Goal: Task Accomplishment & Management: Complete application form

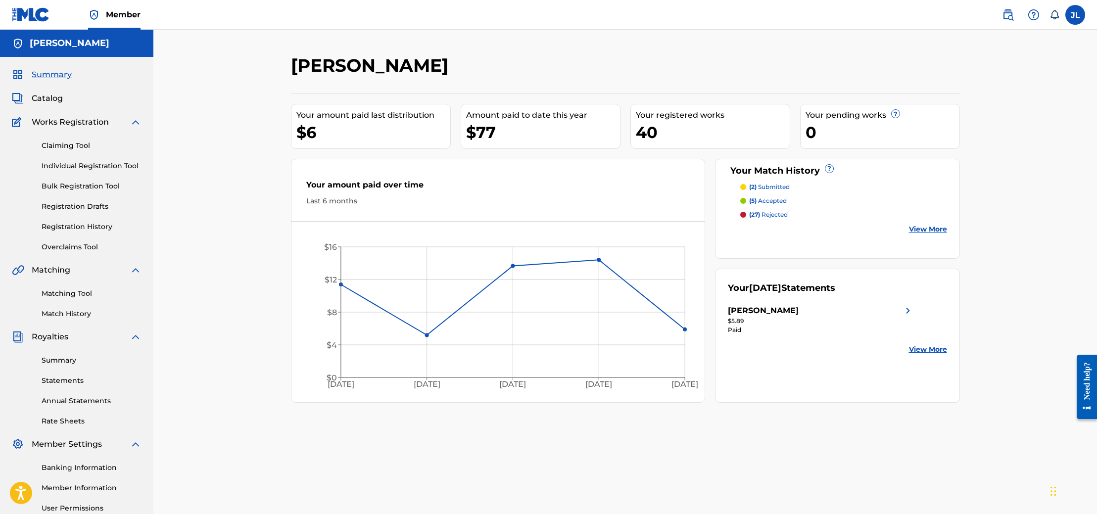
click at [1080, 15] on label at bounding box center [1075, 15] width 20 height 20
click at [1075, 15] on input "JL [PERSON_NAME] Lovely [PERSON_NAME][EMAIL_ADDRESS][DOMAIN_NAME] Notification …" at bounding box center [1075, 15] width 0 height 0
click at [988, 138] on p "Log out" at bounding box center [979, 140] width 23 height 9
click at [1075, 15] on input "JL [PERSON_NAME] Lovely [PERSON_NAME][EMAIL_ADDRESS][DOMAIN_NAME] Notification …" at bounding box center [1075, 15] width 0 height 0
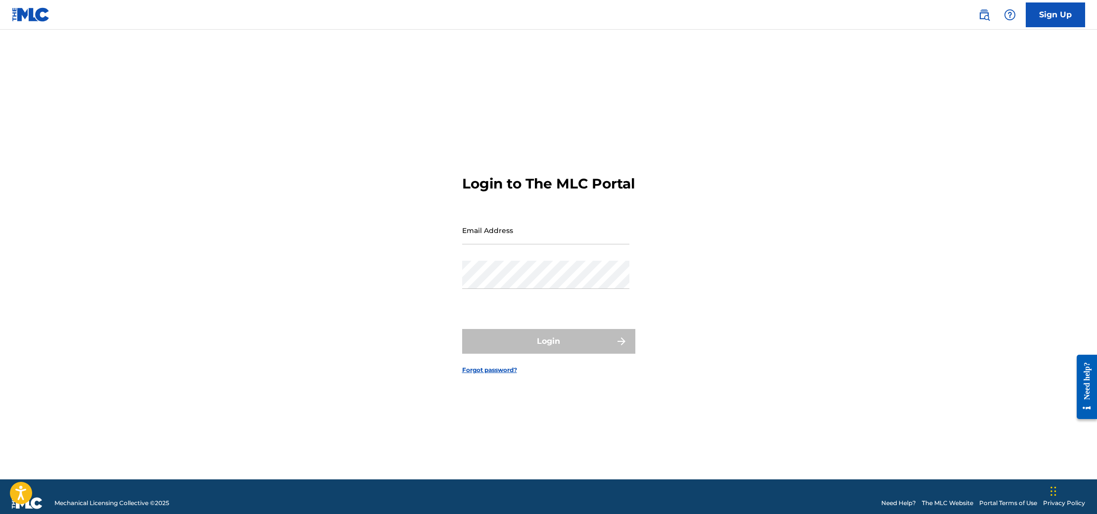
click at [577, 244] on input "Email Address" at bounding box center [545, 230] width 167 height 28
type input "[EMAIL_ADDRESS][DOMAIN_NAME]"
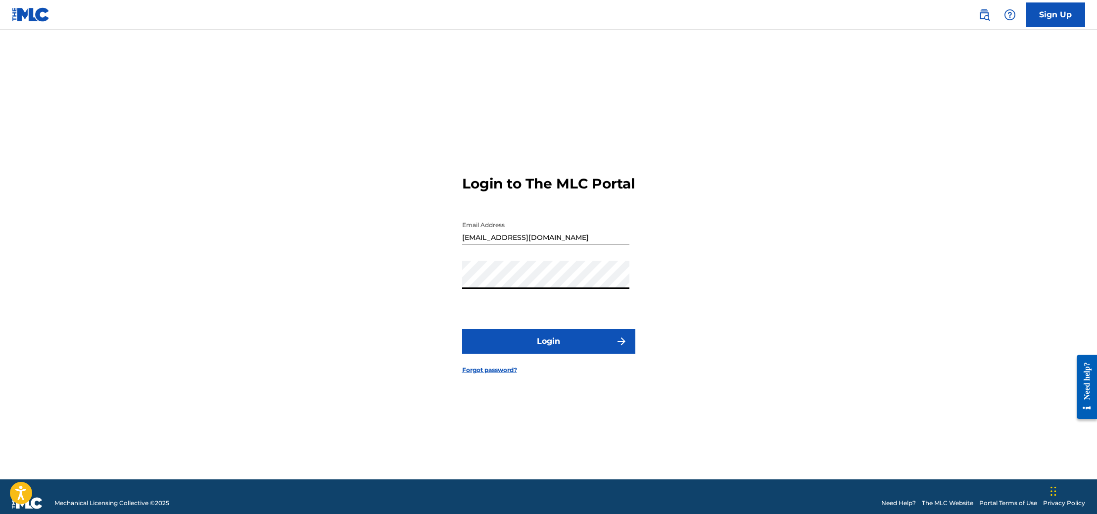
click at [573, 352] on button "Login" at bounding box center [548, 341] width 173 height 25
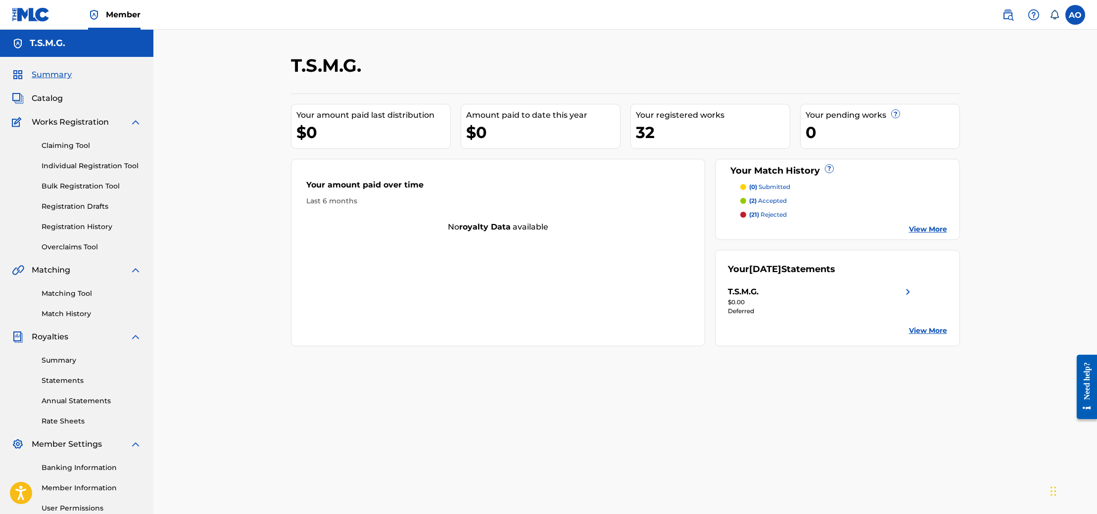
click at [60, 146] on link "Claiming Tool" at bounding box center [92, 146] width 100 height 10
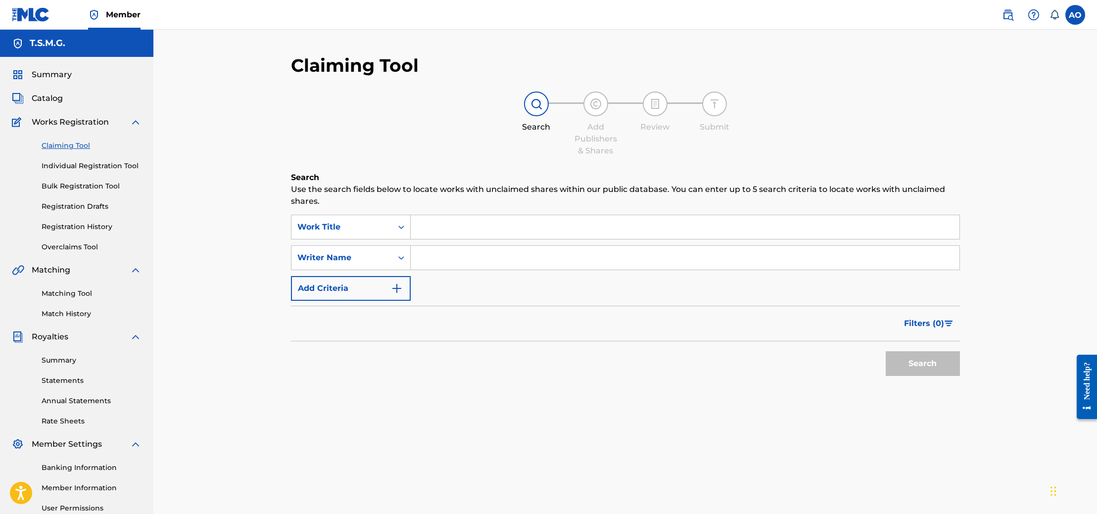
click at [60, 292] on link "Matching Tool" at bounding box center [92, 293] width 100 height 10
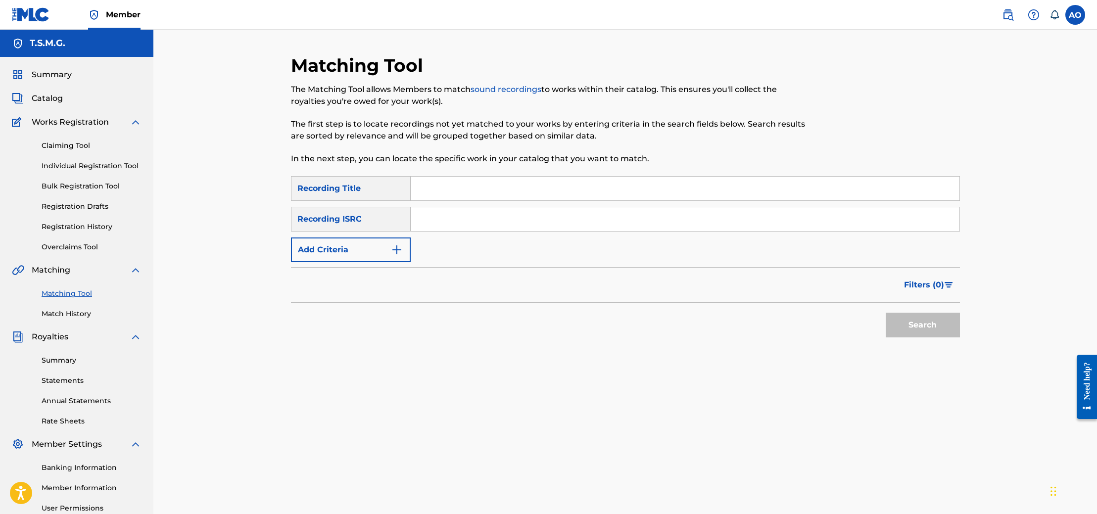
click at [479, 192] on input "Search Form" at bounding box center [685, 189] width 549 height 24
type input "LATE NIGHT AUNTIES"
click at [937, 333] on button "Search" at bounding box center [923, 325] width 74 height 25
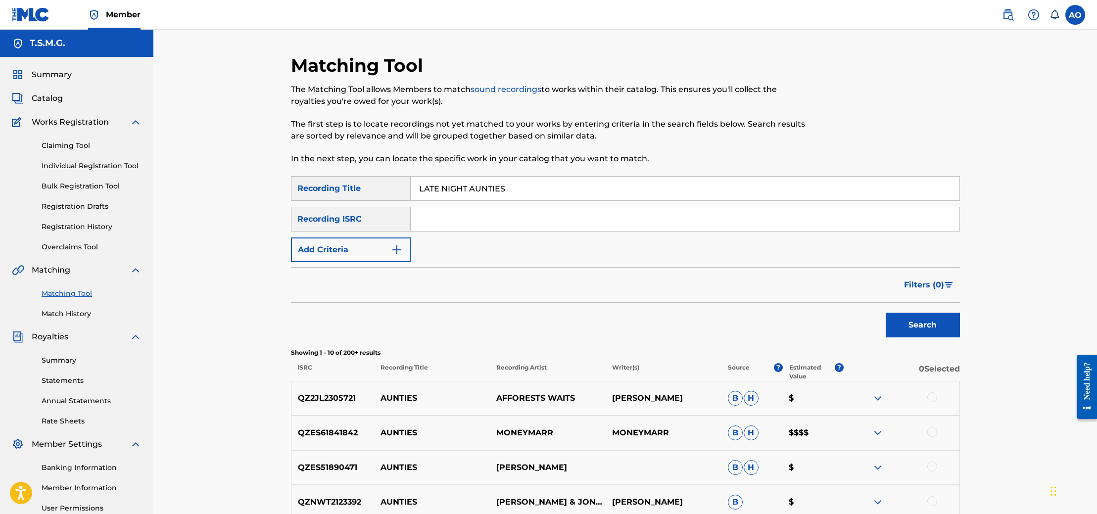
click at [488, 230] on input "Search Form" at bounding box center [685, 219] width 549 height 24
click at [369, 252] on button "Add Criteria" at bounding box center [351, 250] width 120 height 25
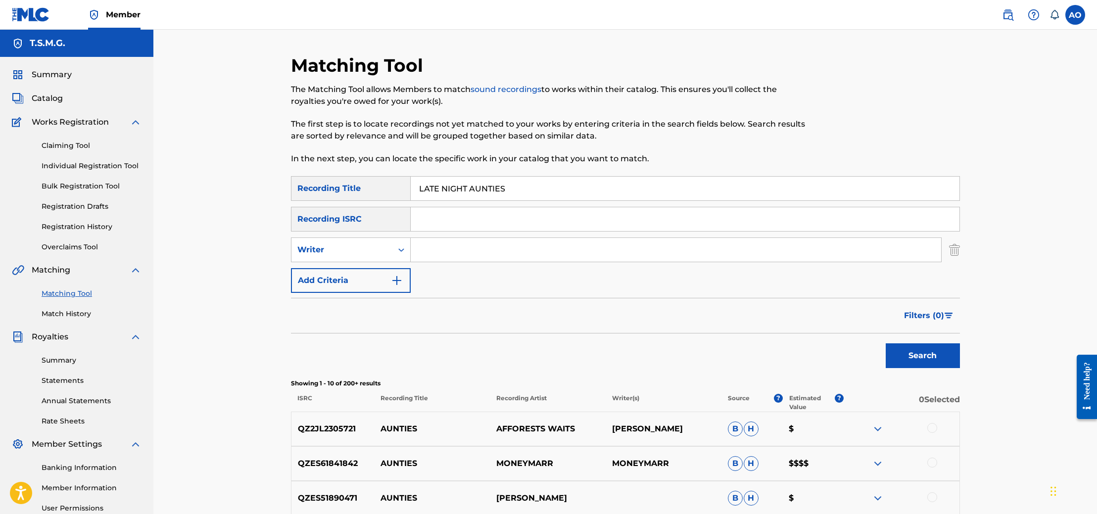
click at [442, 245] on input "Search Form" at bounding box center [676, 250] width 530 height 24
type input "[PERSON_NAME] lovely"
click at [907, 349] on button "Search" at bounding box center [923, 355] width 74 height 25
drag, startPoint x: 495, startPoint y: 252, endPoint x: 396, endPoint y: 248, distance: 99.6
click at [396, 248] on div "SearchWithCriteria3cb23d51-8f14-4036-8f56-866c53ab1e59 Writer [PERSON_NAME]" at bounding box center [625, 250] width 669 height 25
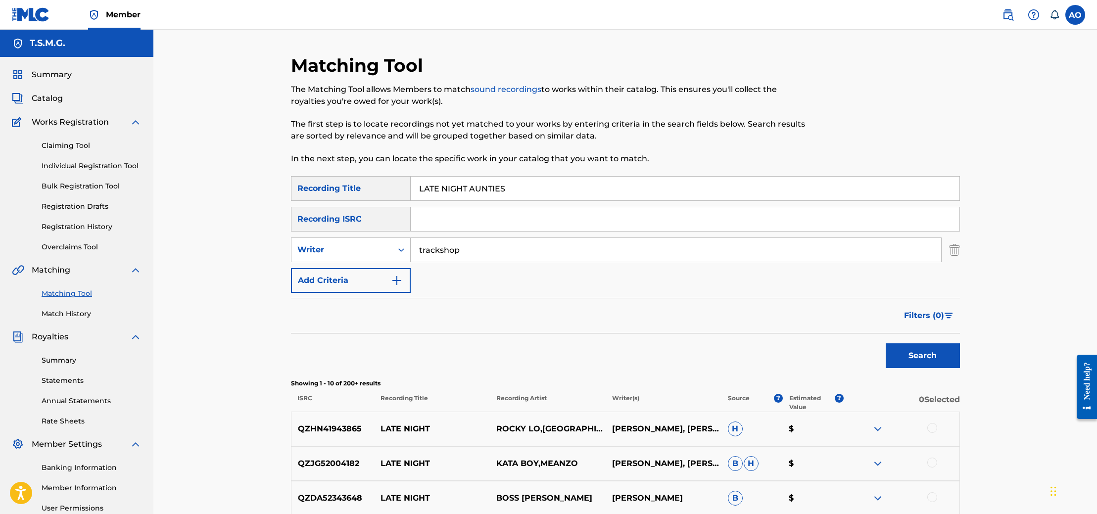
type input "trackshop"
click at [886, 343] on button "Search" at bounding box center [923, 355] width 74 height 25
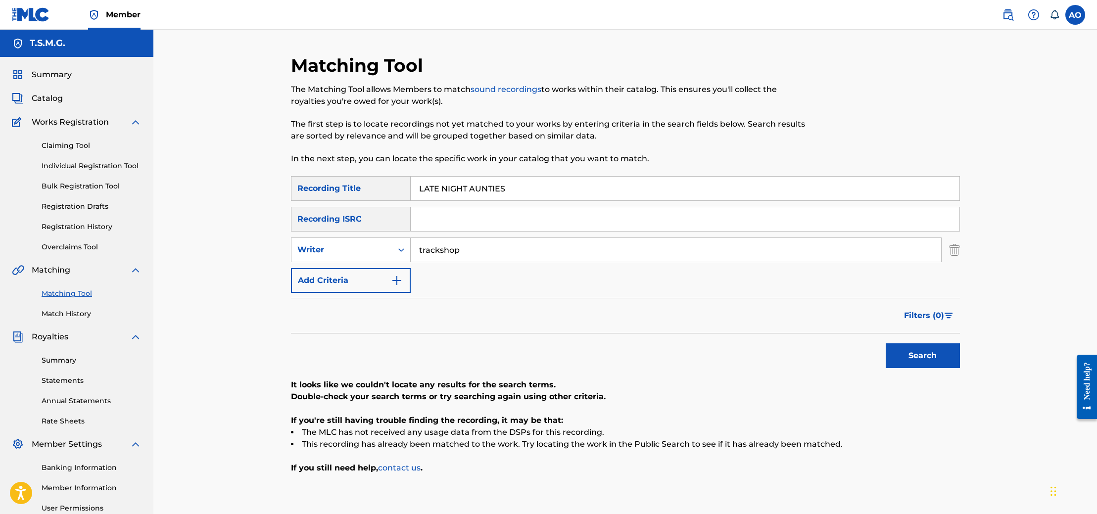
drag, startPoint x: 514, startPoint y: 188, endPoint x: 407, endPoint y: 192, distance: 107.0
click at [407, 192] on div "SearchWithCriteria42b96057-e00c-4c86-89ee-c8e9a84c265a Recording Title LATE NIG…" at bounding box center [625, 188] width 669 height 25
click at [886, 343] on button "Search" at bounding box center [923, 355] width 74 height 25
click at [945, 356] on button "Search" at bounding box center [923, 355] width 74 height 25
drag, startPoint x: 480, startPoint y: 251, endPoint x: 404, endPoint y: 247, distance: 76.8
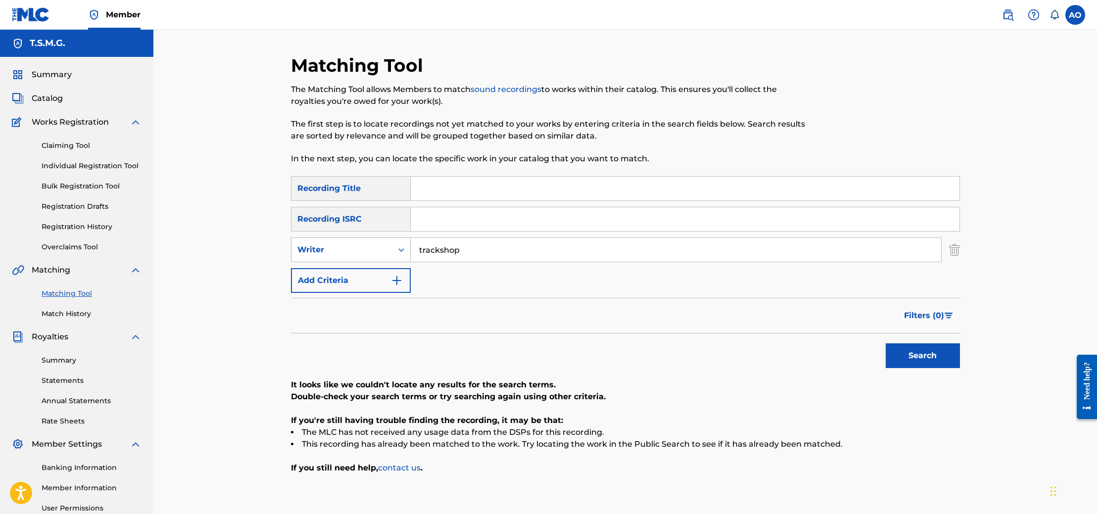
click at [404, 247] on div "SearchWithCriteria3cb23d51-8f14-4036-8f56-866c53ab1e59 Writer trackshop" at bounding box center [625, 250] width 669 height 25
type input "[PERSON_NAME] lovely"
click at [947, 343] on div "Search" at bounding box center [920, 353] width 79 height 40
click at [933, 356] on button "Search" at bounding box center [923, 355] width 74 height 25
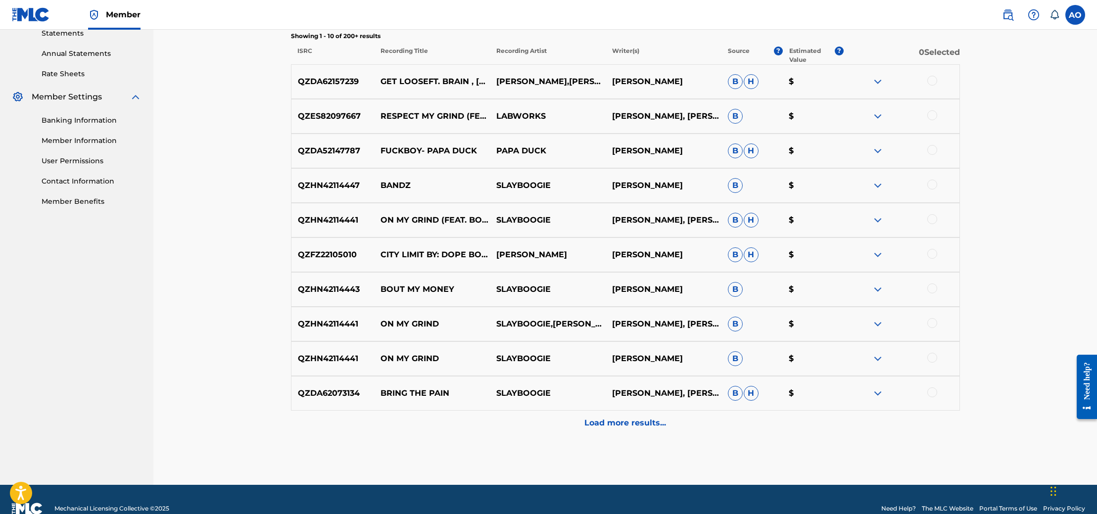
scroll to position [366, 0]
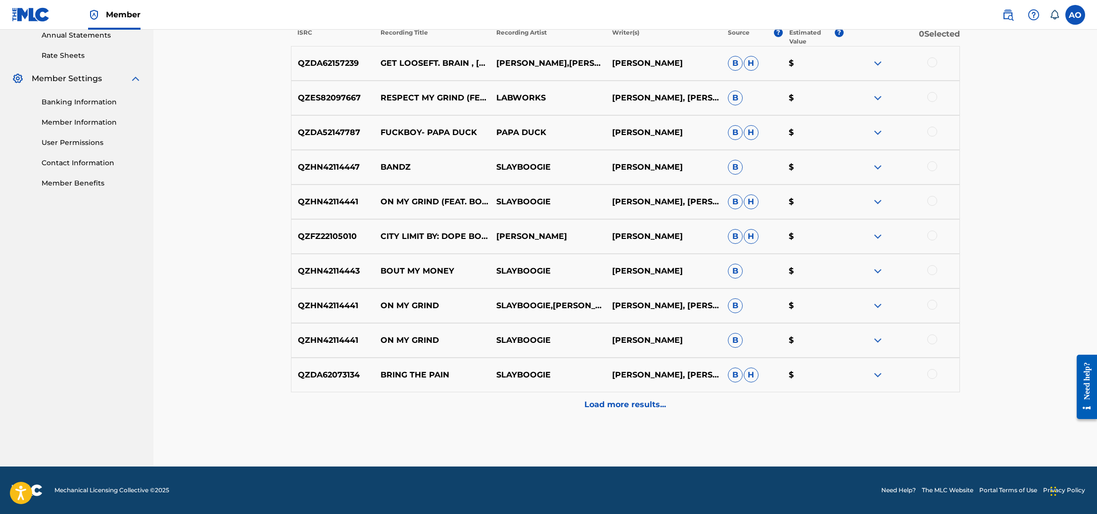
click at [641, 399] on p "Load more results..." at bounding box center [625, 405] width 82 height 12
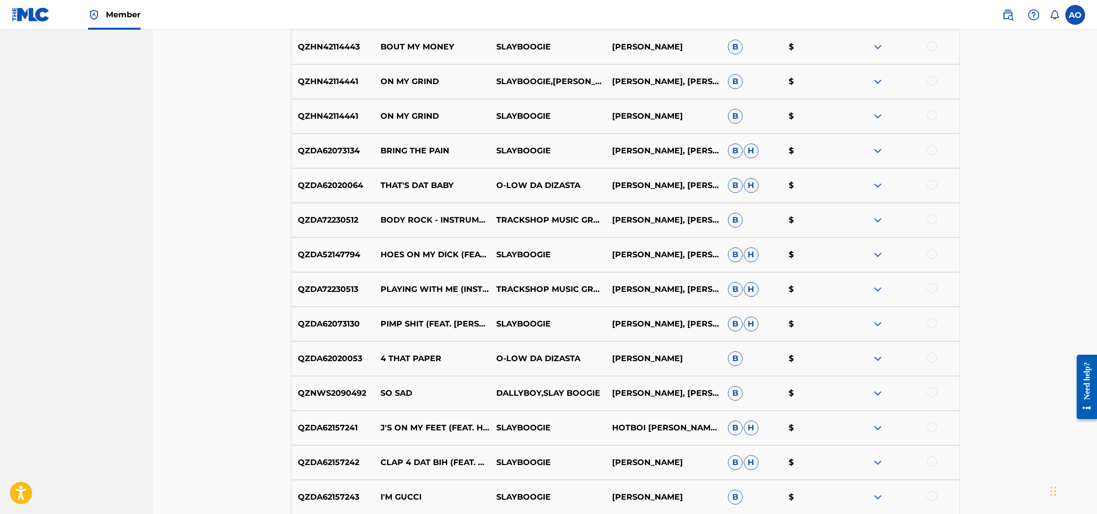
scroll to position [712, 0]
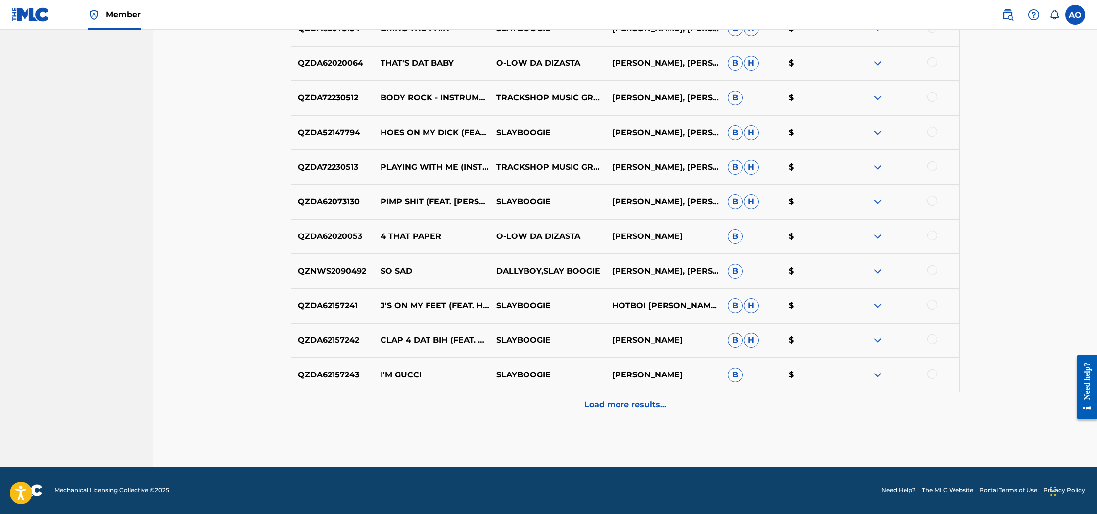
click at [637, 394] on div "Load more results..." at bounding box center [625, 404] width 669 height 25
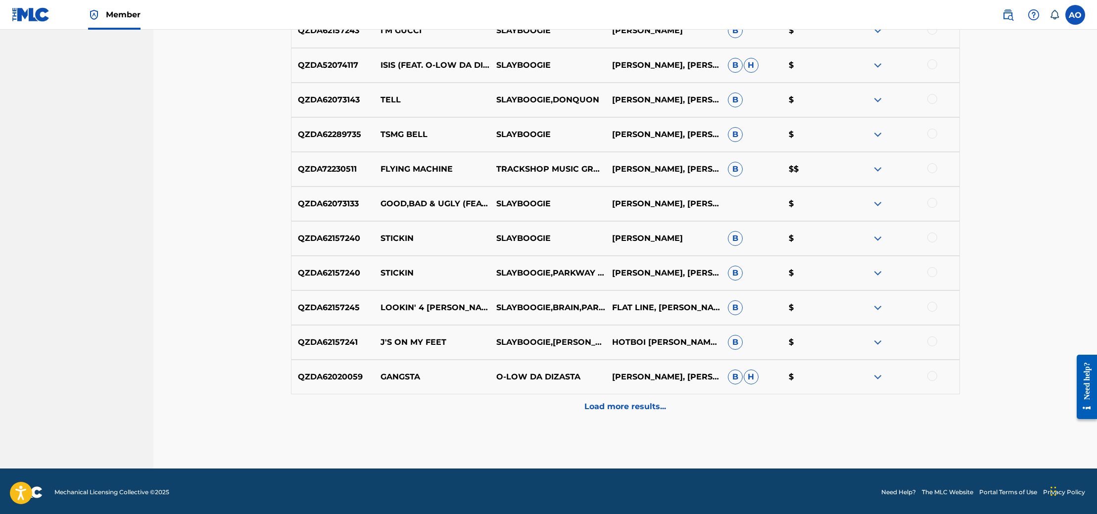
click at [622, 406] on p "Load more results..." at bounding box center [625, 407] width 82 height 12
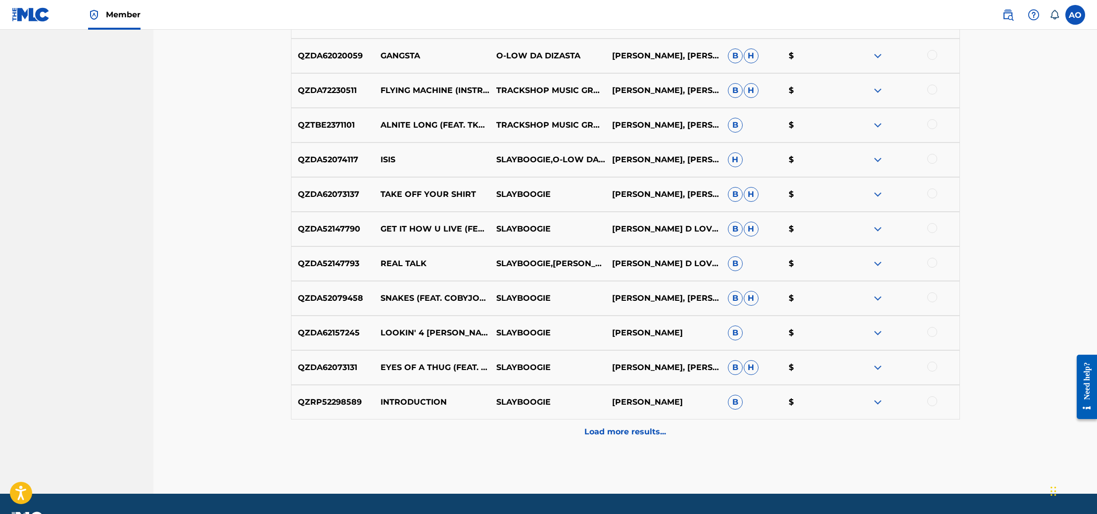
scroll to position [1405, 0]
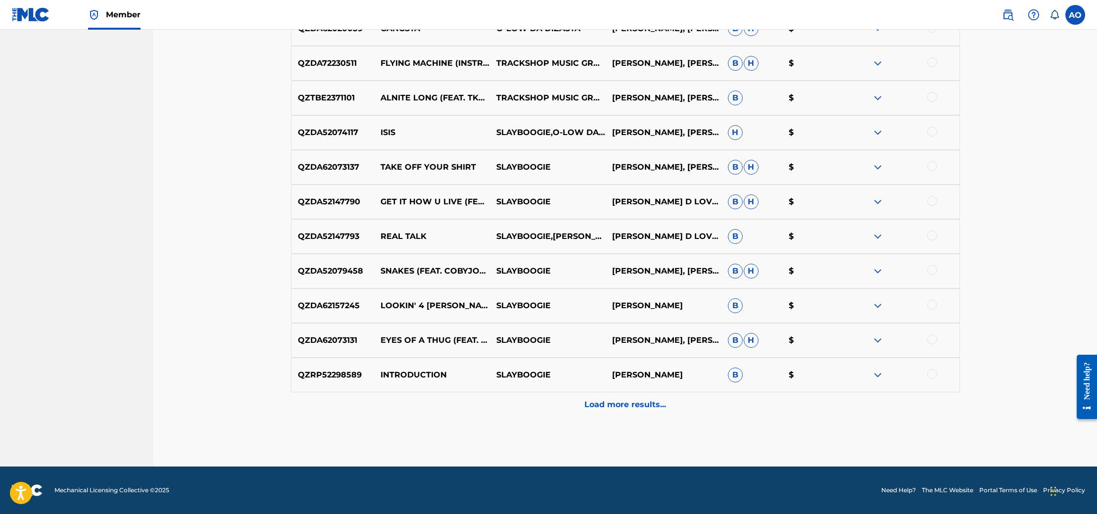
click at [633, 402] on p "Load more results..." at bounding box center [625, 405] width 82 height 12
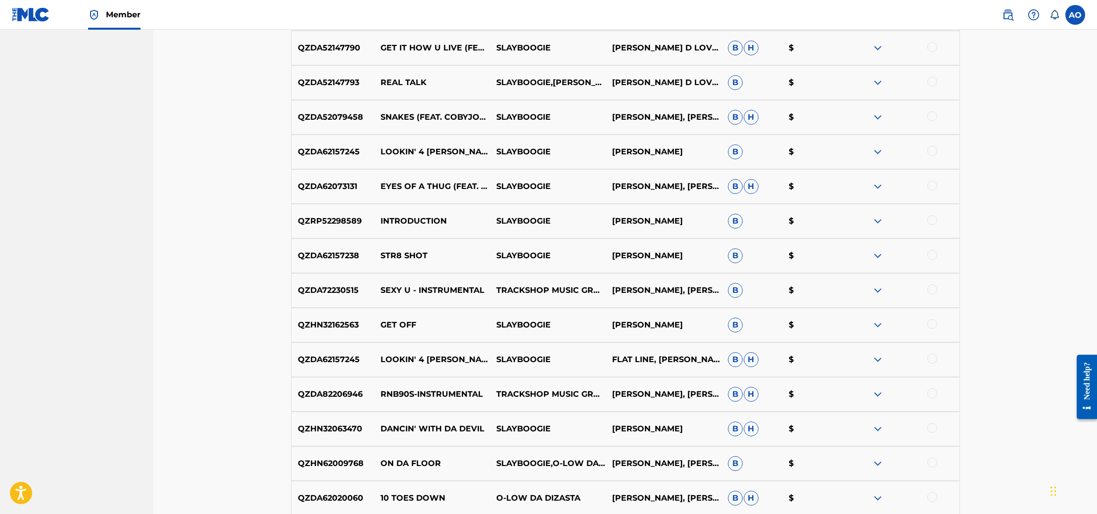
scroll to position [1751, 0]
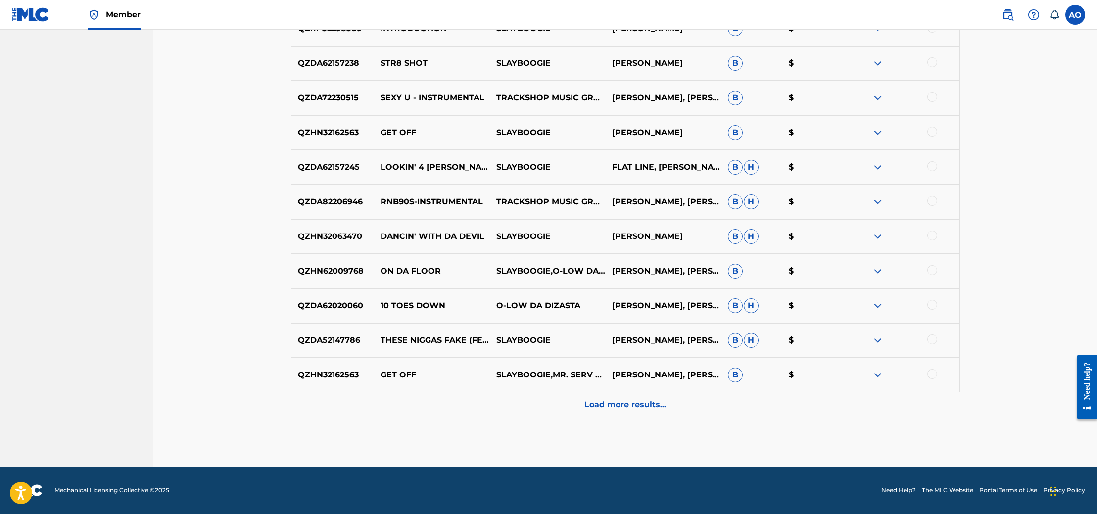
click at [636, 403] on p "Load more results..." at bounding box center [625, 405] width 82 height 12
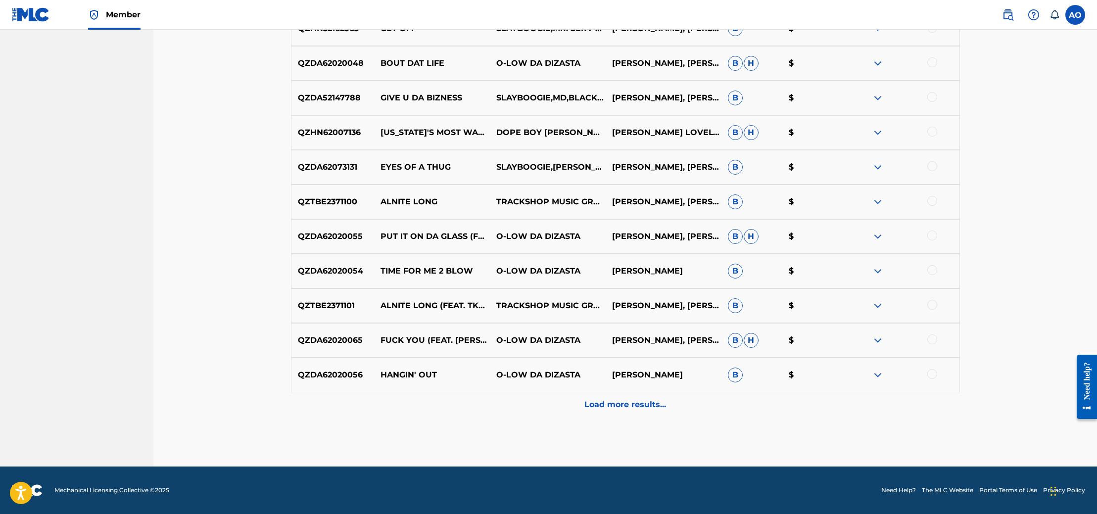
scroll to position [2095, 0]
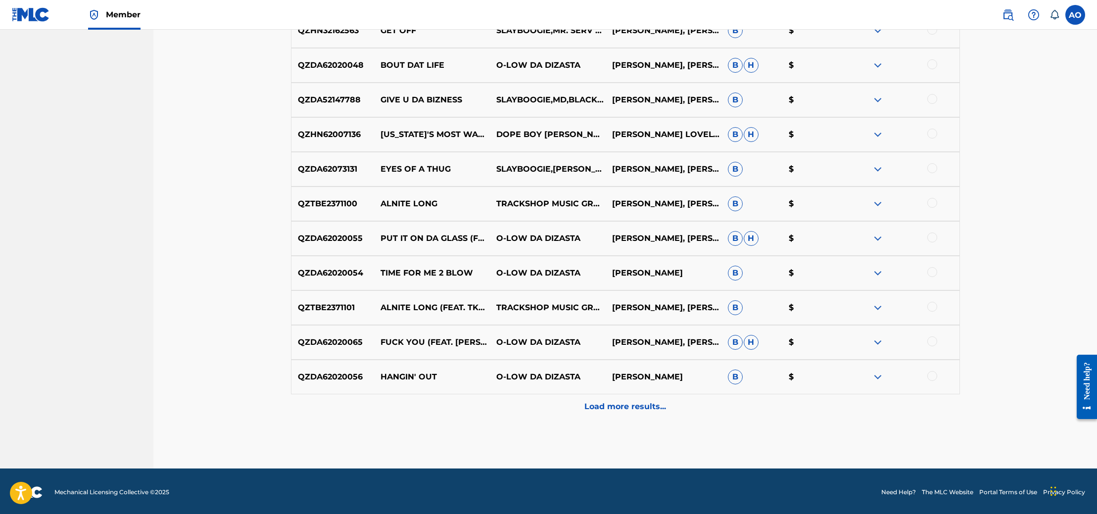
click at [639, 399] on div "Load more results..." at bounding box center [625, 406] width 669 height 25
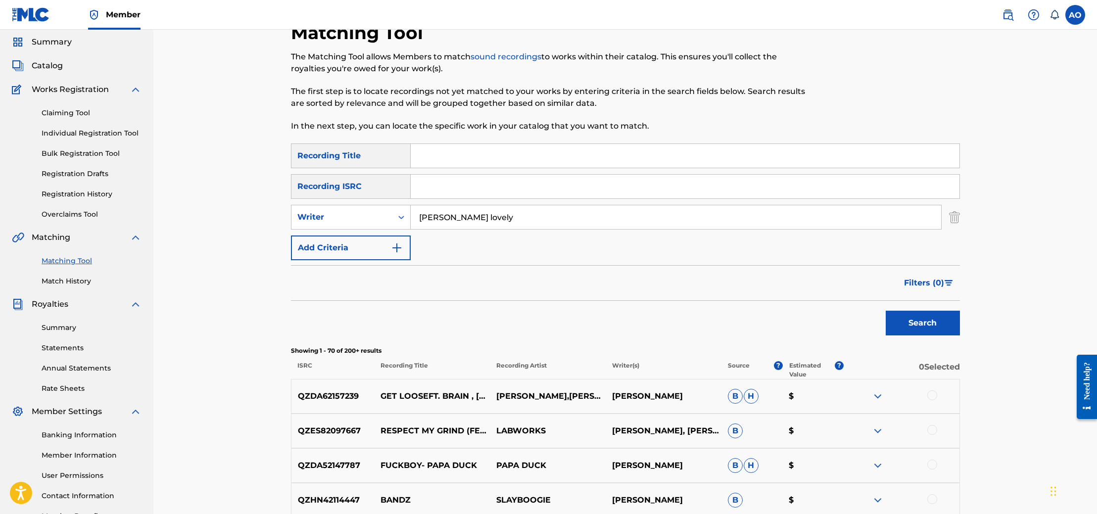
scroll to position [0, 0]
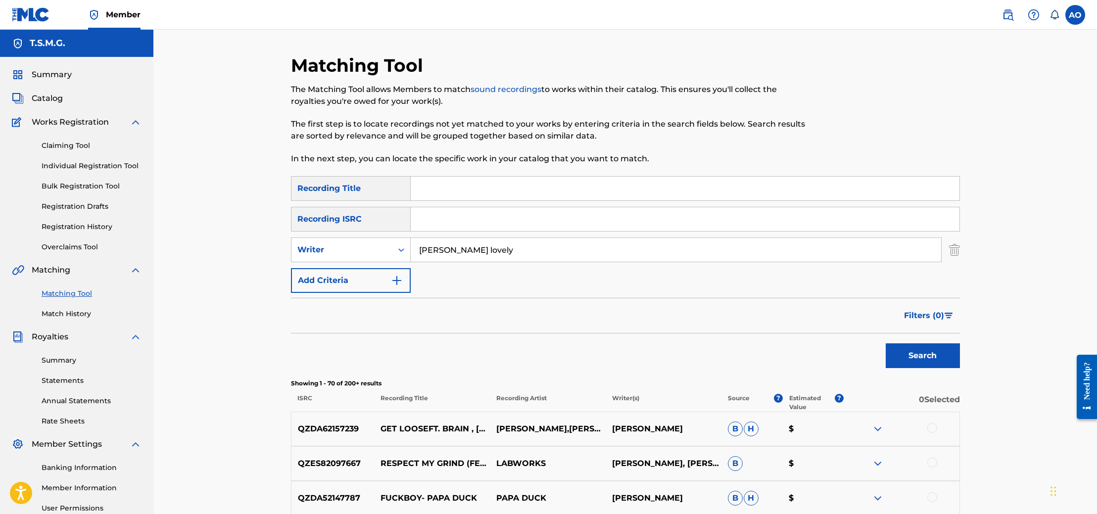
drag, startPoint x: 506, startPoint y: 245, endPoint x: 501, endPoint y: 252, distance: 8.2
click at [501, 252] on input "[PERSON_NAME] lovely" at bounding box center [676, 250] width 530 height 24
click at [383, 276] on button "Add Criteria" at bounding box center [351, 280] width 120 height 25
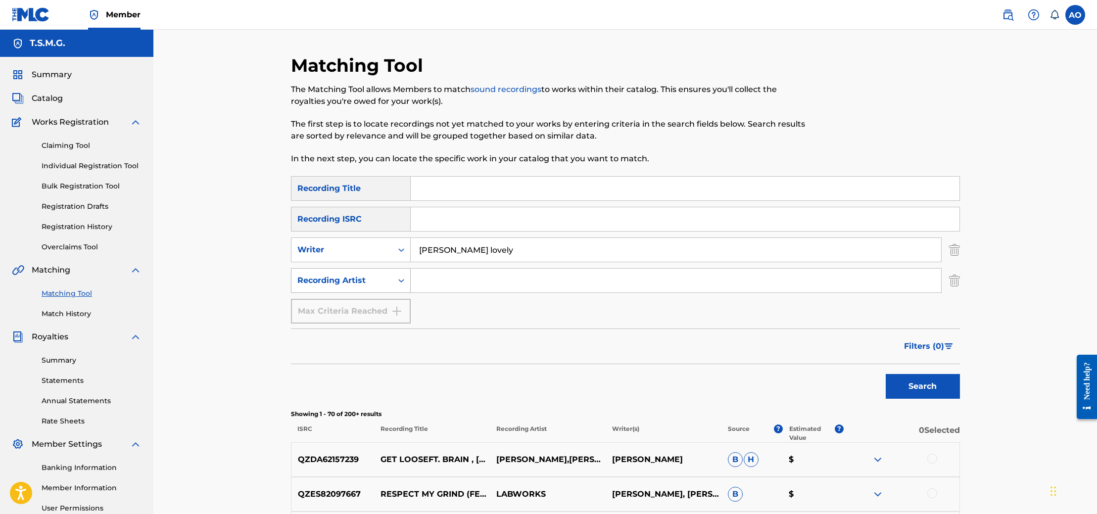
click at [382, 279] on div "Recording Artist" at bounding box center [341, 281] width 89 height 12
click at [438, 283] on input "Search Form" at bounding box center [676, 281] width 530 height 24
type input "trackshop music group"
click at [926, 382] on button "Search" at bounding box center [923, 386] width 74 height 25
drag, startPoint x: 504, startPoint y: 254, endPoint x: 418, endPoint y: 240, distance: 87.1
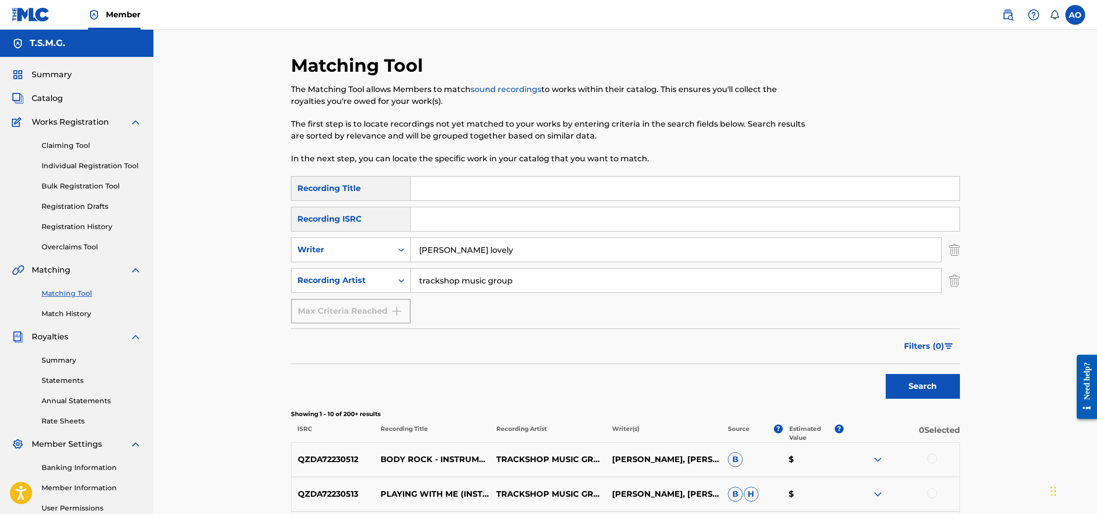
click at [418, 240] on input "[PERSON_NAME] lovely" at bounding box center [676, 250] width 530 height 24
click at [895, 378] on button "Search" at bounding box center [923, 386] width 74 height 25
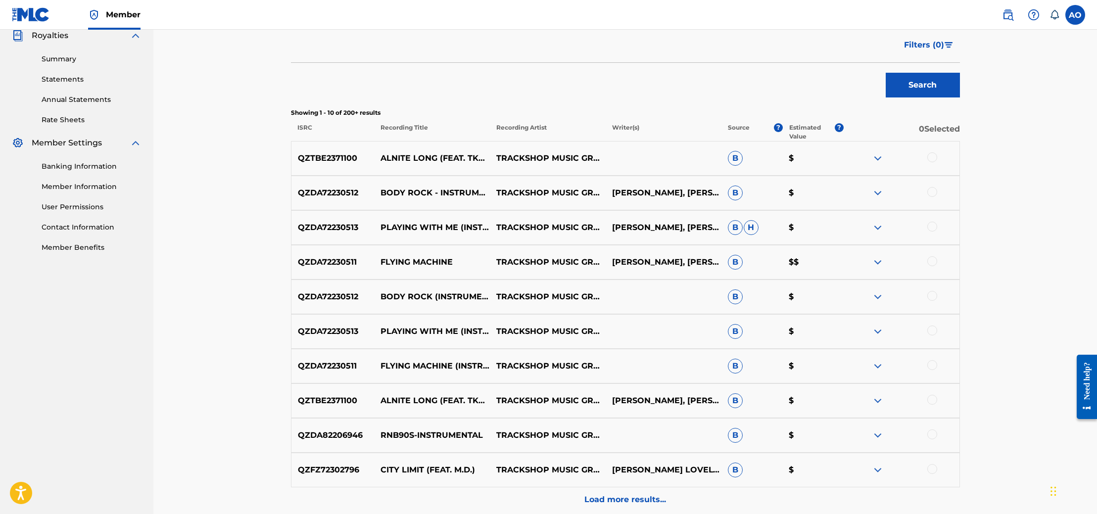
scroll to position [377, 0]
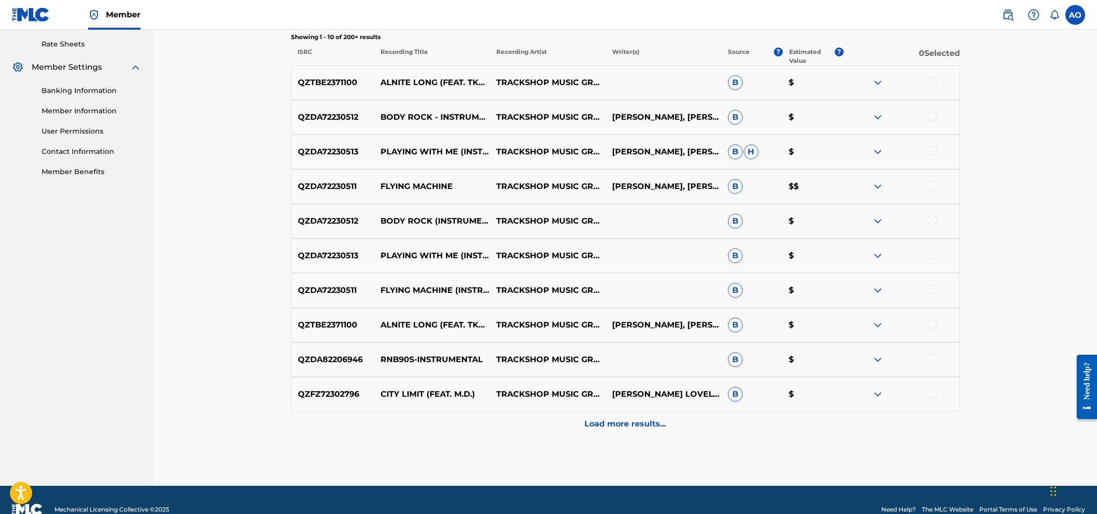
click at [882, 184] on img at bounding box center [878, 187] width 12 height 12
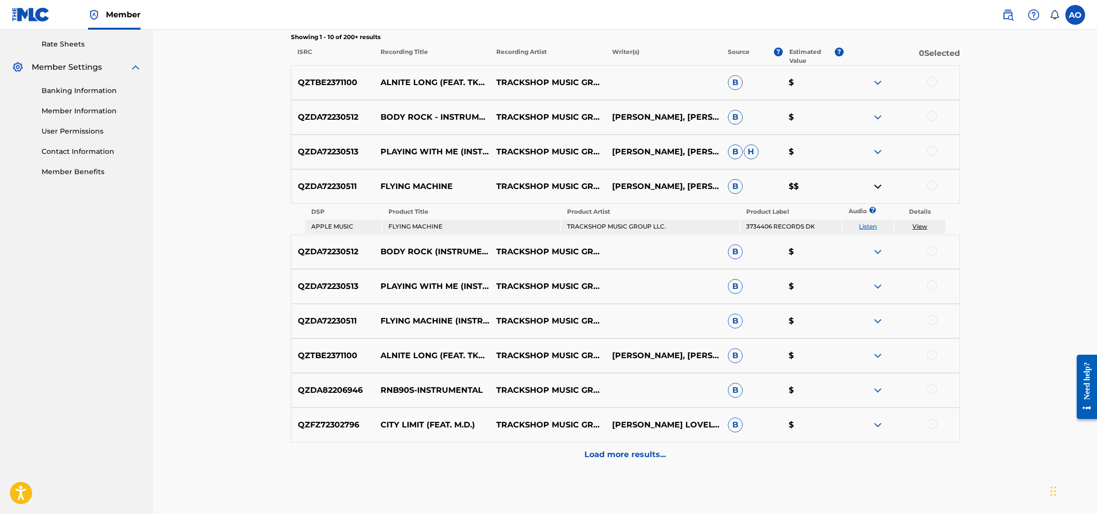
click at [882, 184] on img at bounding box center [878, 187] width 12 height 12
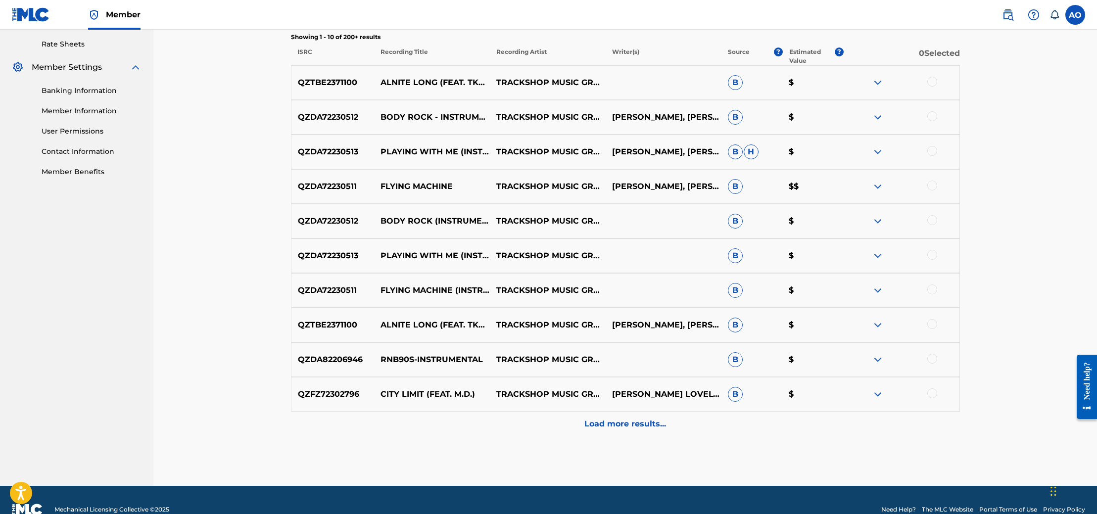
click at [644, 424] on p "Load more results..." at bounding box center [625, 424] width 82 height 12
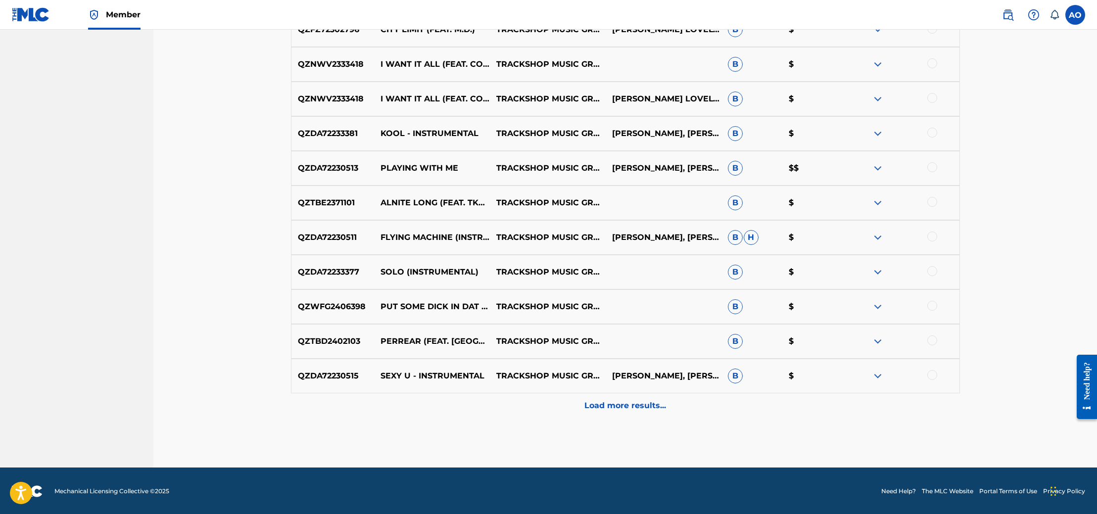
scroll to position [743, 0]
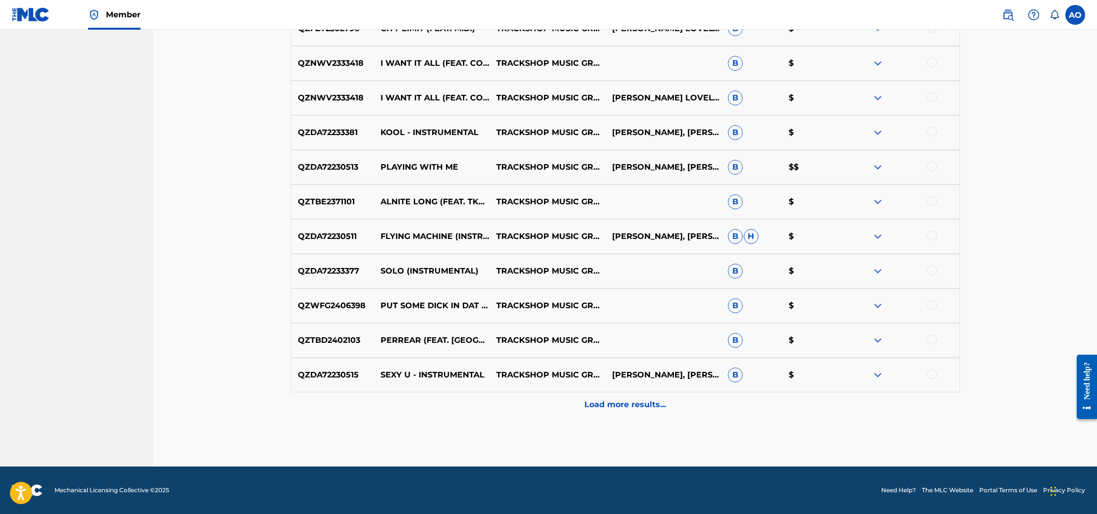
click at [659, 406] on p "Load more results..." at bounding box center [625, 405] width 82 height 12
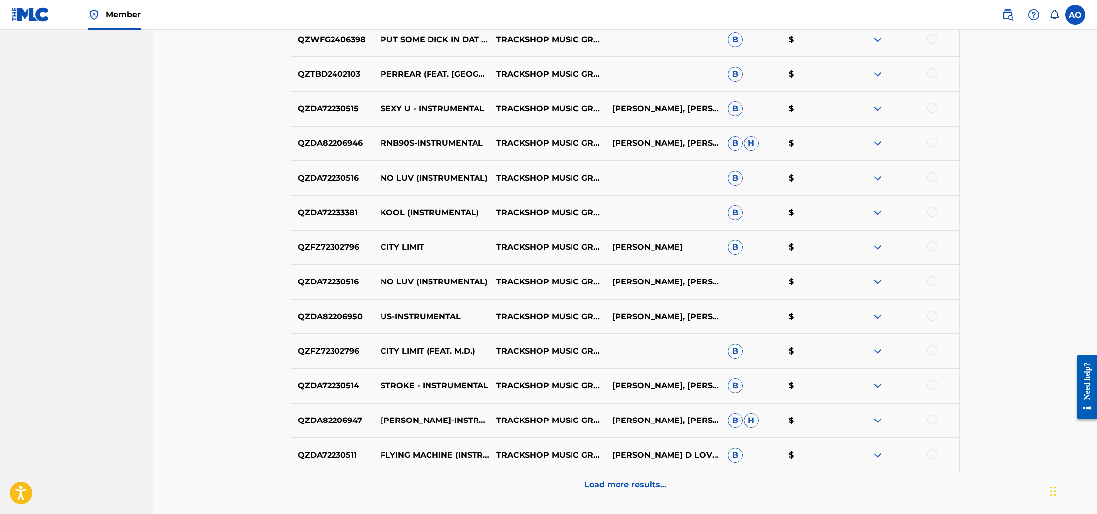
scroll to position [1089, 0]
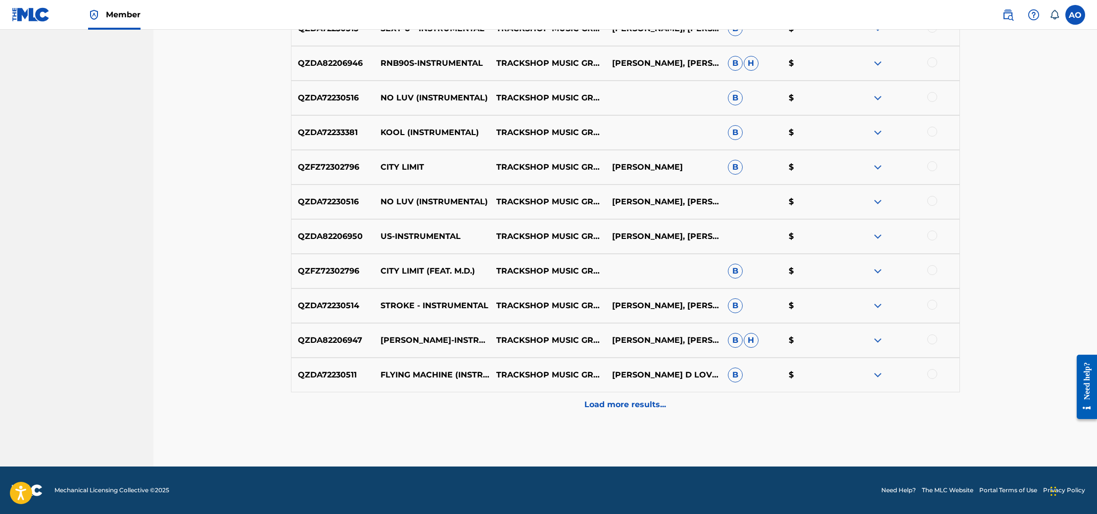
click at [656, 406] on p "Load more results..." at bounding box center [625, 405] width 82 height 12
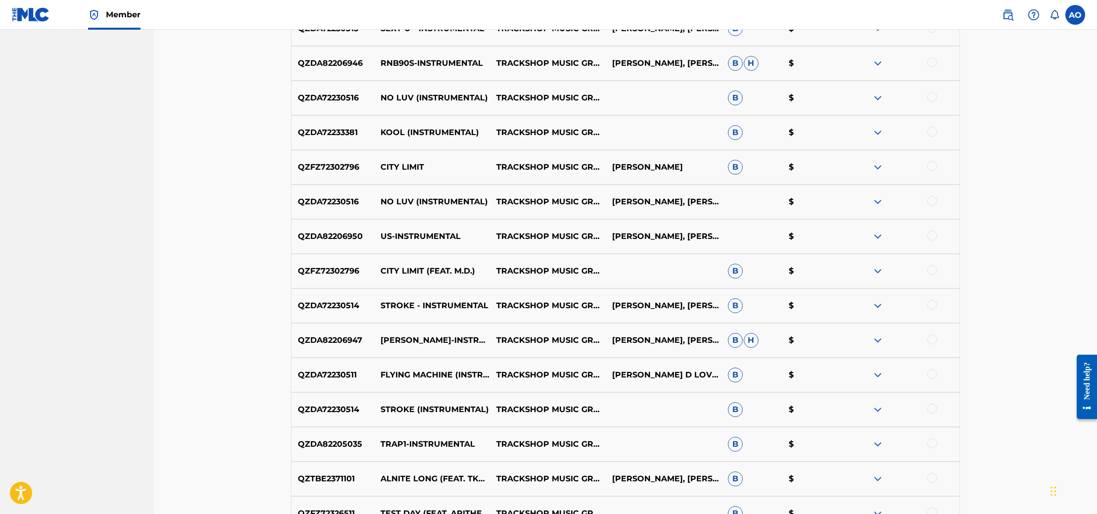
scroll to position [1435, 0]
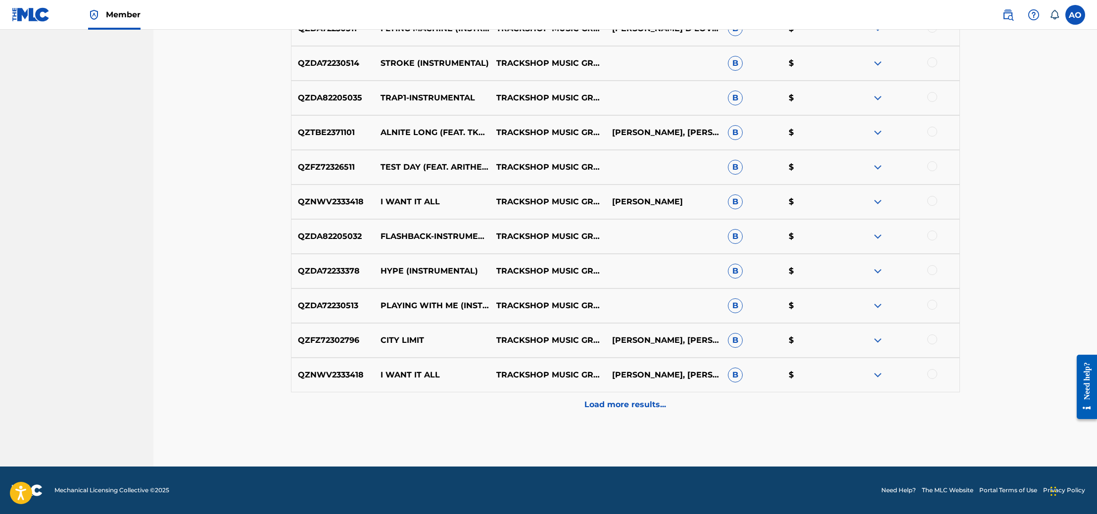
click at [658, 404] on p "Load more results..." at bounding box center [625, 405] width 82 height 12
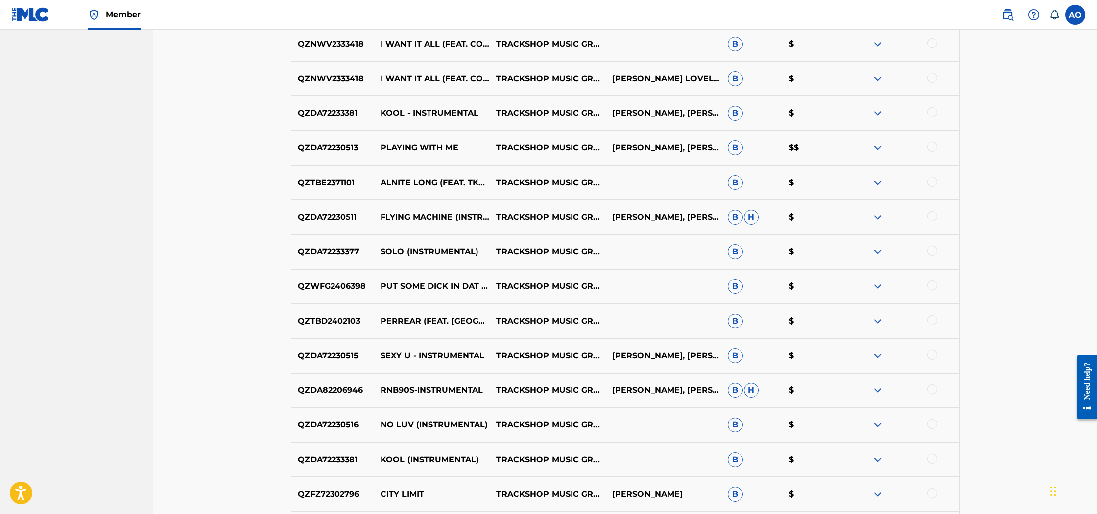
scroll to position [627, 0]
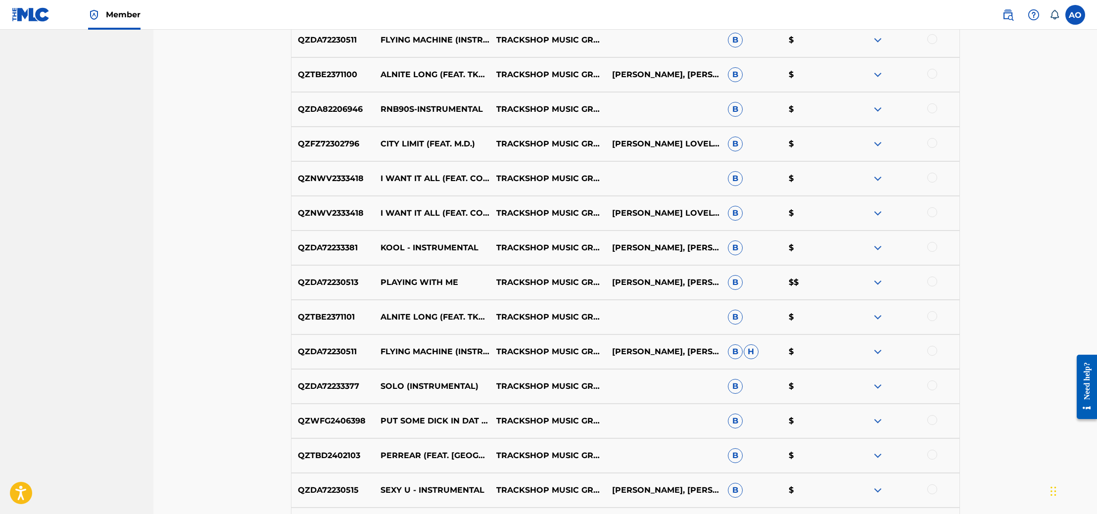
click at [932, 277] on div at bounding box center [932, 282] width 10 height 10
click at [700, 424] on button "Match 1 Group" at bounding box center [695, 433] width 109 height 25
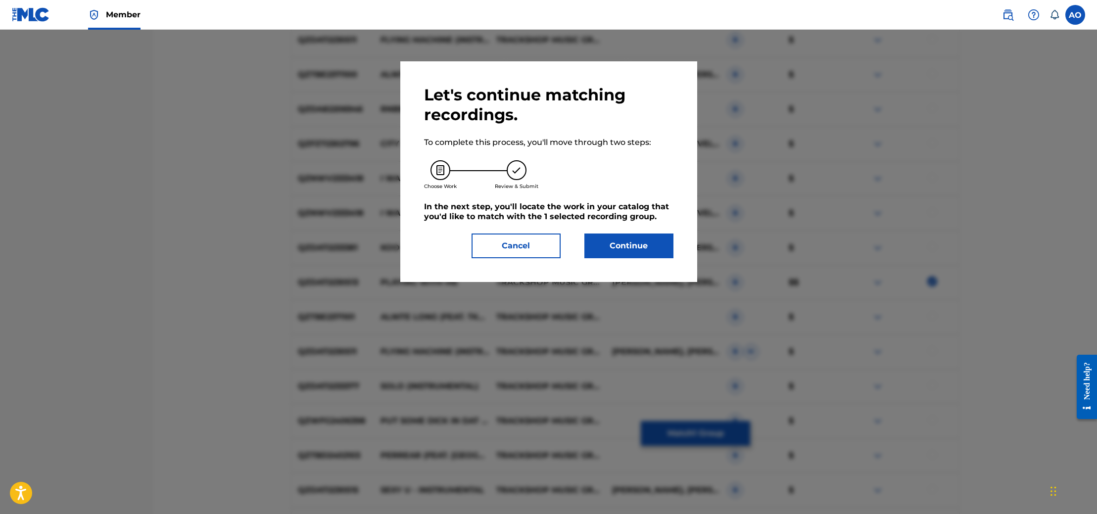
click at [648, 241] on button "Continue" at bounding box center [628, 246] width 89 height 25
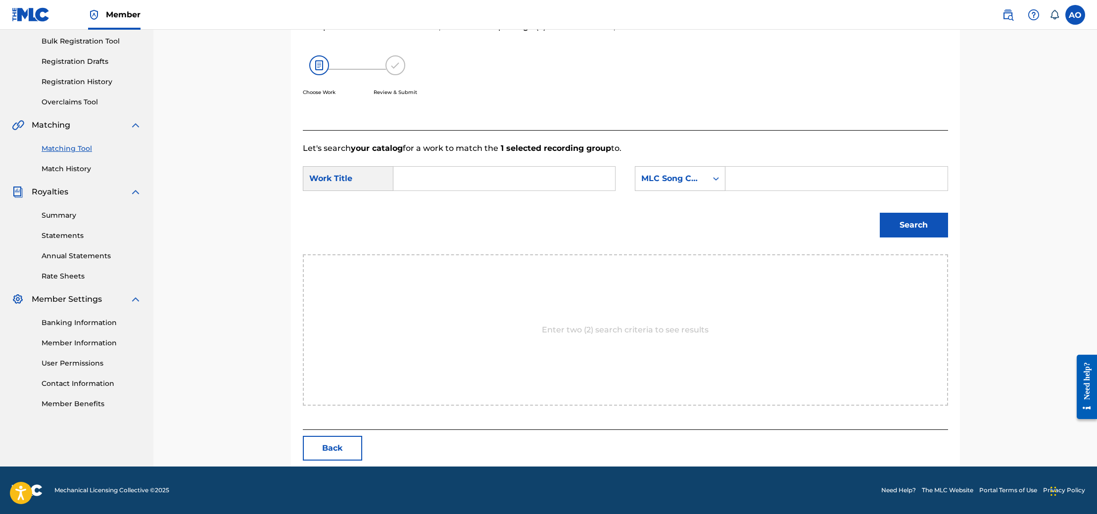
scroll to position [145, 0]
click at [738, 180] on input "Search Form" at bounding box center [836, 179] width 205 height 24
click at [766, 182] on input "Search Form" at bounding box center [836, 179] width 205 height 24
type input "trackshop"
click at [565, 175] on input "Search Form" at bounding box center [504, 179] width 205 height 24
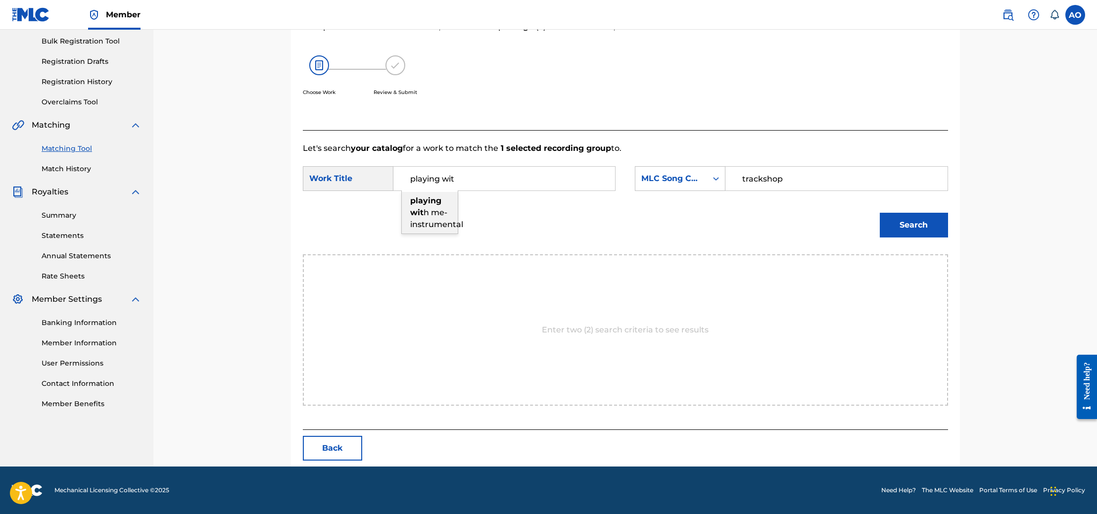
click at [413, 215] on strong "wit" at bounding box center [416, 212] width 13 height 9
type input "playing with me-instrumental"
click at [918, 225] on button "Search" at bounding box center [914, 225] width 68 height 25
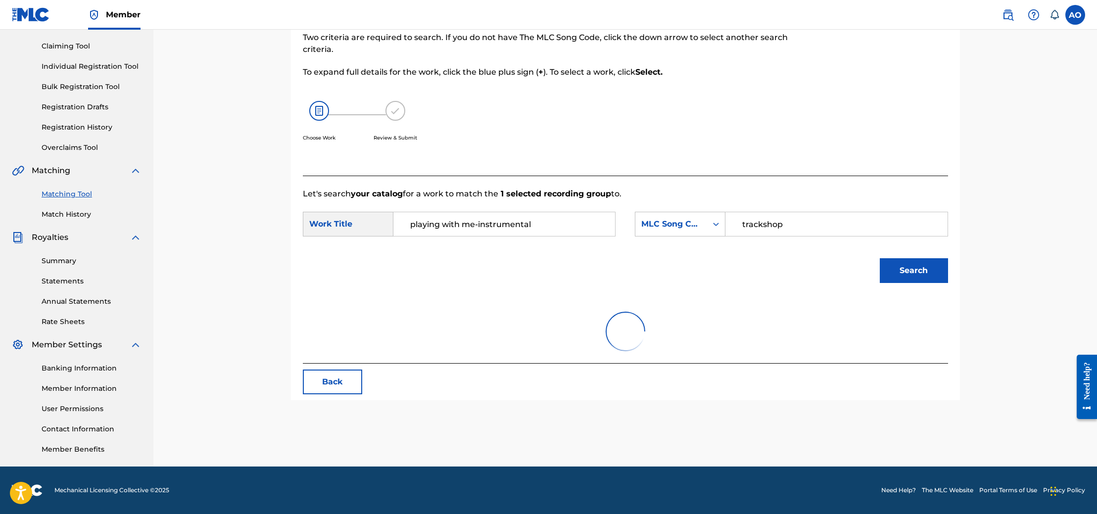
scroll to position [99, 0]
click at [788, 228] on input "trackshop" at bounding box center [836, 224] width 205 height 24
type input "trackshop music group"
click at [880, 258] on button "Search" at bounding box center [914, 270] width 68 height 25
drag, startPoint x: 843, startPoint y: 227, endPoint x: 739, endPoint y: 226, distance: 103.9
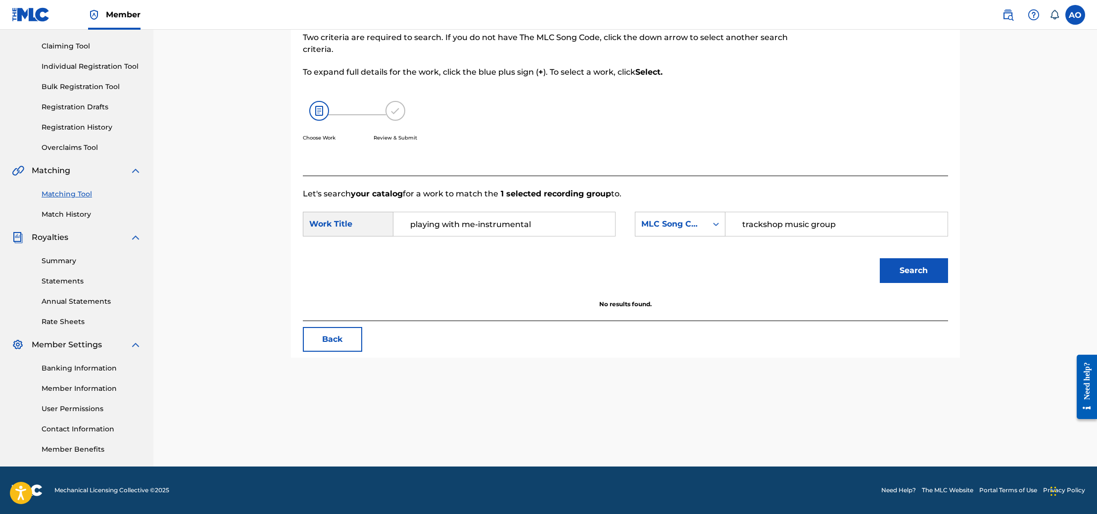
click at [739, 226] on input "trackshop music group" at bounding box center [836, 224] width 205 height 24
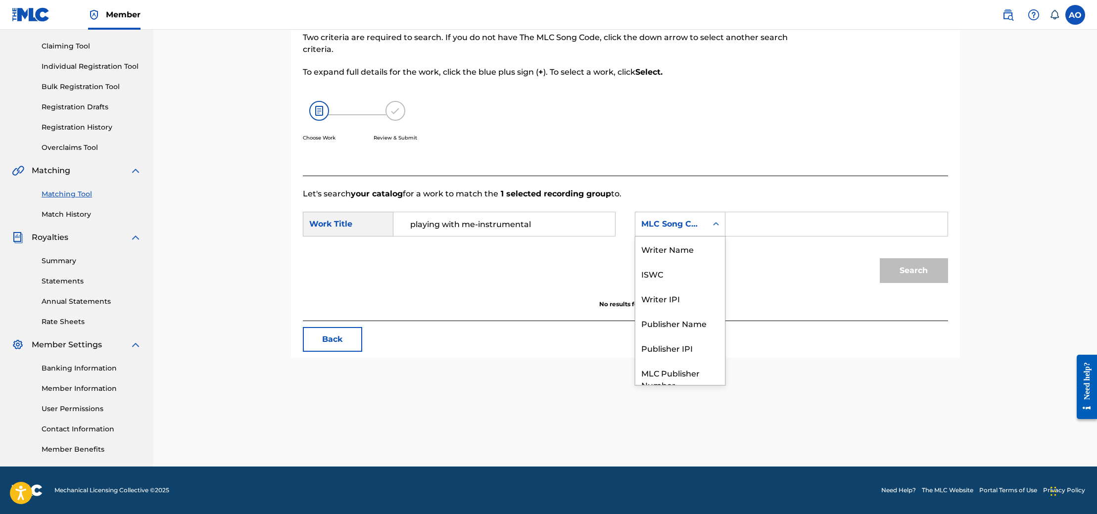
click at [717, 227] on icon "Search Form" at bounding box center [716, 224] width 10 height 10
click at [703, 255] on div "Writer Name" at bounding box center [680, 249] width 90 height 25
click at [756, 231] on input "Search Form" at bounding box center [836, 224] width 205 height 24
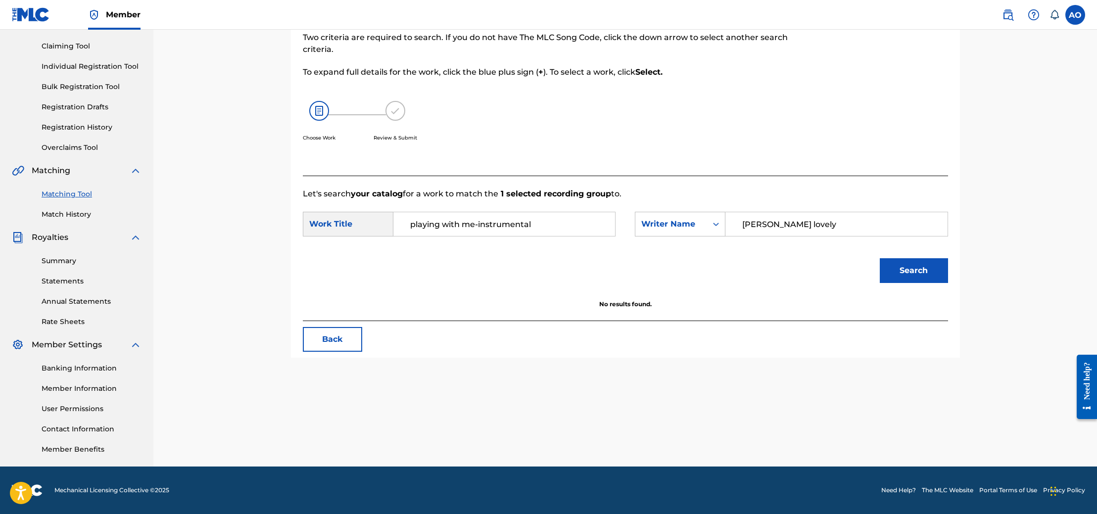
type input "[PERSON_NAME] lovely"
click at [880, 258] on button "Search" at bounding box center [914, 270] width 68 height 25
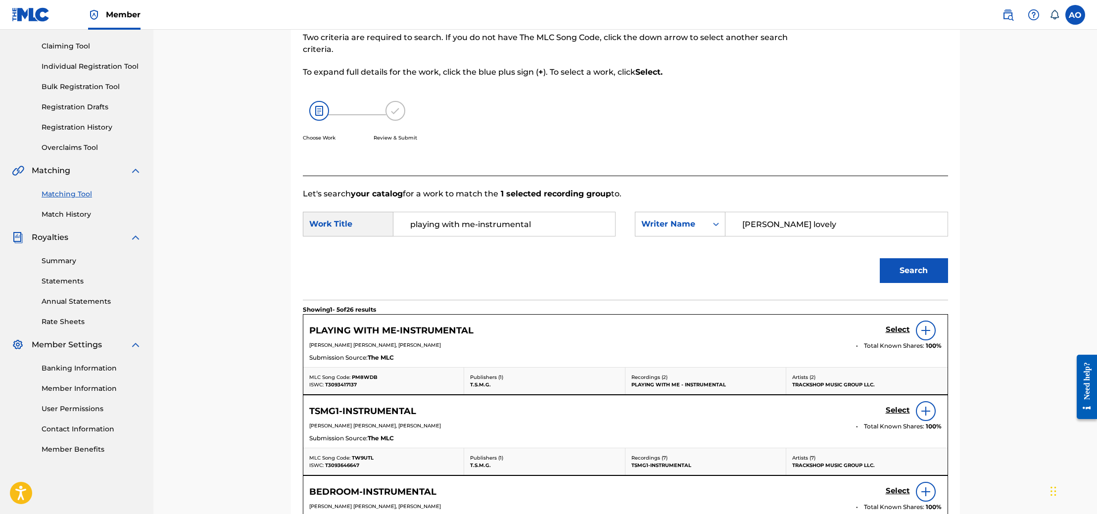
click at [890, 329] on h5 "Select" at bounding box center [898, 329] width 24 height 9
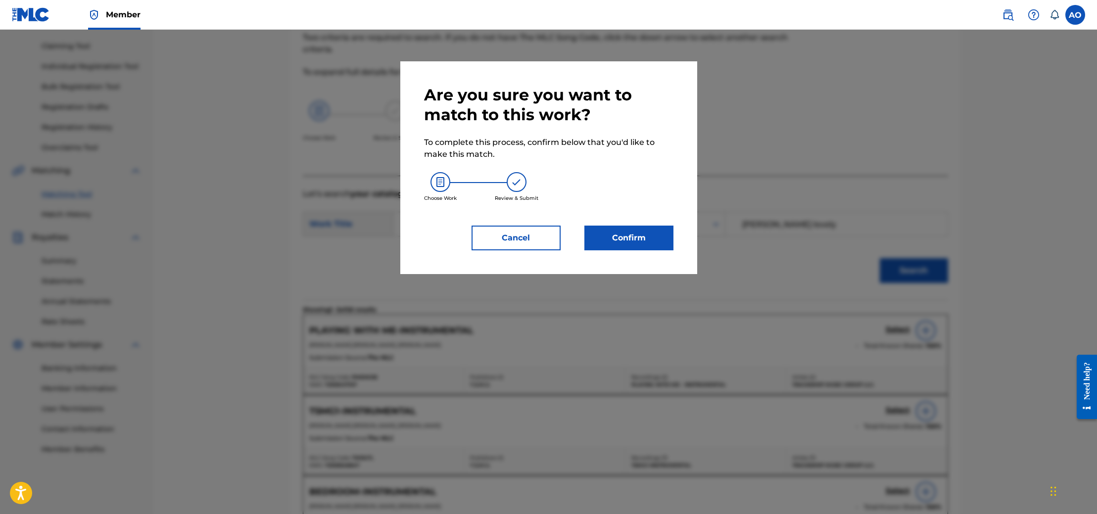
click at [554, 231] on button "Cancel" at bounding box center [516, 238] width 89 height 25
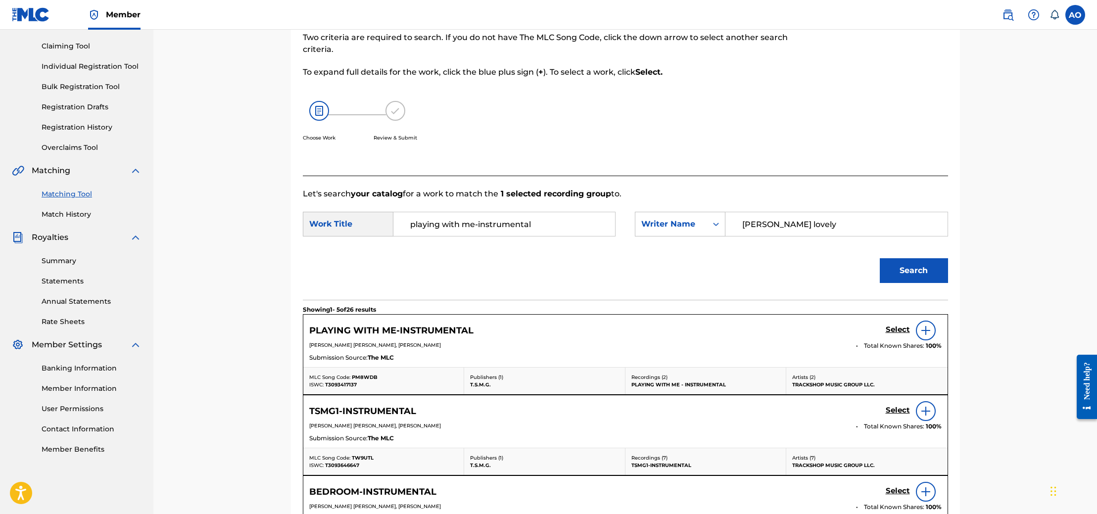
click at [920, 329] on img at bounding box center [926, 331] width 12 height 12
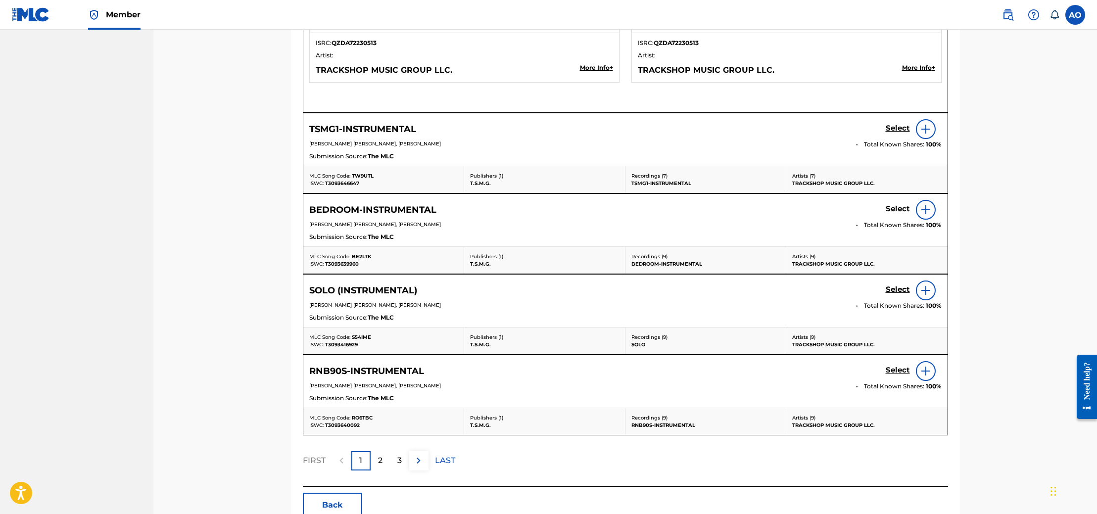
scroll to position [1042, 0]
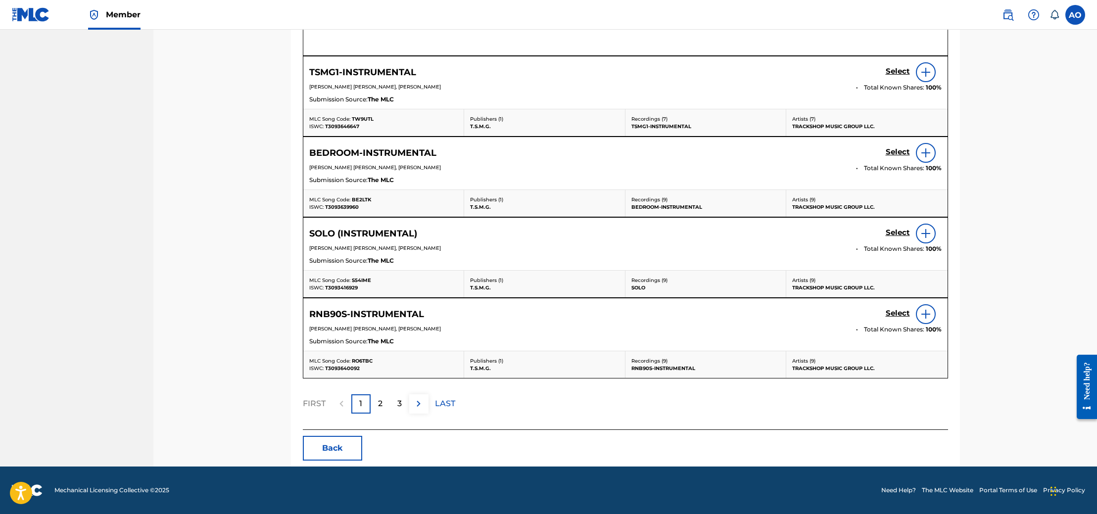
click at [447, 401] on p "LAST" at bounding box center [445, 404] width 20 height 12
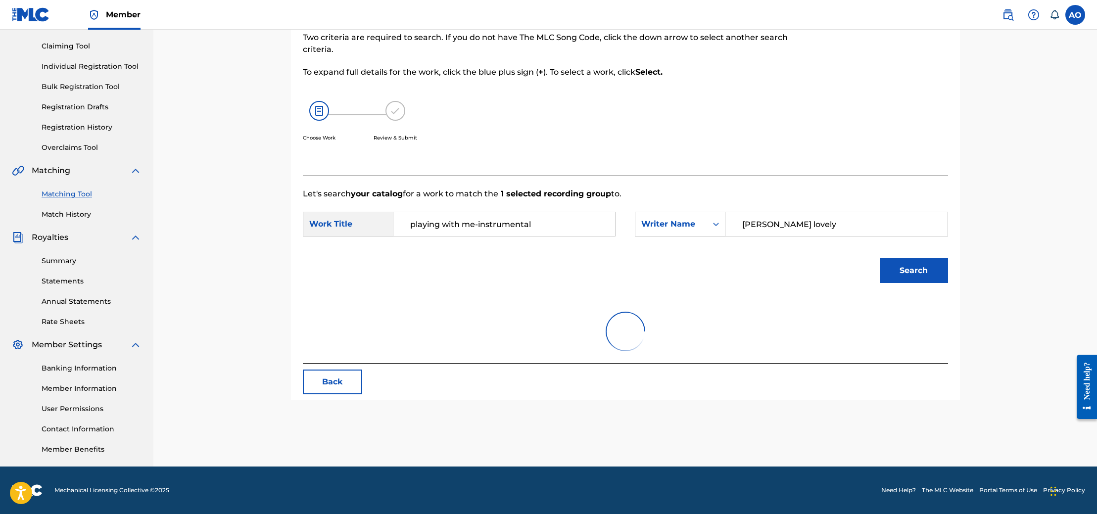
scroll to position [116, 0]
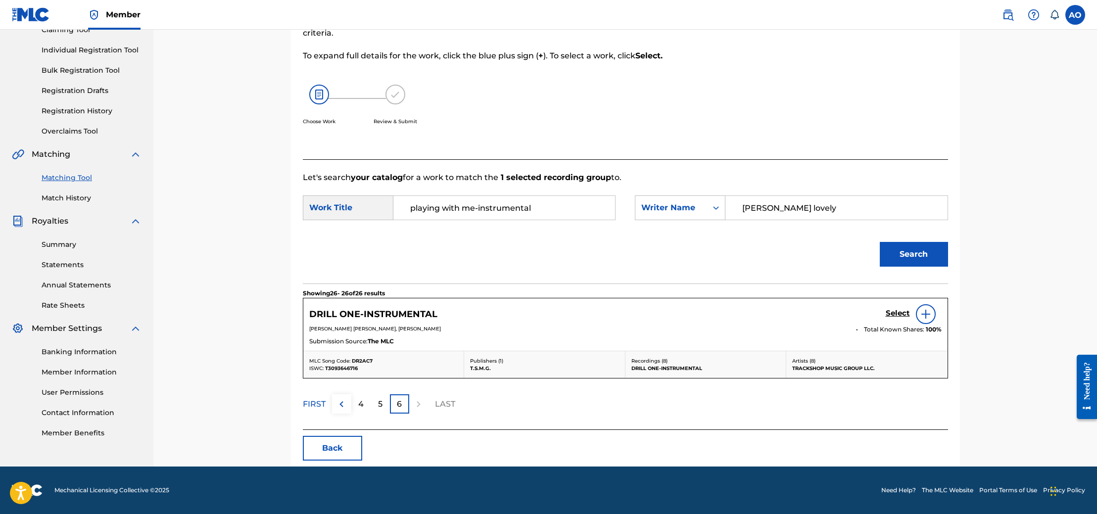
click at [375, 403] on div "5" at bounding box center [380, 403] width 19 height 19
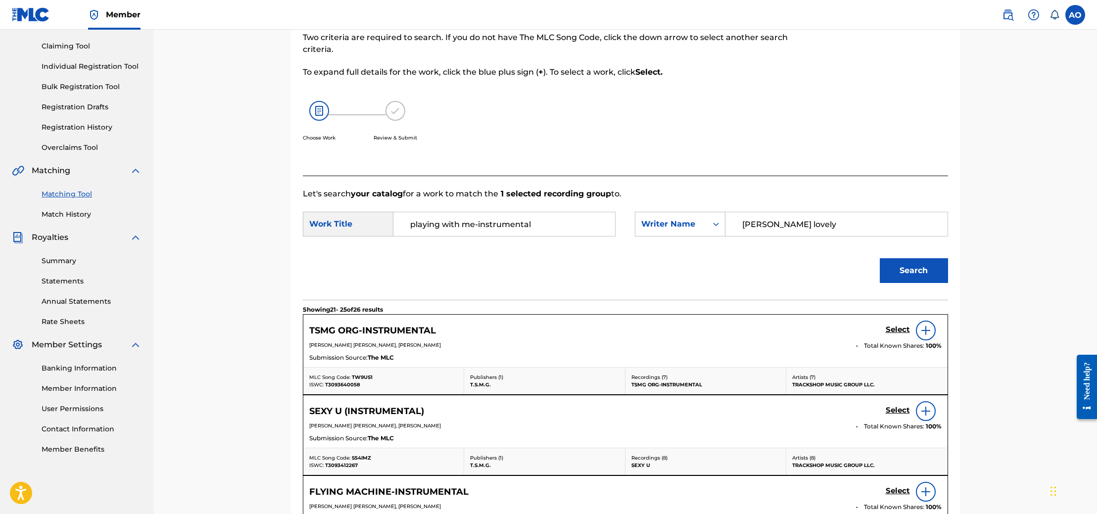
scroll to position [438, 0]
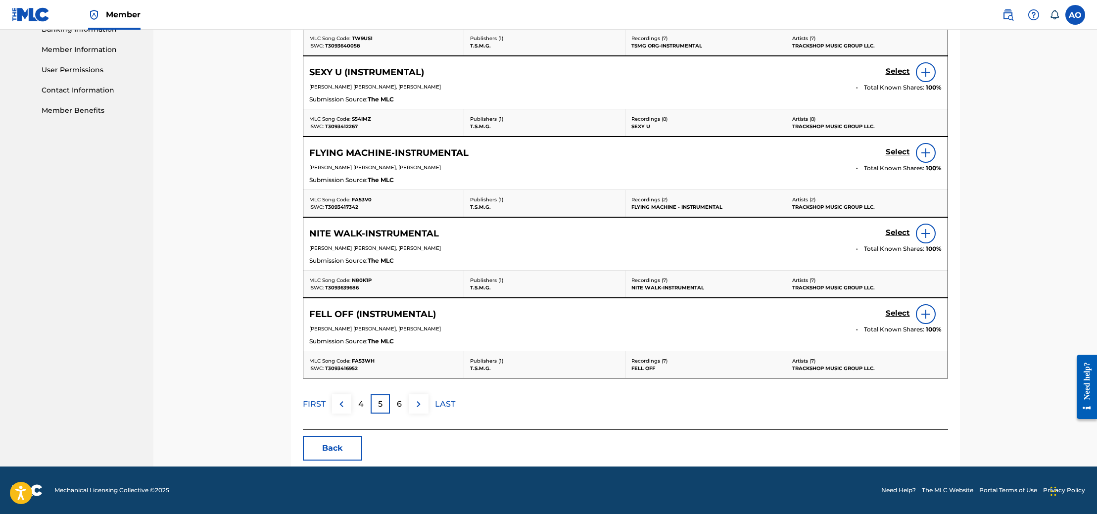
click at [366, 403] on div "4" at bounding box center [360, 403] width 19 height 19
click at [362, 398] on p "3" at bounding box center [361, 404] width 4 height 12
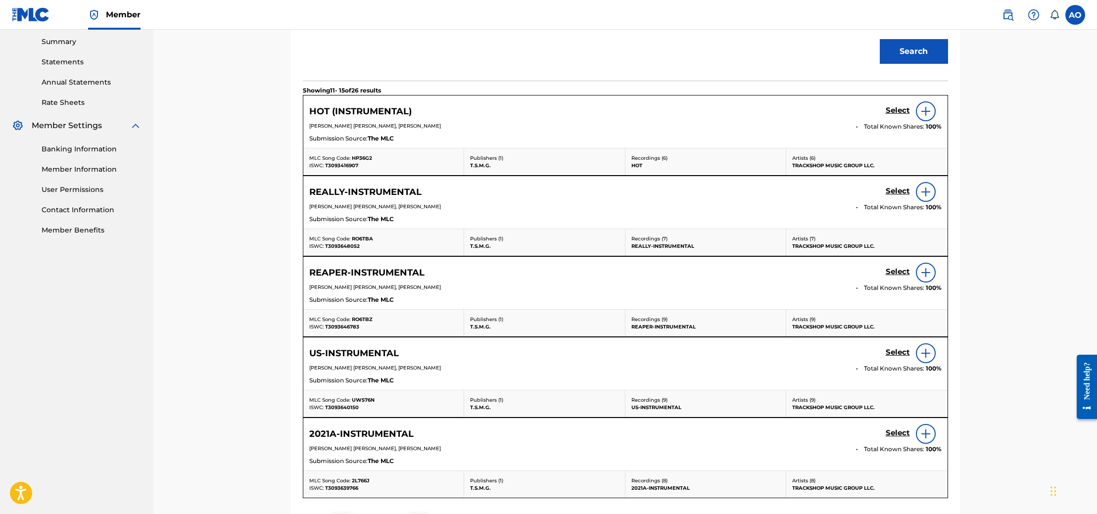
scroll to position [0, 0]
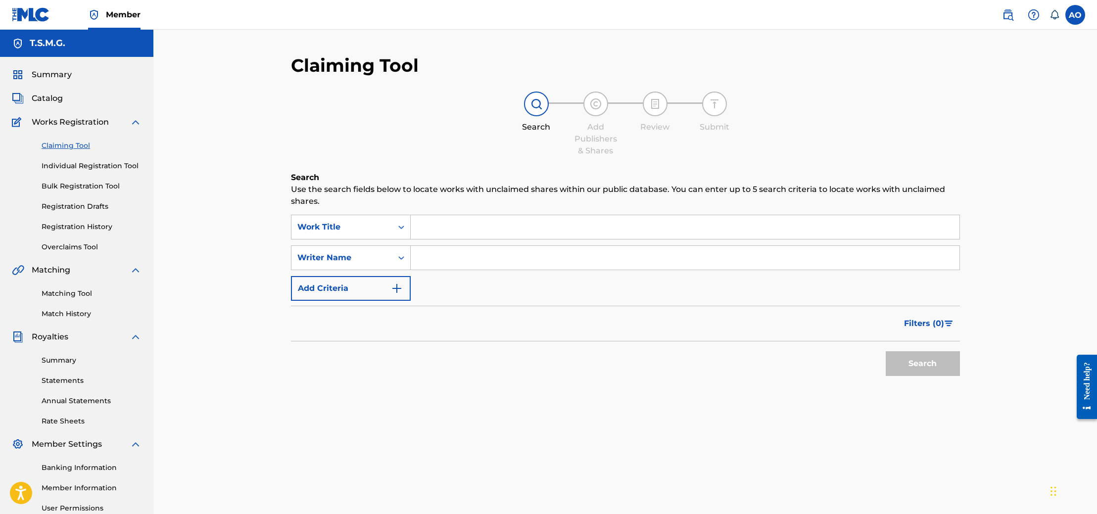
click at [71, 294] on link "Matching Tool" at bounding box center [92, 293] width 100 height 10
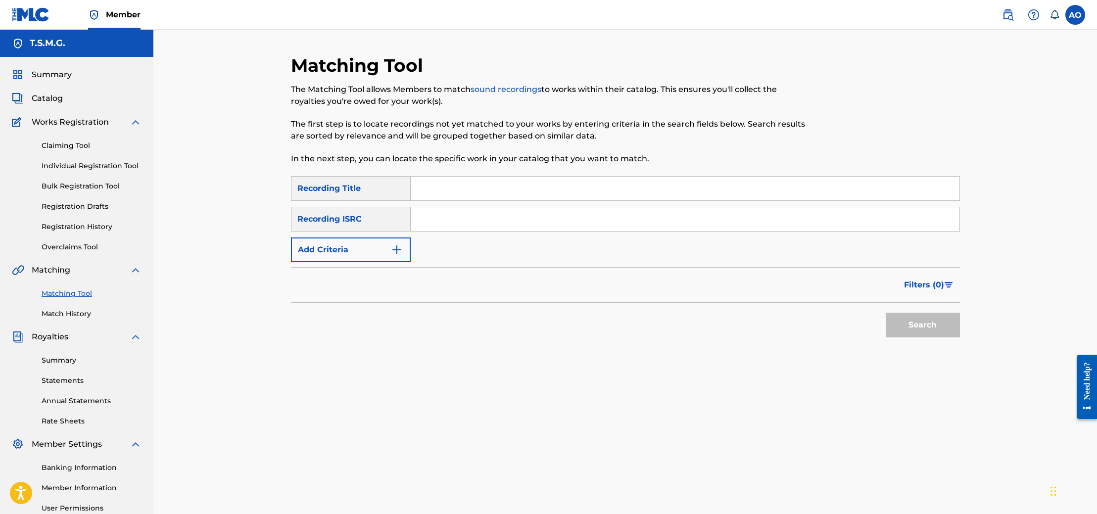
click at [442, 185] on input "Search Form" at bounding box center [685, 189] width 549 height 24
type input "pop dat"
drag, startPoint x: 939, startPoint y: 329, endPoint x: 937, endPoint y: 324, distance: 5.6
click at [939, 329] on button "Search" at bounding box center [923, 325] width 74 height 25
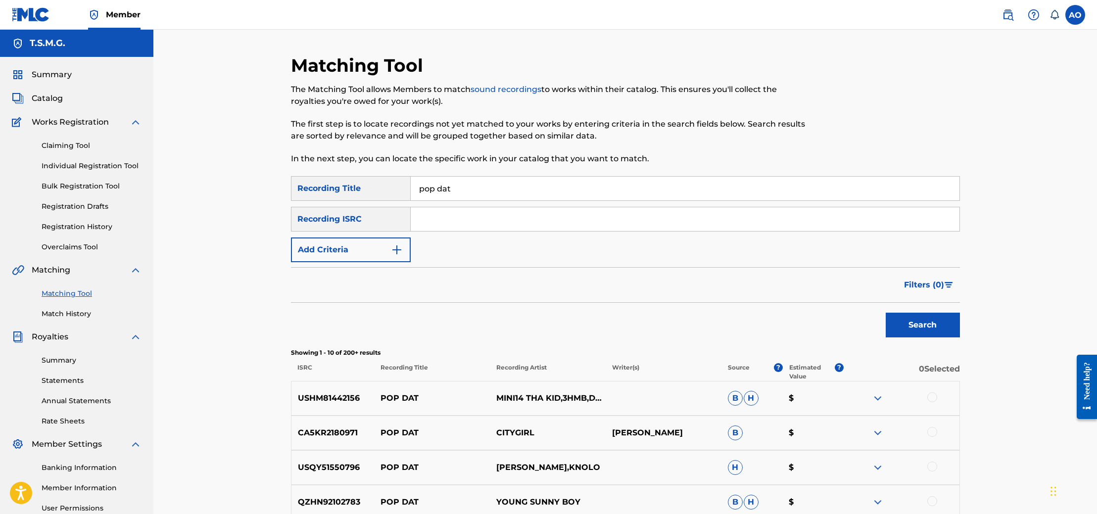
click at [442, 226] on input "Search Form" at bounding box center [685, 219] width 549 height 24
click at [395, 255] on img "Search Form" at bounding box center [397, 250] width 12 height 12
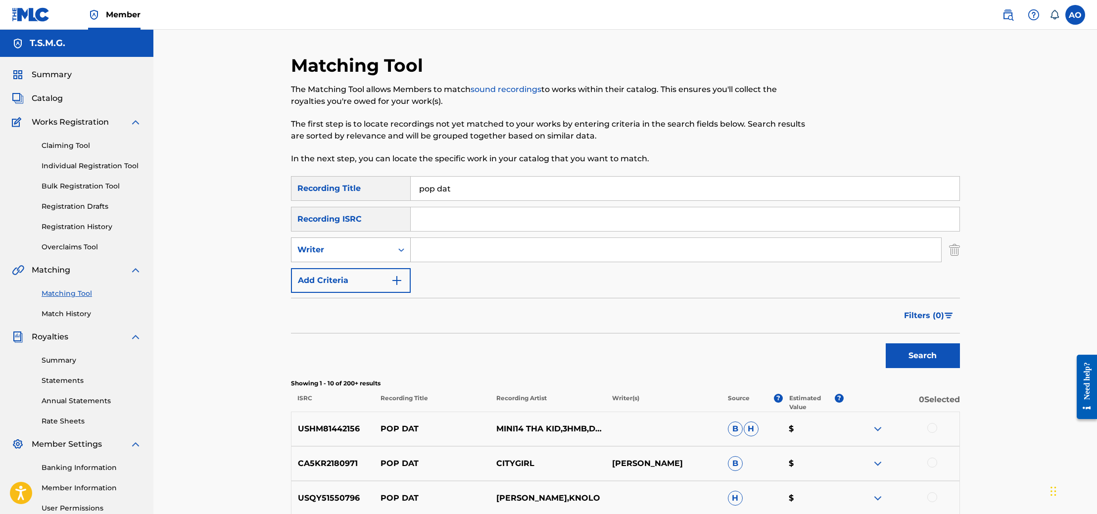
click at [395, 255] on div "Search Form" at bounding box center [401, 250] width 18 height 18
click at [377, 270] on div "Recording Artist" at bounding box center [350, 274] width 119 height 25
click at [438, 255] on input "Search Form" at bounding box center [676, 250] width 530 height 24
type input "[PERSON_NAME]"
click at [926, 348] on button "Search" at bounding box center [923, 355] width 74 height 25
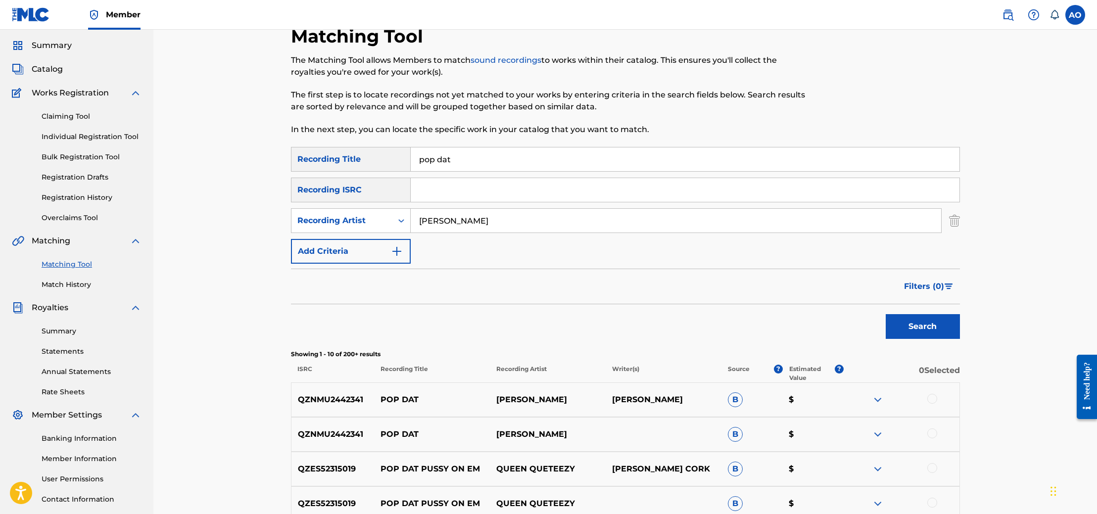
scroll to position [28, 0]
click at [377, 251] on button "Add Criteria" at bounding box center [351, 252] width 120 height 25
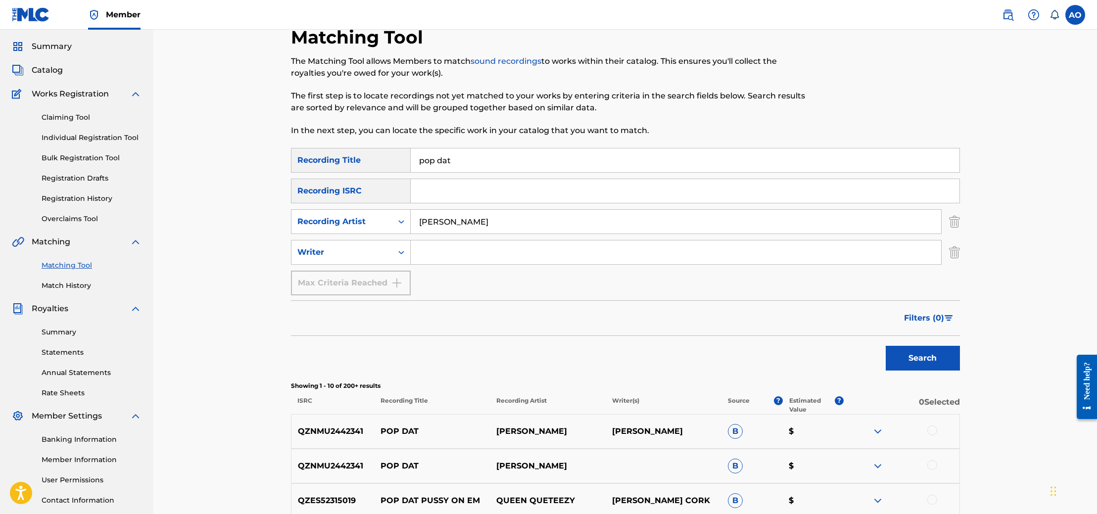
click at [432, 251] on input "Search Form" at bounding box center [676, 252] width 530 height 24
type input "trackshop music group"
click at [921, 365] on button "Search" at bounding box center [923, 358] width 74 height 25
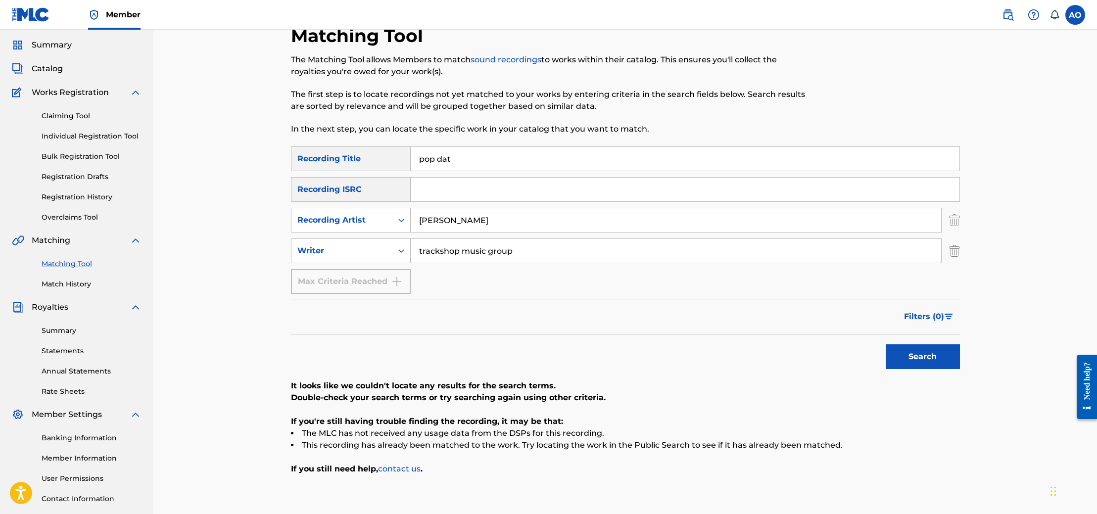
scroll to position [30, 0]
drag, startPoint x: 493, startPoint y: 229, endPoint x: 395, endPoint y: 216, distance: 98.3
click at [395, 216] on div "SearchWithCriteriacfb2c39b-081a-4f99-bfa1-093b80fed9a5 Recording Artist [PERSON…" at bounding box center [625, 219] width 669 height 25
click at [886, 344] on button "Search" at bounding box center [923, 356] width 74 height 25
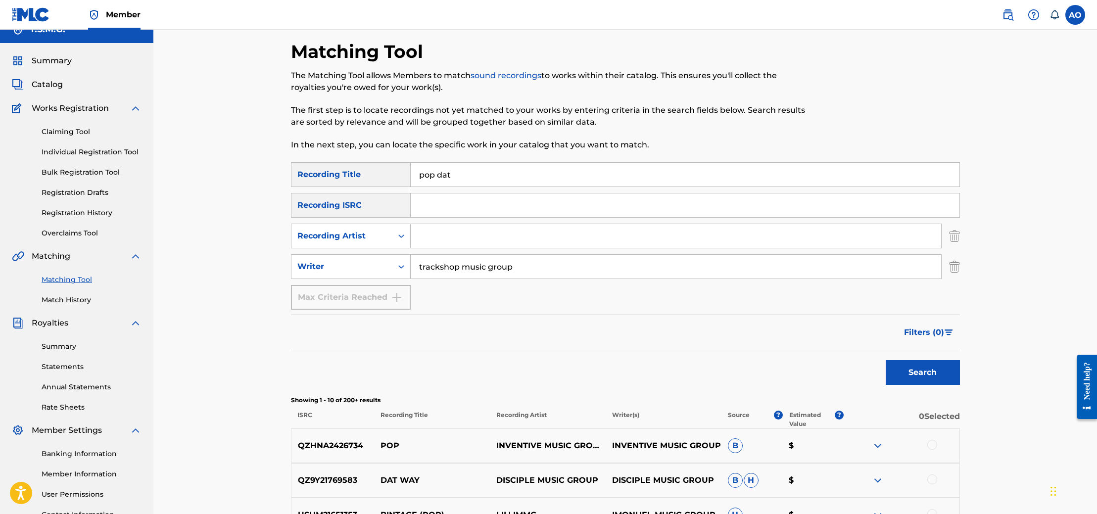
scroll to position [14, 0]
paste input "QZK6N2553177"
type input "QZK6N2553177"
click at [946, 375] on button "Search" at bounding box center [923, 372] width 74 height 25
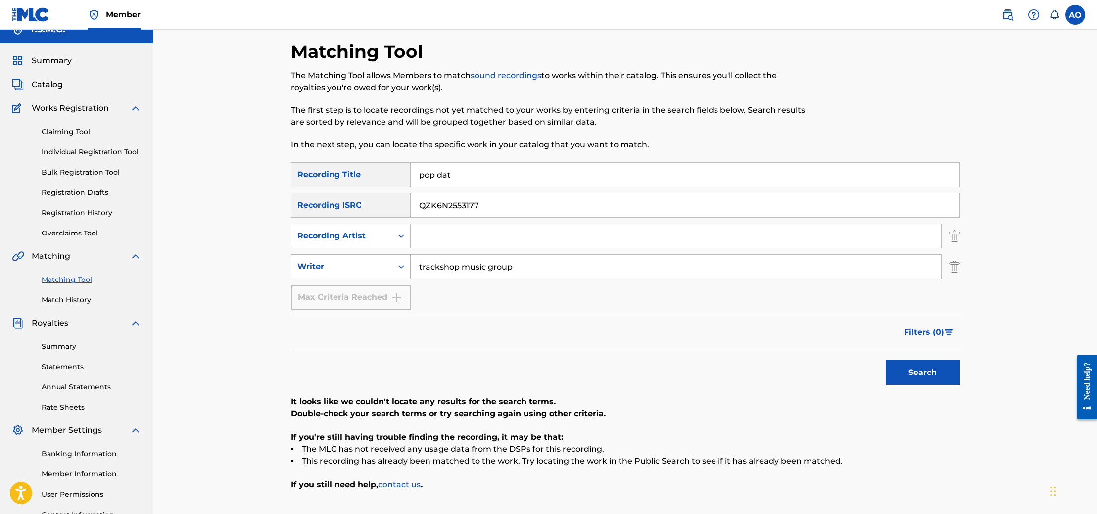
drag, startPoint x: 507, startPoint y: 264, endPoint x: 397, endPoint y: 266, distance: 109.9
click at [397, 266] on div "SearchWithCriteria3cb23d51-8f14-4036-8f56-866c53ab1e59 Writer trackshop music g…" at bounding box center [625, 266] width 669 height 25
click at [886, 360] on button "Search" at bounding box center [923, 372] width 74 height 25
click at [104, 204] on div "Claiming Tool Individual Registration Tool Bulk Registration Tool Registration …" at bounding box center [77, 176] width 130 height 124
click at [89, 213] on link "Registration History" at bounding box center [92, 213] width 100 height 10
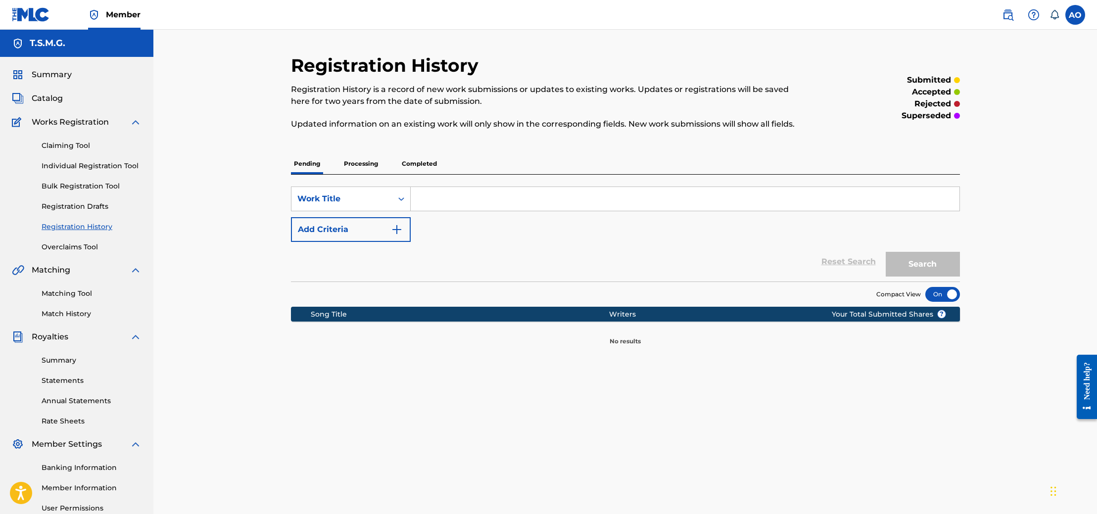
click at [421, 165] on p "Completed" at bounding box center [419, 163] width 41 height 21
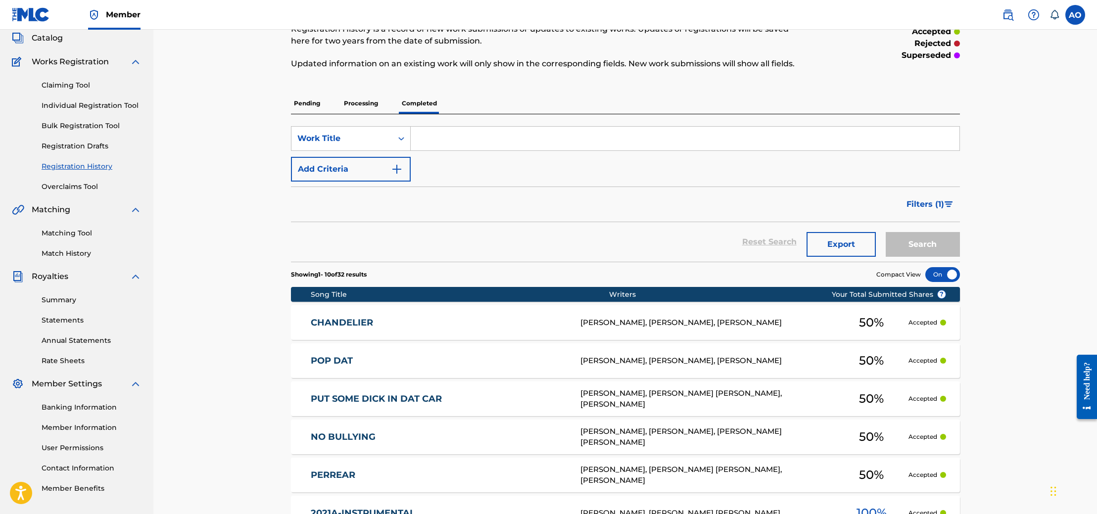
scroll to position [78, 0]
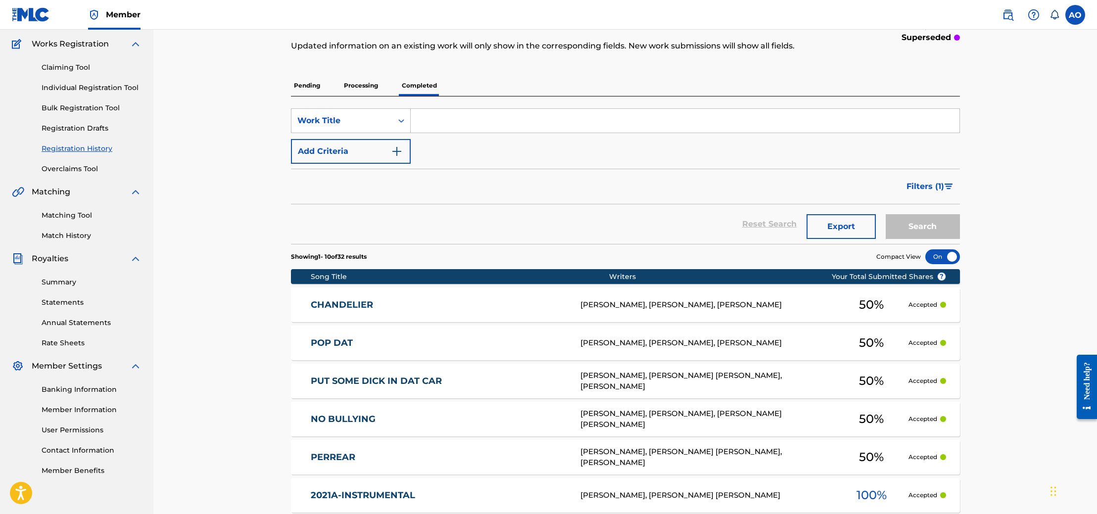
click at [342, 338] on link "POP DAT" at bounding box center [439, 342] width 256 height 11
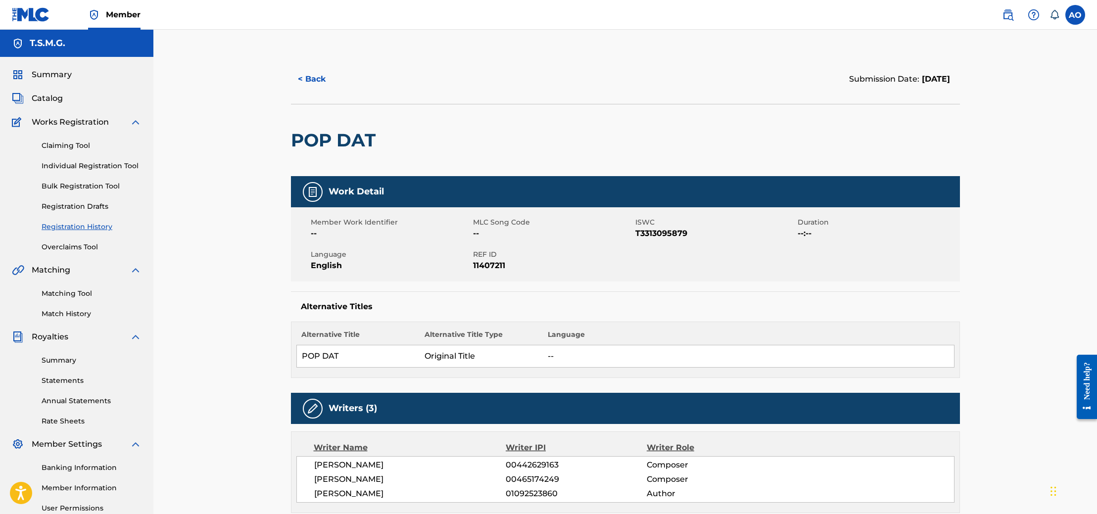
click at [298, 79] on button "< Back" at bounding box center [320, 79] width 59 height 25
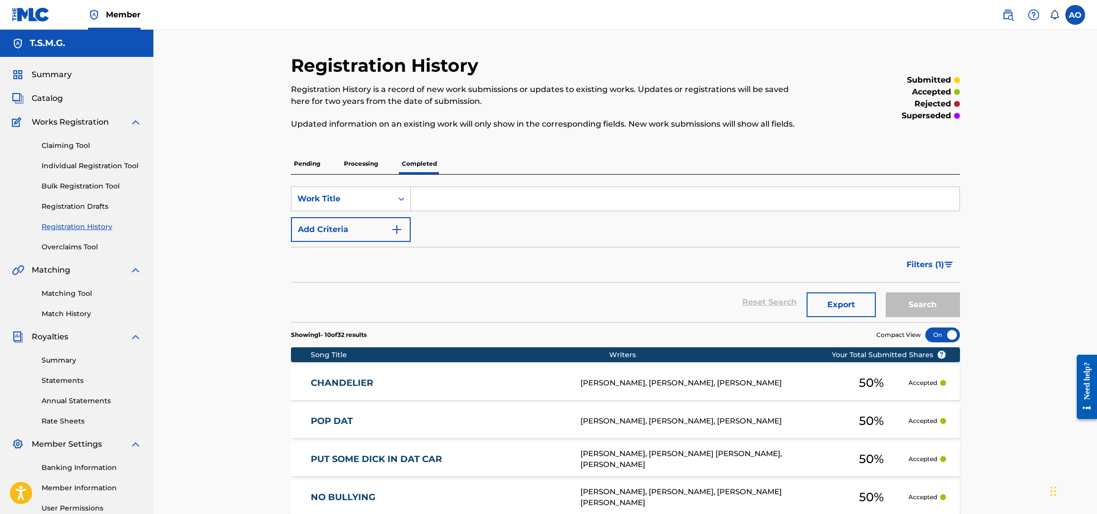
click at [67, 288] on div "Matching Tool Match History" at bounding box center [77, 297] width 130 height 43
click at [72, 289] on link "Matching Tool" at bounding box center [92, 293] width 100 height 10
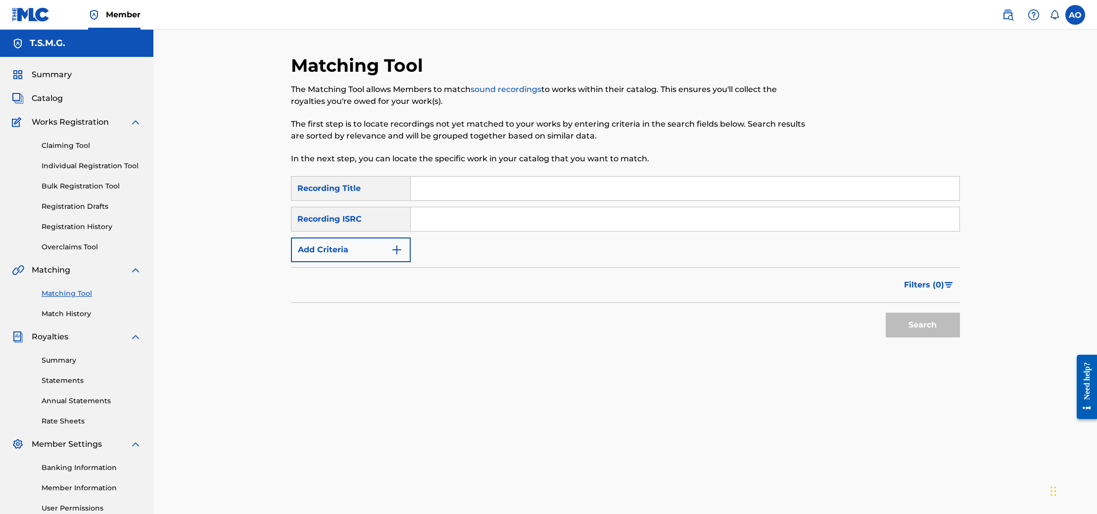
click at [433, 189] on input "Search Form" at bounding box center [685, 189] width 549 height 24
type input "walk'em"
click at [886, 313] on button "Search" at bounding box center [923, 325] width 74 height 25
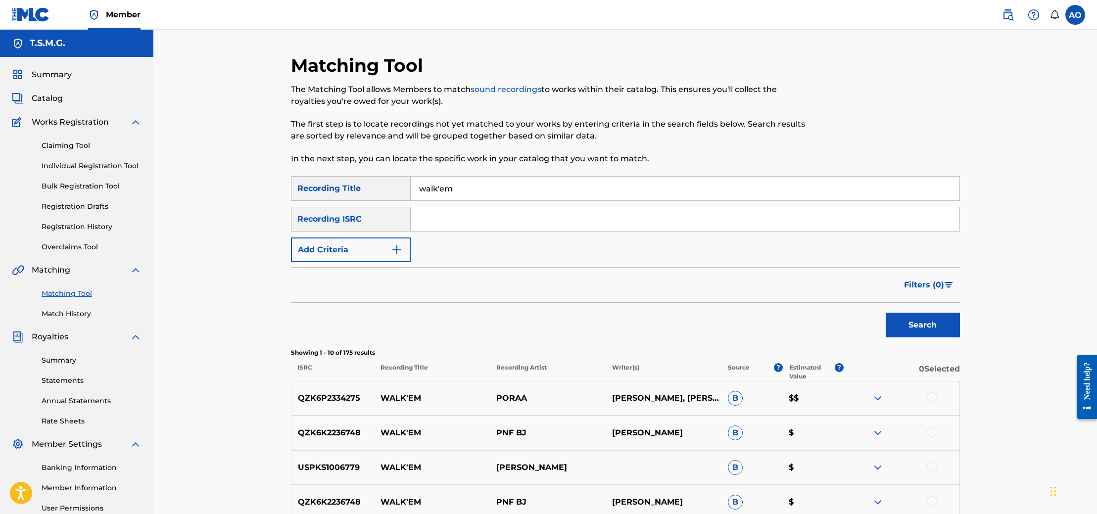
click at [403, 248] on button "Add Criteria" at bounding box center [351, 250] width 120 height 25
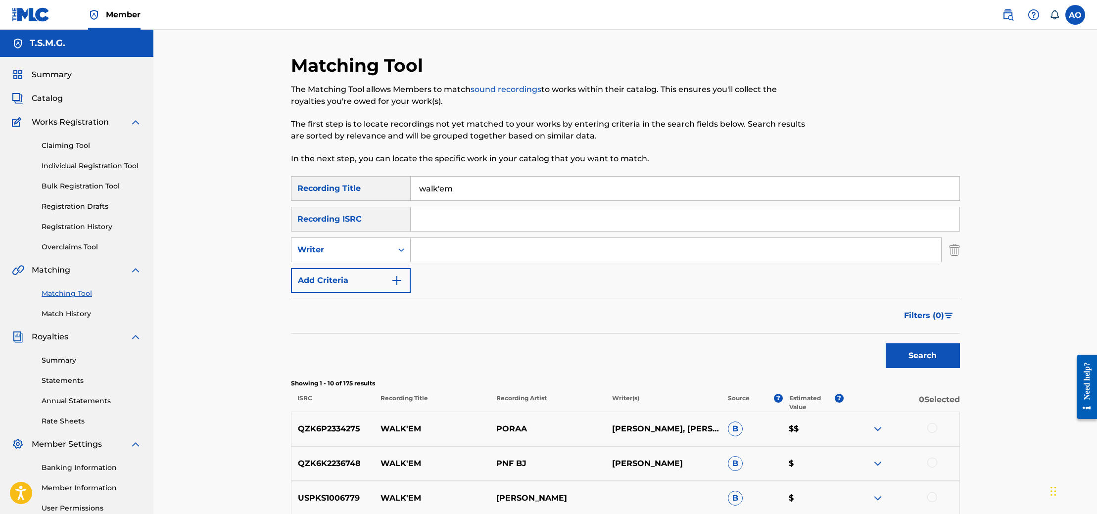
click at [458, 251] on input "Search Form" at bounding box center [676, 250] width 530 height 24
type input "[PERSON_NAME] lovely"
click at [942, 356] on button "Search" at bounding box center [923, 355] width 74 height 25
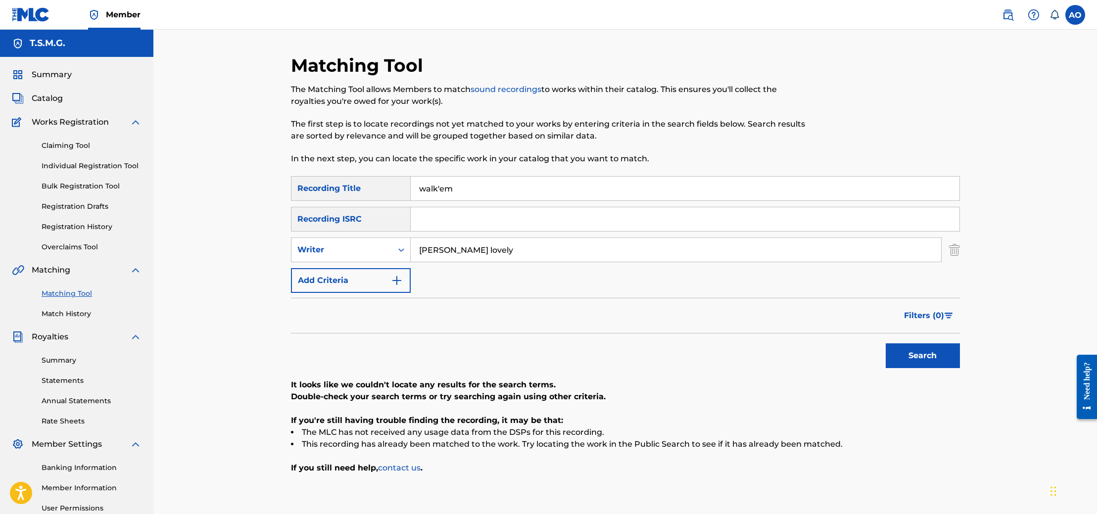
drag, startPoint x: 491, startPoint y: 255, endPoint x: 385, endPoint y: 235, distance: 107.7
click at [385, 235] on div "SearchWithCriteria42b96057-e00c-4c86-89ee-c8e9a84c265a Recording Title walk'em …" at bounding box center [625, 234] width 669 height 117
type input "s"
click at [384, 278] on button "Add Criteria" at bounding box center [351, 280] width 120 height 25
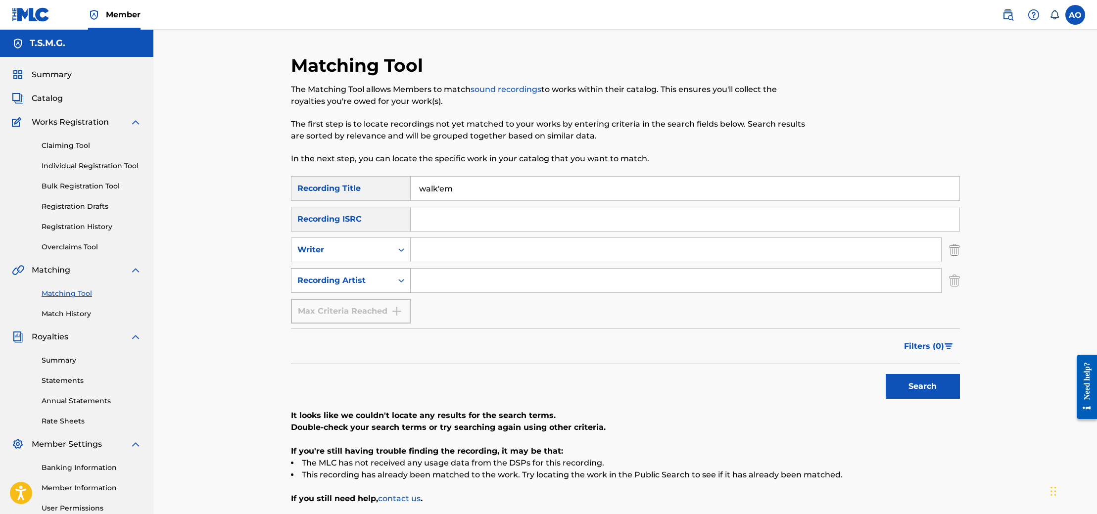
click at [380, 285] on div "Recording Artist" at bounding box center [341, 281] width 89 height 12
click at [427, 278] on input "Search Form" at bounding box center [676, 281] width 530 height 24
type input "trackshop music group"
drag, startPoint x: 921, startPoint y: 384, endPoint x: 910, endPoint y: 385, distance: 10.4
click at [921, 384] on button "Search" at bounding box center [923, 386] width 74 height 25
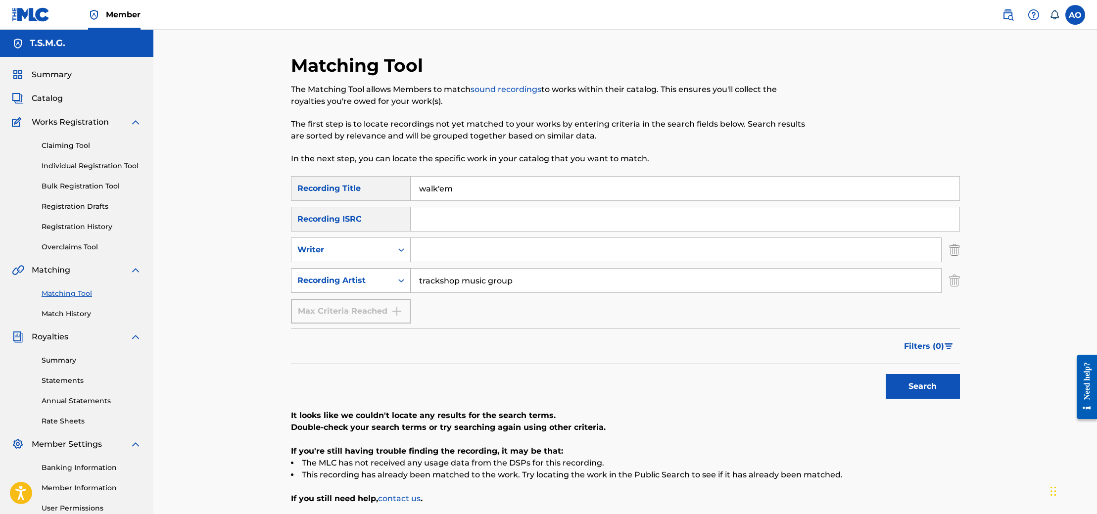
drag, startPoint x: 543, startPoint y: 279, endPoint x: 403, endPoint y: 278, distance: 140.5
click at [403, 278] on div "SearchWithCriteriac3e7ba59-ff64-4f11-a005-c5e4fded6fa1 Recording Artist tracksh…" at bounding box center [625, 280] width 669 height 25
type input "slayboogie"
click at [886, 374] on button "Search" at bounding box center [923, 386] width 74 height 25
click at [86, 143] on link "Claiming Tool" at bounding box center [92, 146] width 100 height 10
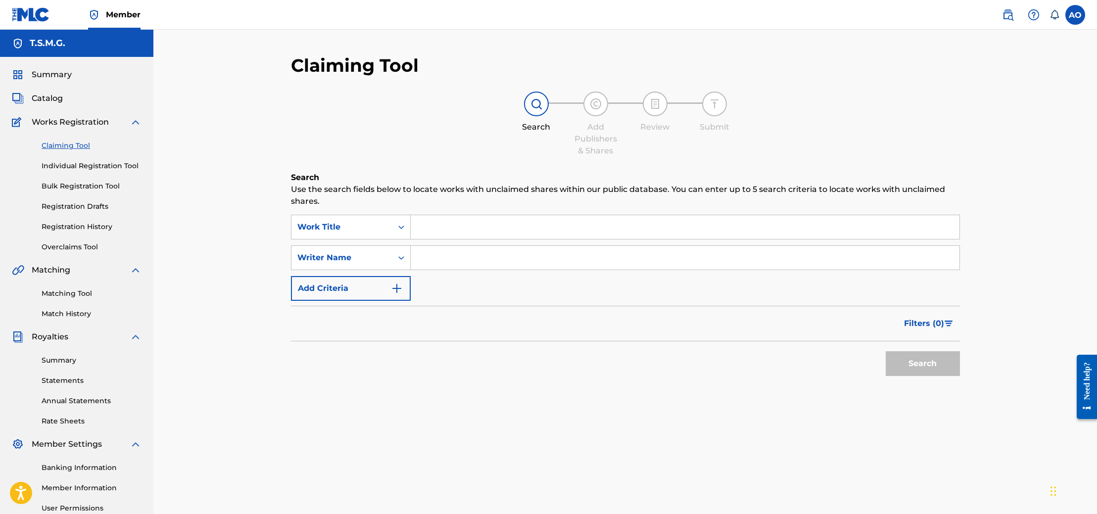
click at [455, 230] on input "Search Form" at bounding box center [685, 227] width 549 height 24
type input "walk'em"
click at [886, 351] on button "Search" at bounding box center [923, 363] width 74 height 25
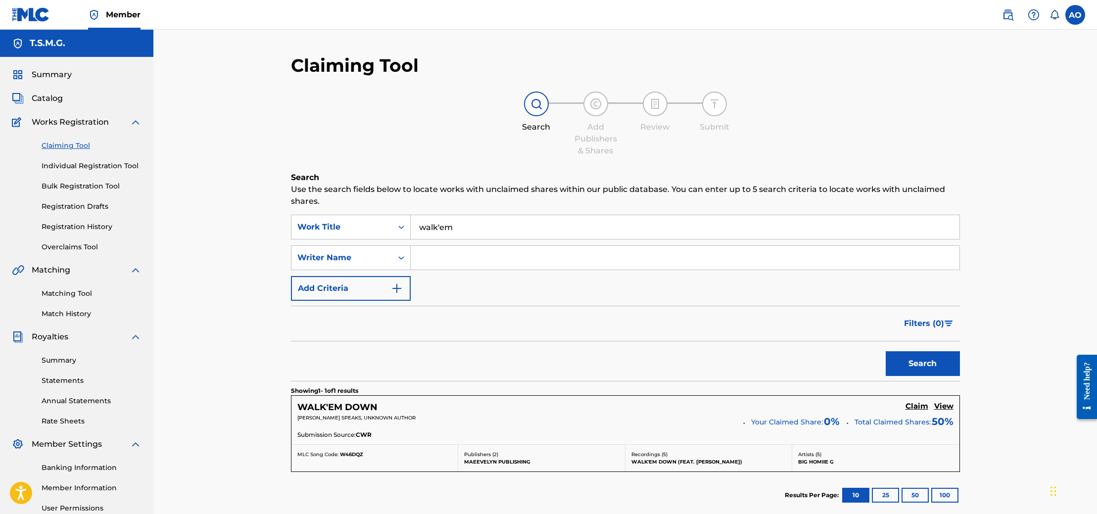
click at [413, 259] on input "Search Form" at bounding box center [685, 258] width 549 height 24
type input "[PERSON_NAME] lovely"
click at [930, 358] on button "Search" at bounding box center [923, 363] width 74 height 25
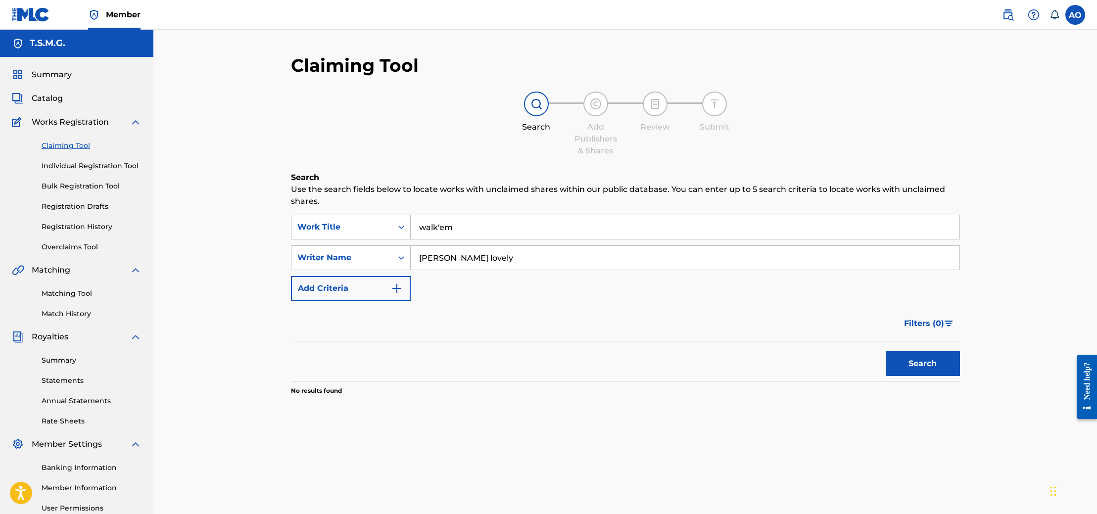
drag, startPoint x: 490, startPoint y: 258, endPoint x: 415, endPoint y: 251, distance: 76.0
click at [415, 251] on input "[PERSON_NAME] lovely" at bounding box center [685, 258] width 549 height 24
click at [399, 261] on icon "Search Form" at bounding box center [401, 258] width 10 height 10
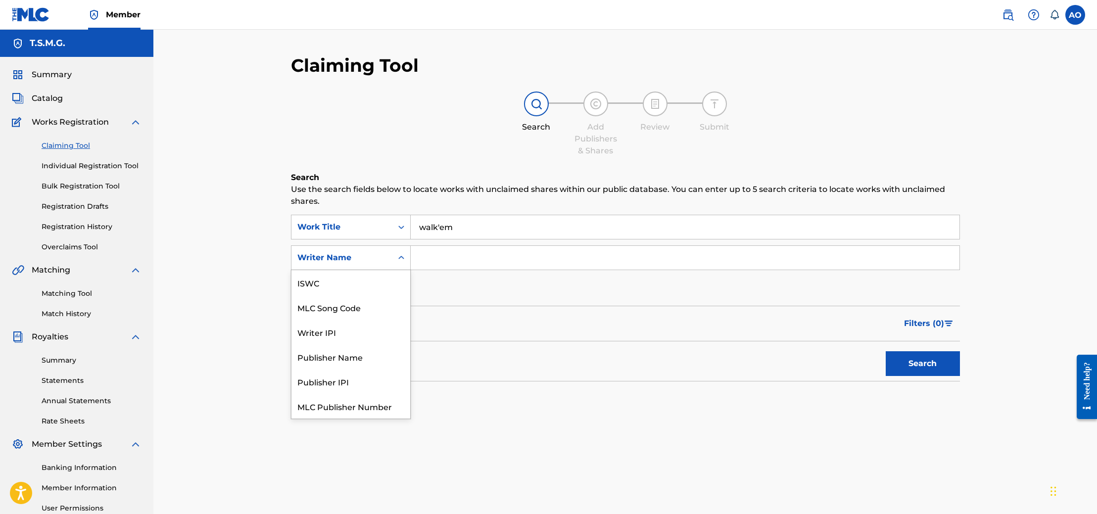
scroll to position [25, 0]
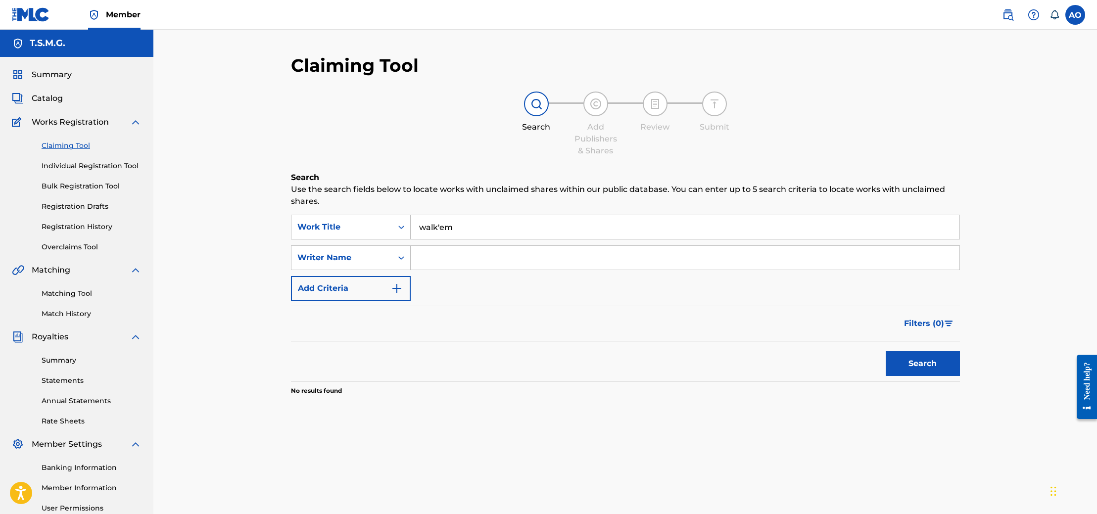
click at [399, 261] on icon "Search Form" at bounding box center [401, 258] width 10 height 10
click at [420, 257] on input "Search Form" at bounding box center [685, 258] width 549 height 24
type input "trackshop music group"
click at [886, 351] on button "Search" at bounding box center [923, 363] width 74 height 25
click at [932, 364] on button "Search" at bounding box center [923, 363] width 74 height 25
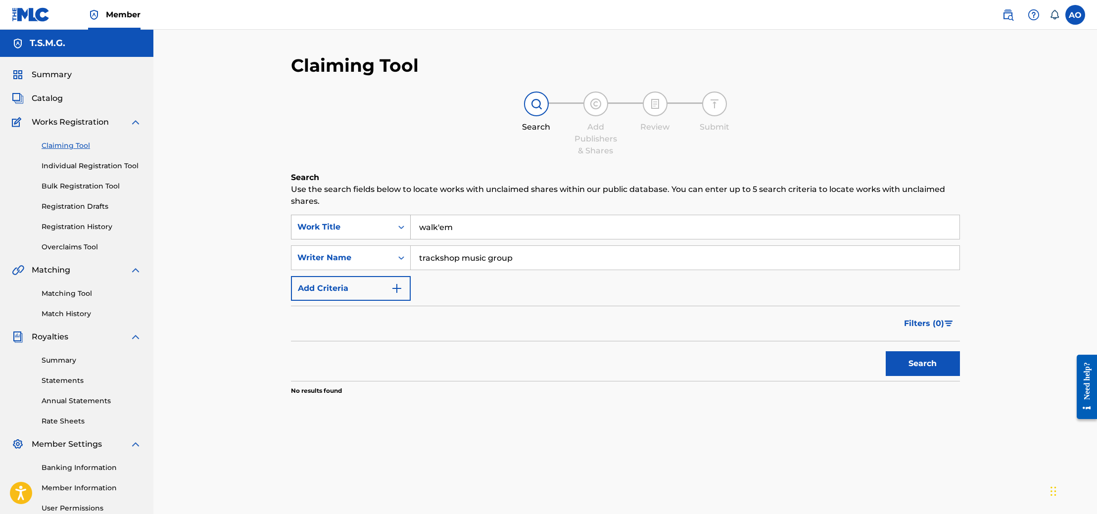
drag, startPoint x: 523, startPoint y: 254, endPoint x: 402, endPoint y: 228, distance: 124.1
click at [402, 228] on div "SearchWithCriteria486feb6d-cdd9-4289-9b76-87ffeb6e7f88 Work Title walk'em Searc…" at bounding box center [625, 258] width 669 height 86
click at [886, 351] on button "Search" at bounding box center [923, 363] width 74 height 25
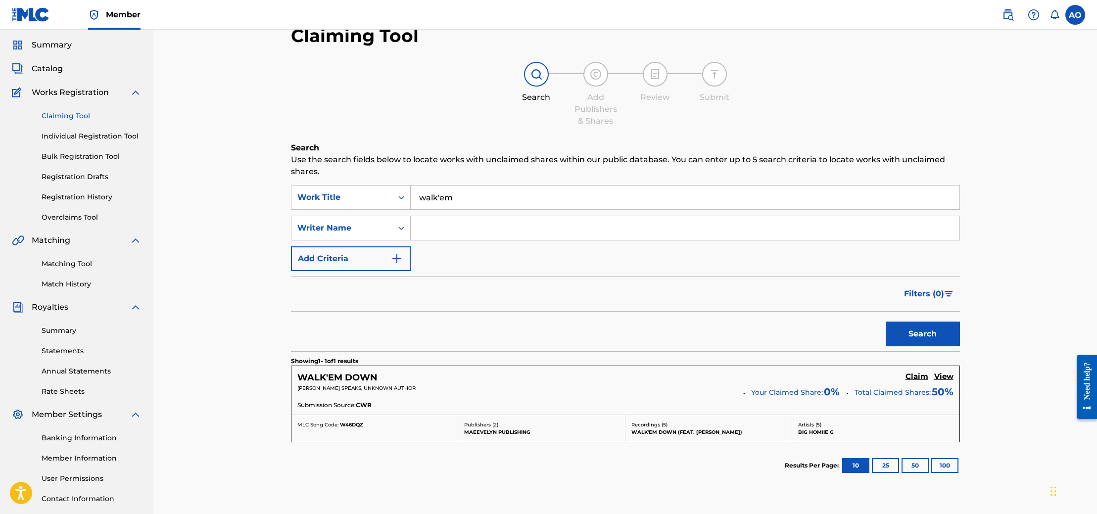
scroll to position [31, 0]
click at [83, 256] on div "Matching Tool Match History" at bounding box center [77, 266] width 130 height 43
click at [81, 260] on link "Matching Tool" at bounding box center [92, 263] width 100 height 10
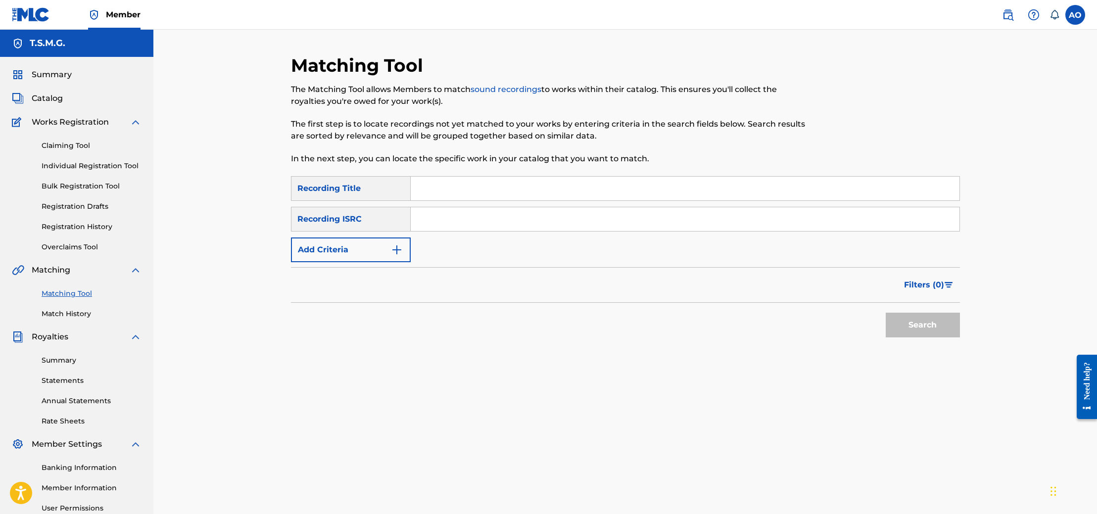
click at [441, 185] on input "Search Form" at bounding box center [685, 189] width 549 height 24
type input "walk'em"
paste input "QZWFG2561286"
type input "QZWFG2561286"
click at [901, 321] on button "Search" at bounding box center [923, 325] width 74 height 25
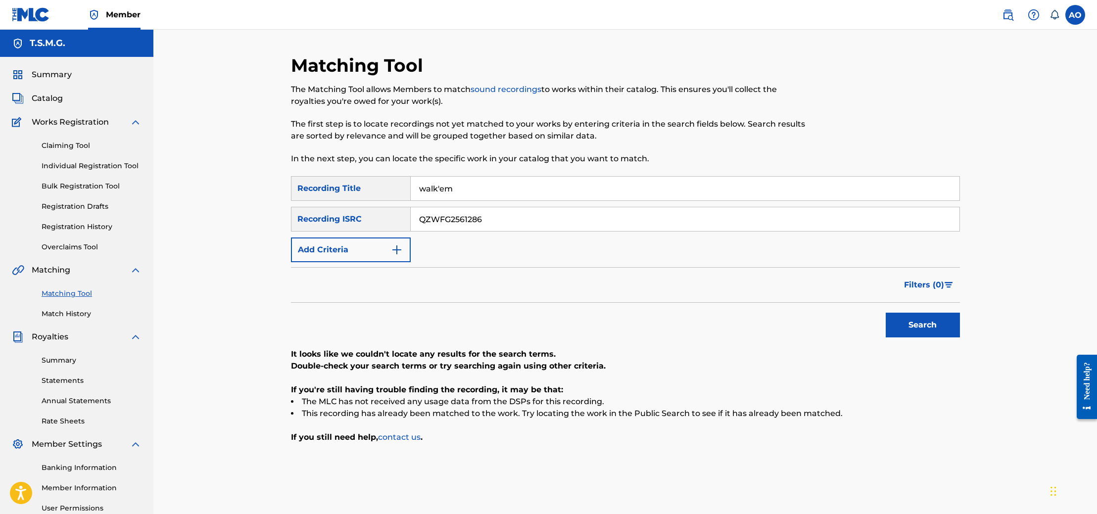
drag, startPoint x: 463, startPoint y: 188, endPoint x: 394, endPoint y: 195, distance: 68.6
click at [394, 195] on div "SearchWithCriteria42b96057-e00c-4c86-89ee-c8e9a84c265a Recording Title walk'em" at bounding box center [625, 188] width 669 height 25
drag, startPoint x: 394, startPoint y: 195, endPoint x: 405, endPoint y: 185, distance: 15.0
click at [398, 191] on div "Recording Title" at bounding box center [351, 188] width 120 height 25
drag, startPoint x: 428, startPoint y: 180, endPoint x: 498, endPoint y: 187, distance: 70.6
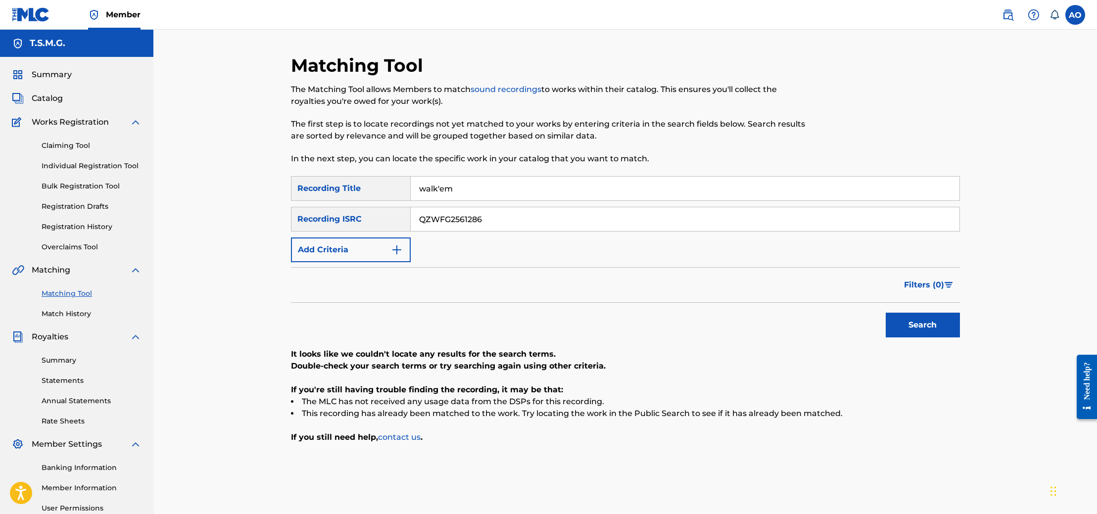
click at [498, 187] on input "walk'em" at bounding box center [685, 189] width 549 height 24
click at [886, 313] on button "Search" at bounding box center [923, 325] width 74 height 25
click at [78, 227] on link "Registration History" at bounding box center [92, 227] width 100 height 10
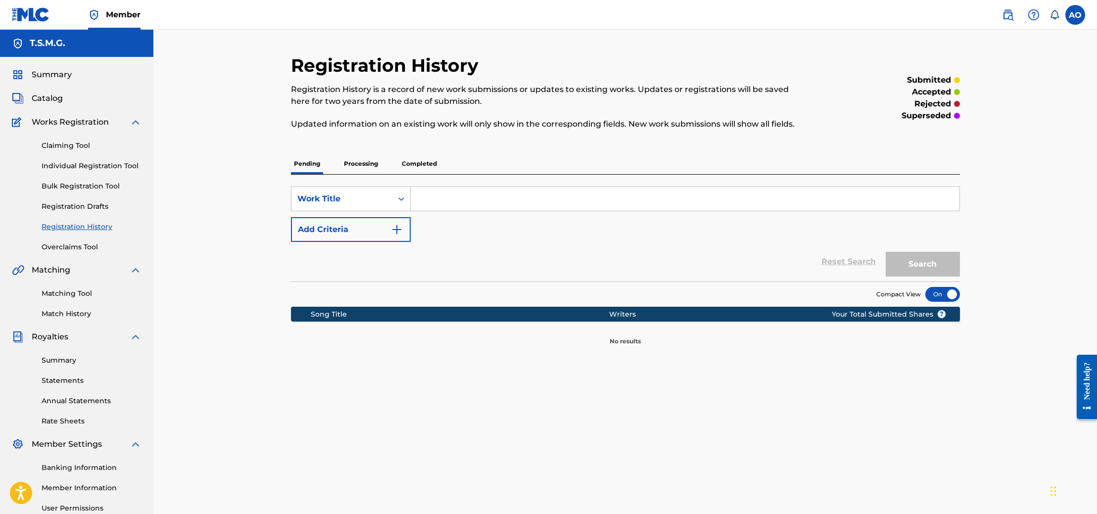
click at [415, 166] on p "Completed" at bounding box center [419, 163] width 41 height 21
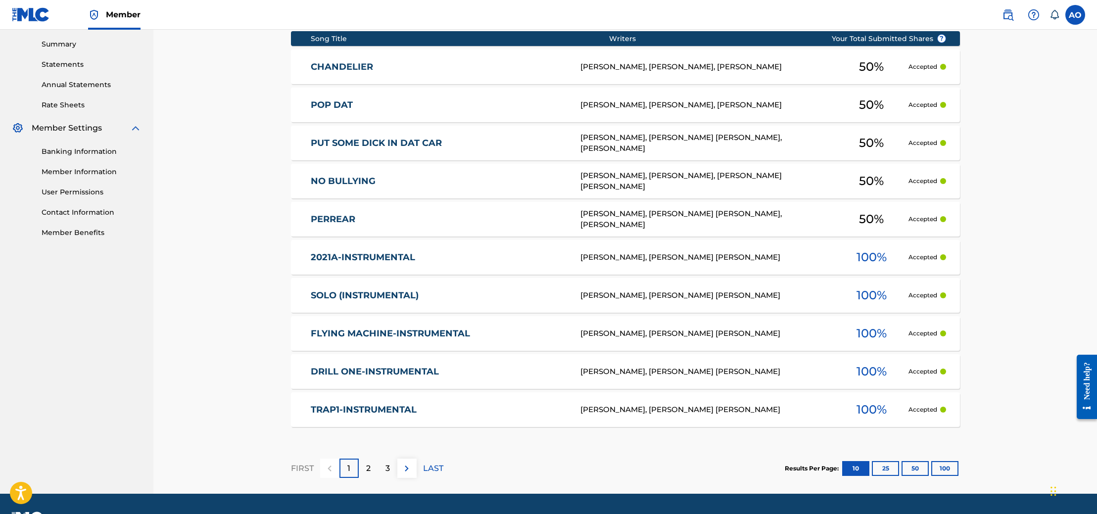
scroll to position [343, 0]
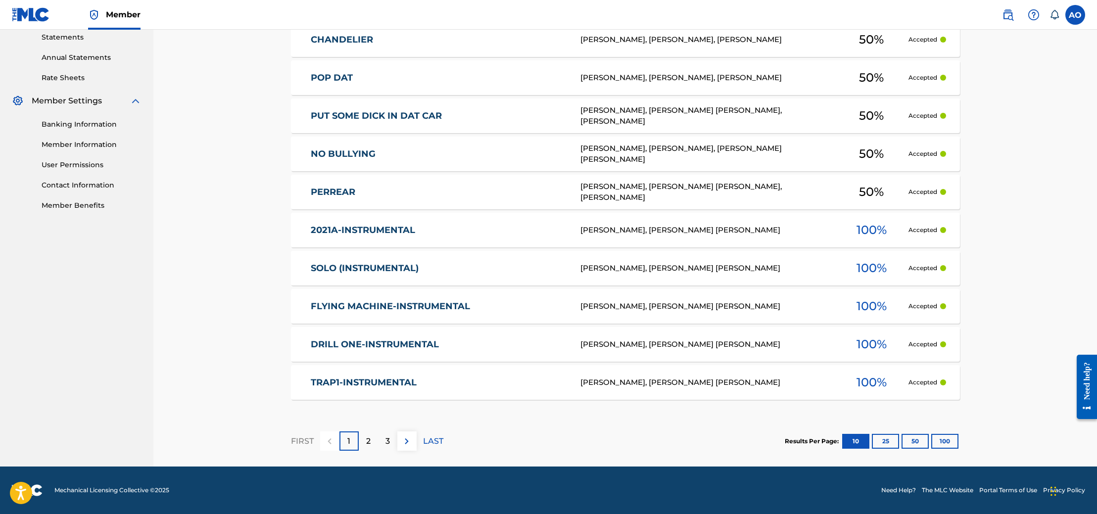
click at [366, 432] on div "2" at bounding box center [368, 440] width 19 height 19
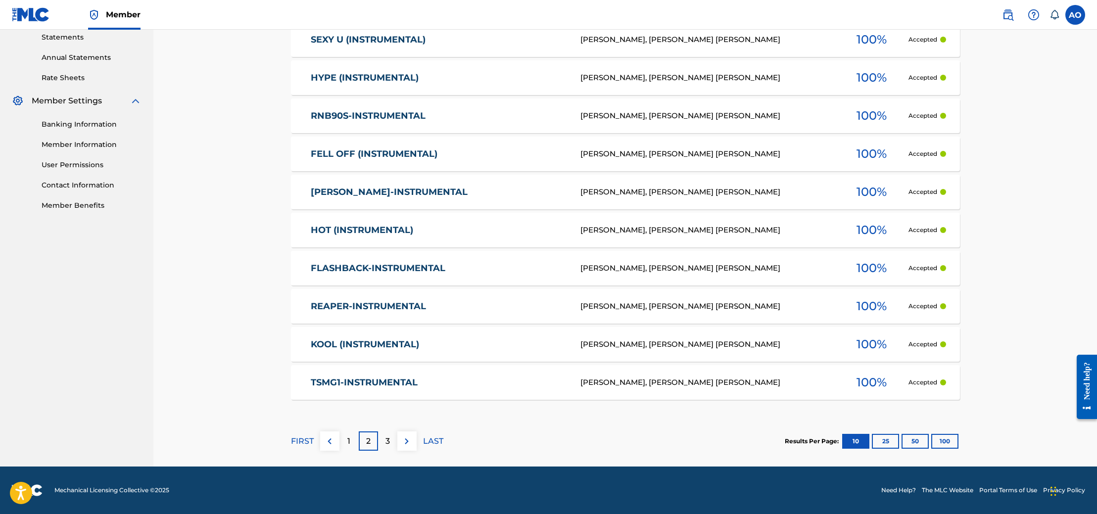
click at [394, 438] on div "3" at bounding box center [387, 440] width 19 height 19
click at [431, 437] on p "LAST" at bounding box center [433, 441] width 20 height 12
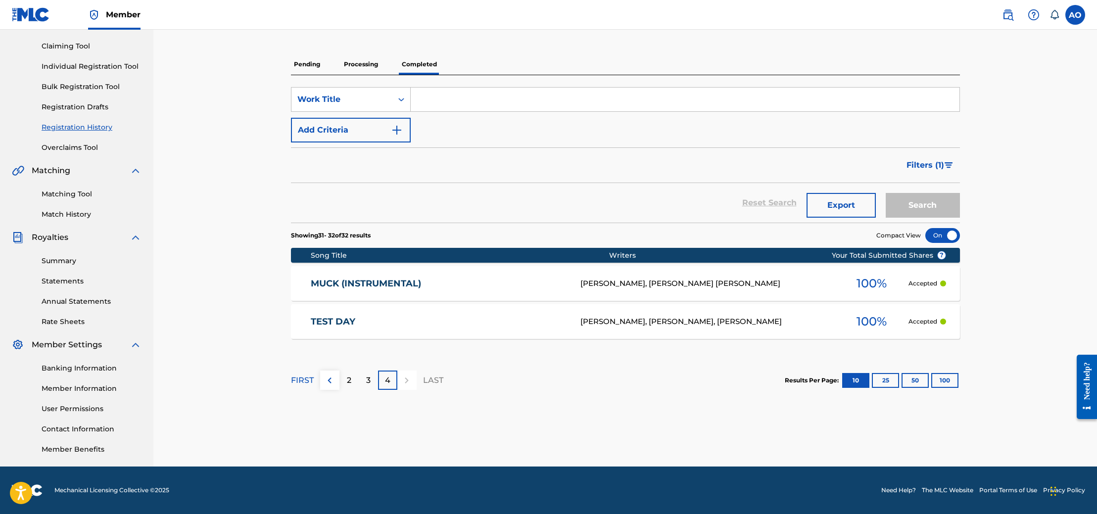
click at [122, 68] on link "Individual Registration Tool" at bounding box center [92, 66] width 100 height 10
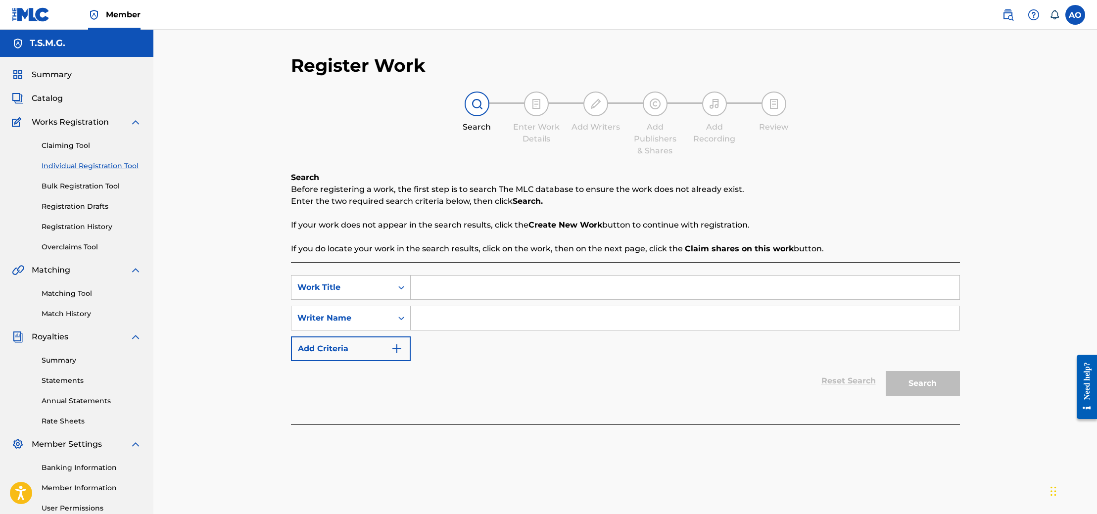
click at [435, 289] on input "Search Form" at bounding box center [685, 288] width 549 height 24
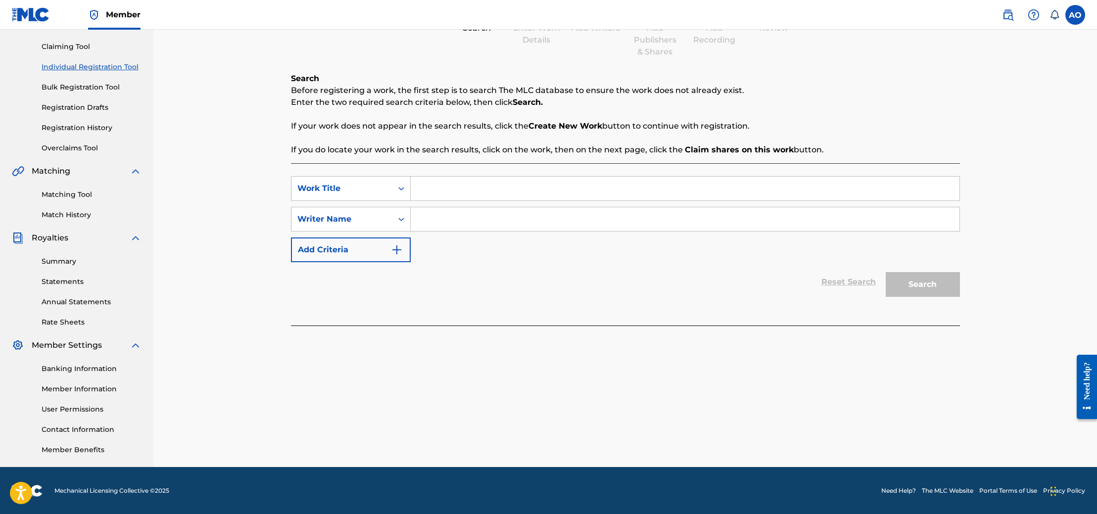
scroll to position [99, 0]
type input "WALK'EM"
click at [403, 221] on icon "Search Form" at bounding box center [401, 219] width 10 height 10
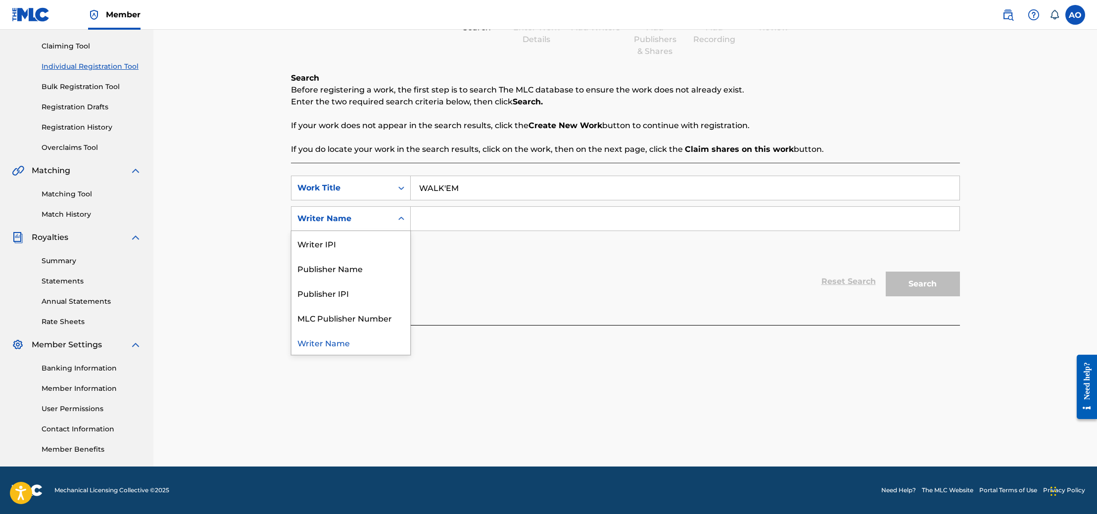
click at [403, 221] on icon "Search Form" at bounding box center [401, 219] width 10 height 10
click at [384, 241] on button "Add Criteria" at bounding box center [351, 249] width 120 height 25
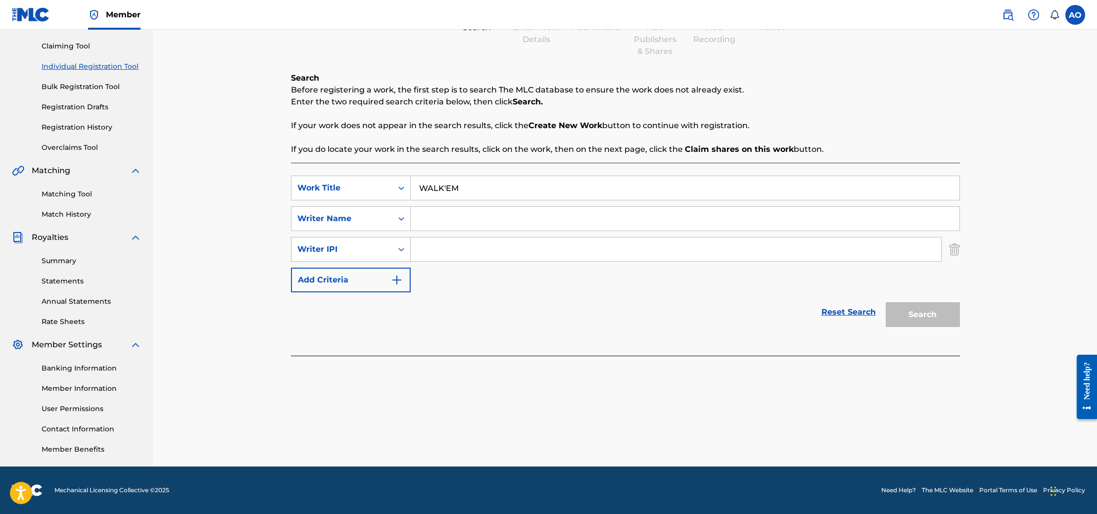
click at [380, 250] on div "Writer IPI" at bounding box center [341, 249] width 89 height 12
click at [381, 249] on div "Writer IPI" at bounding box center [341, 249] width 89 height 12
click at [384, 269] on button "Add Criteria" at bounding box center [351, 280] width 120 height 25
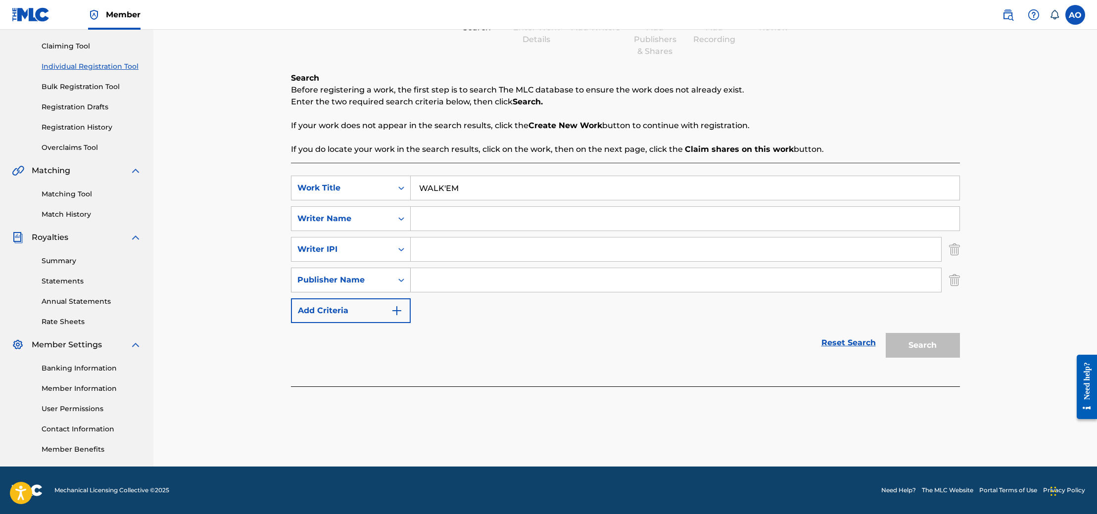
click at [396, 277] on icon "Search Form" at bounding box center [401, 280] width 10 height 10
click at [433, 220] on input "Search Form" at bounding box center [685, 219] width 549 height 24
type input "TRACKSHOP MUSIC GROUP"
click at [763, 301] on div "SearchWithCriteria7a431393-8ff1-4c7b-b649-3166ba2a7e0f Work Title WALK'EM Searc…" at bounding box center [625, 249] width 669 height 147
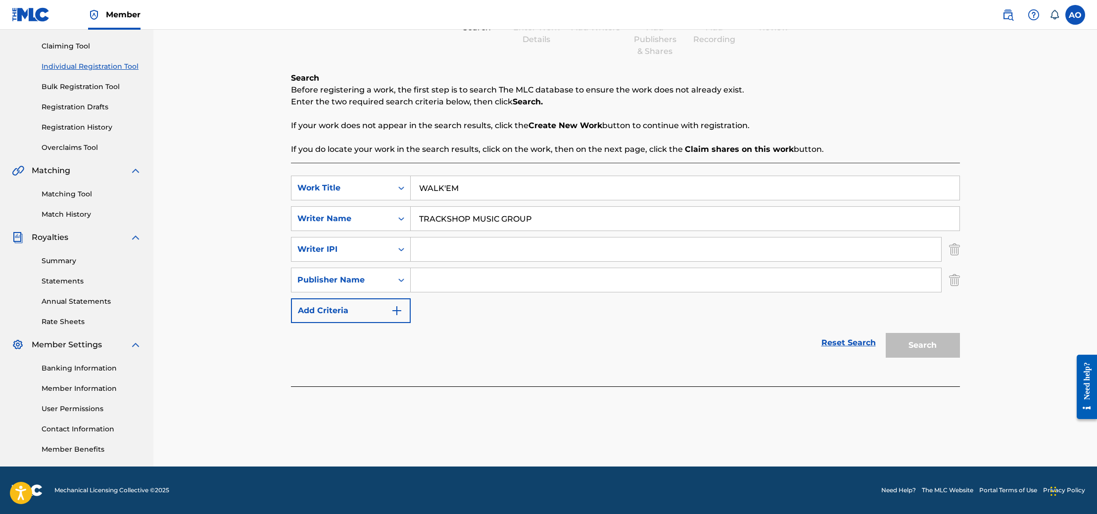
click at [769, 274] on input "Search Form" at bounding box center [676, 280] width 530 height 24
click at [913, 353] on div "Search" at bounding box center [920, 343] width 79 height 40
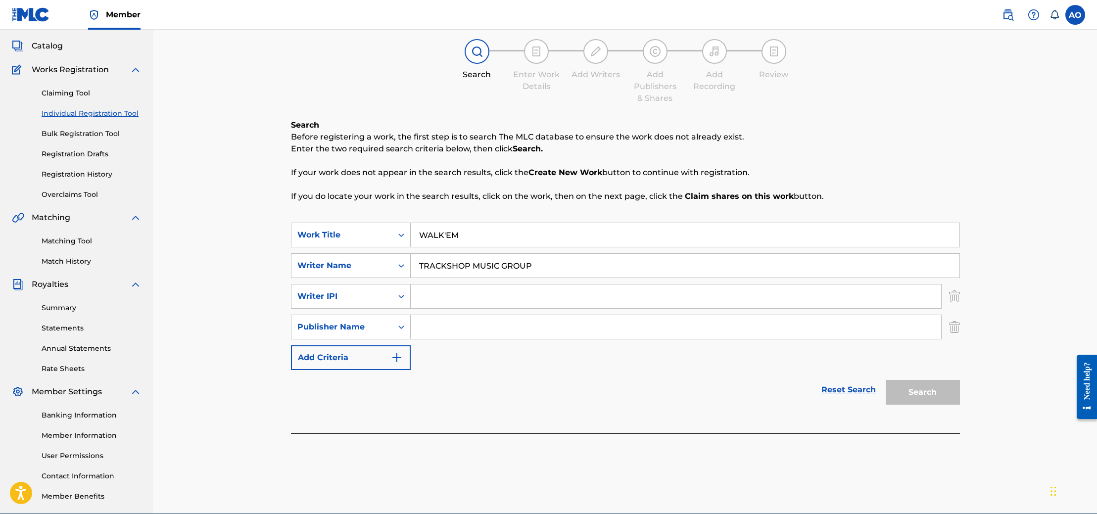
scroll to position [0, 0]
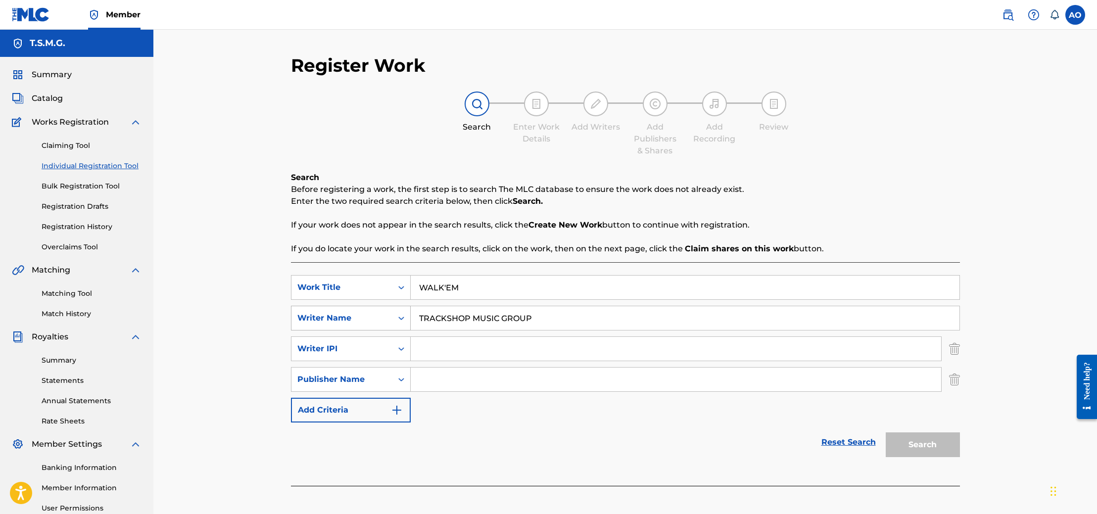
drag, startPoint x: 545, startPoint y: 311, endPoint x: 394, endPoint y: 327, distance: 151.2
click at [394, 327] on div "SearchWithCriteriaf2a28061-95c8-4c75-9727-3baf2f53a8b0 Writer Name TRACKSHOP MU…" at bounding box center [625, 318] width 669 height 25
click at [829, 446] on link "Reset Search" at bounding box center [848, 442] width 64 height 22
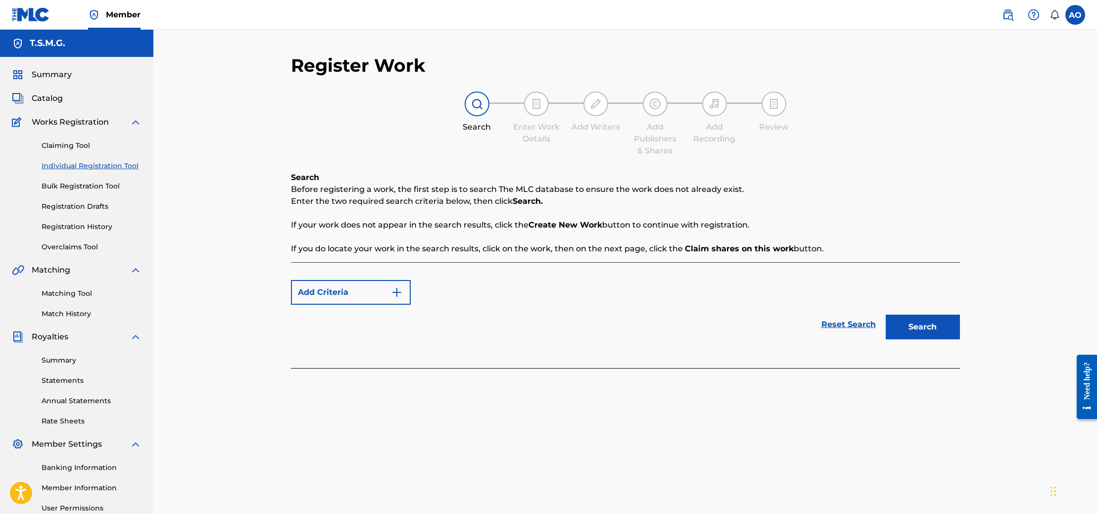
click at [376, 301] on button "Add Criteria" at bounding box center [351, 292] width 120 height 25
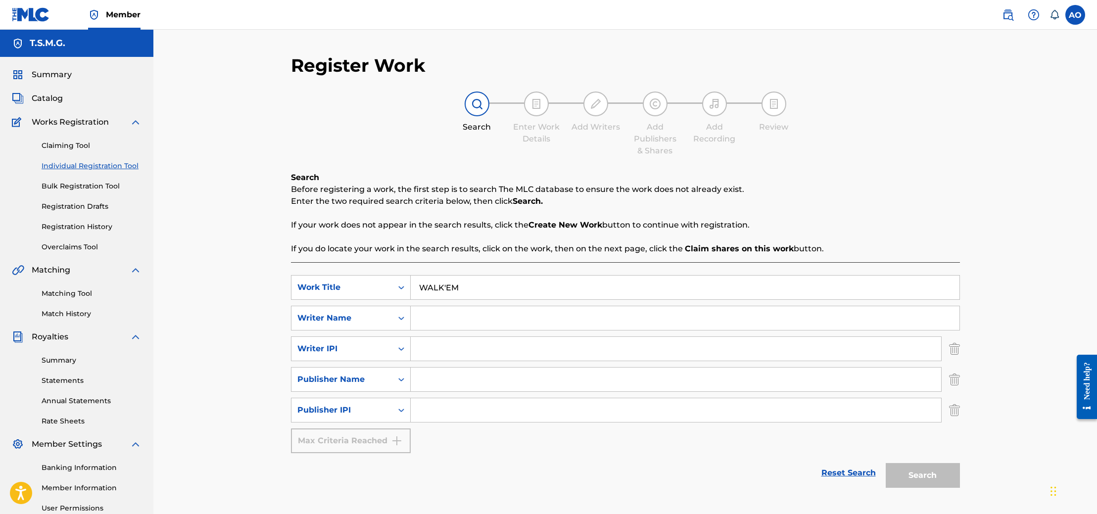
click at [422, 319] on input "Search Form" at bounding box center [685, 318] width 549 height 24
type input "[PERSON_NAME]"
click at [445, 378] on input "Search Form" at bounding box center [676, 380] width 530 height 24
click at [440, 383] on input "T.S.N.G." at bounding box center [676, 380] width 530 height 24
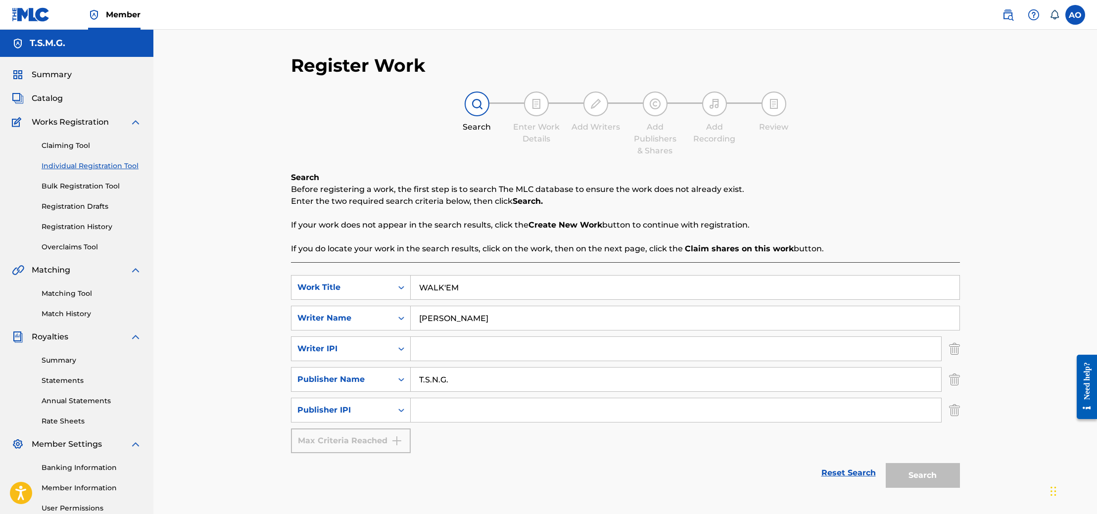
click at [438, 385] on input "T.S.N.G." at bounding box center [676, 380] width 530 height 24
type input "T.S.M.G."
click at [954, 408] on img "Search Form" at bounding box center [954, 410] width 11 height 25
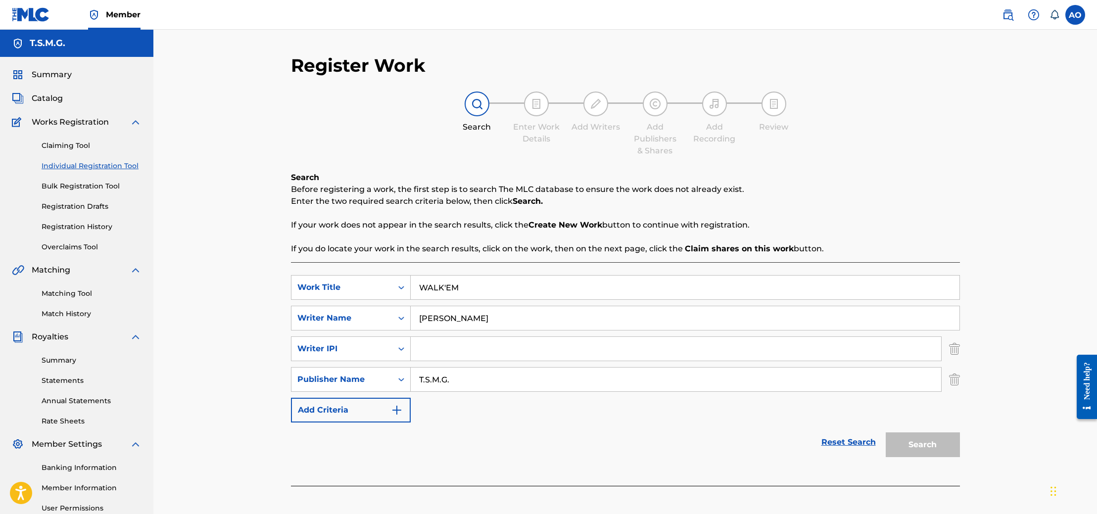
click at [948, 352] on div "SearchWithCriteria37db9cbd-23d0-472a-a800-904cf0b6a7e9 Writer IPI" at bounding box center [625, 348] width 669 height 25
click at [953, 347] on img "Search Form" at bounding box center [954, 348] width 11 height 25
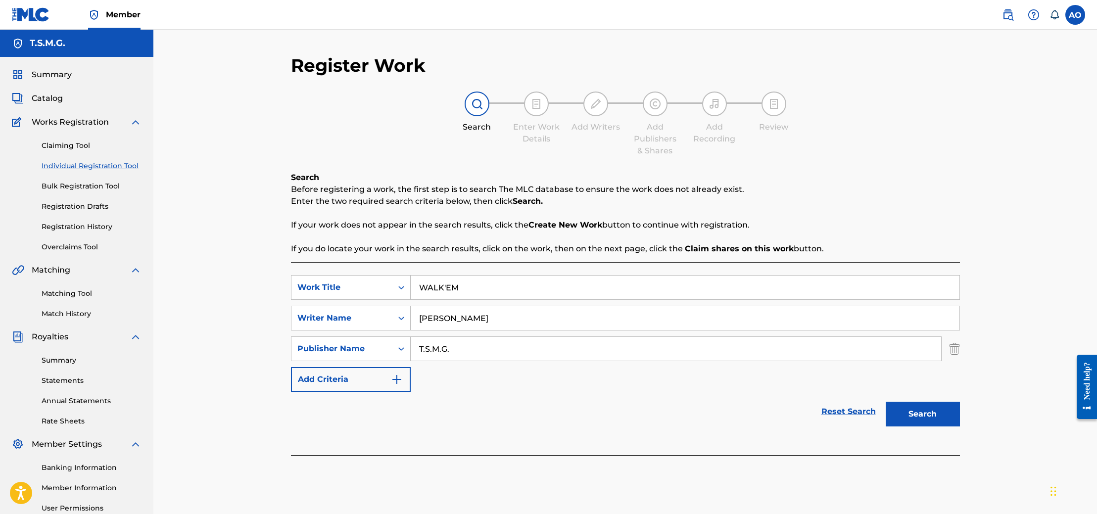
click at [925, 407] on button "Search" at bounding box center [923, 414] width 74 height 25
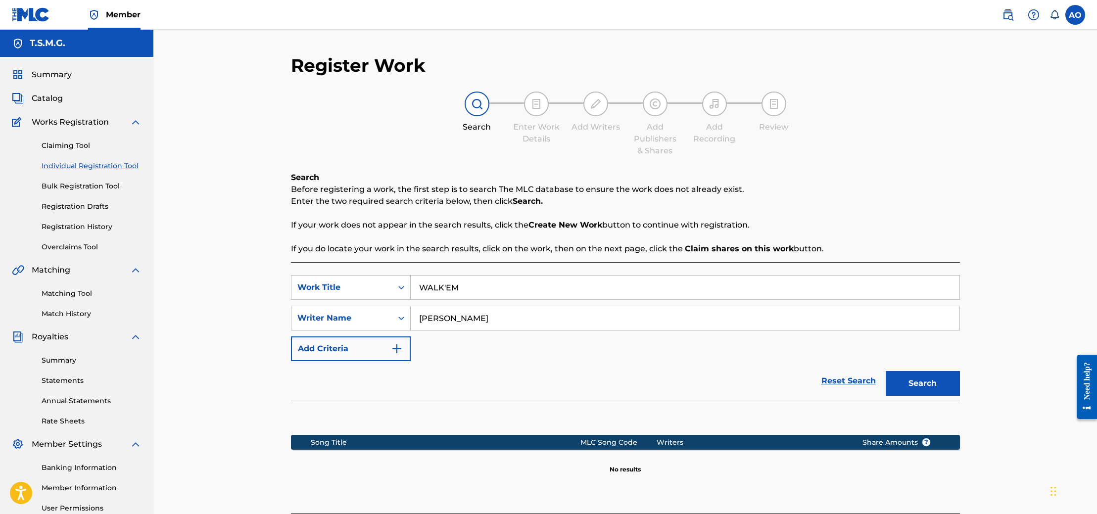
scroll to position [99, 0]
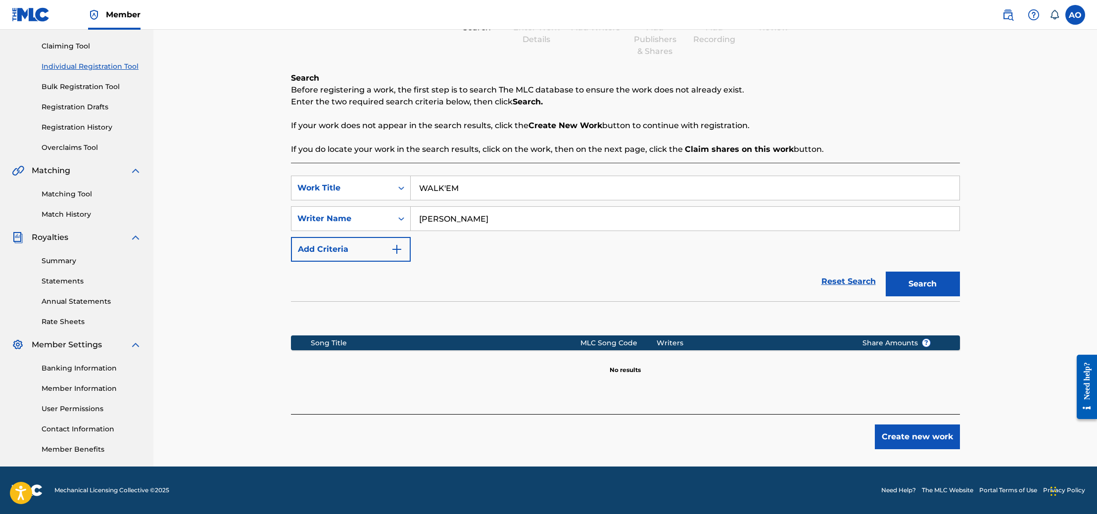
click at [889, 433] on button "Create new work" at bounding box center [917, 437] width 85 height 25
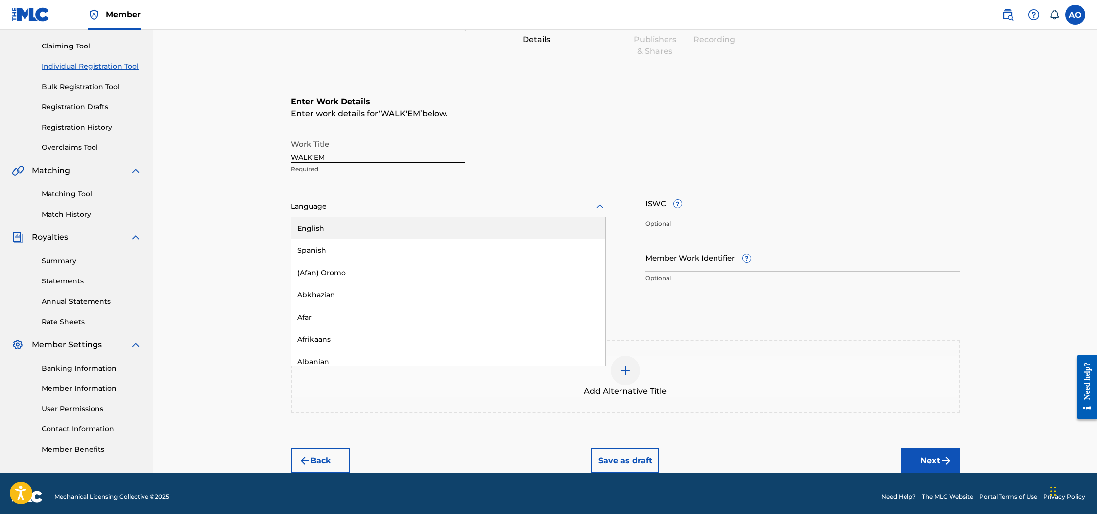
click at [487, 208] on div at bounding box center [448, 206] width 315 height 12
click at [448, 237] on div "English" at bounding box center [448, 228] width 314 height 22
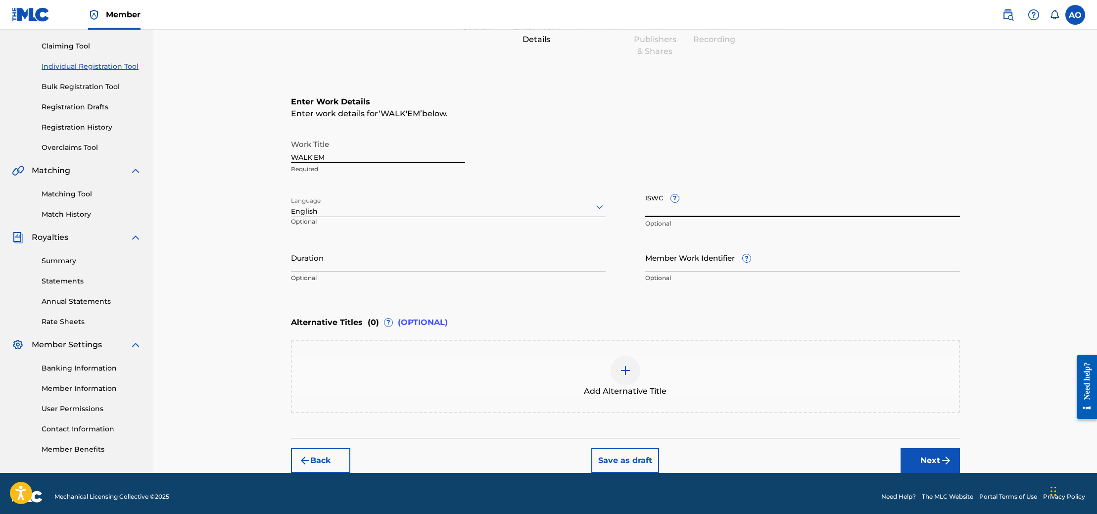
paste input "T3337210427"
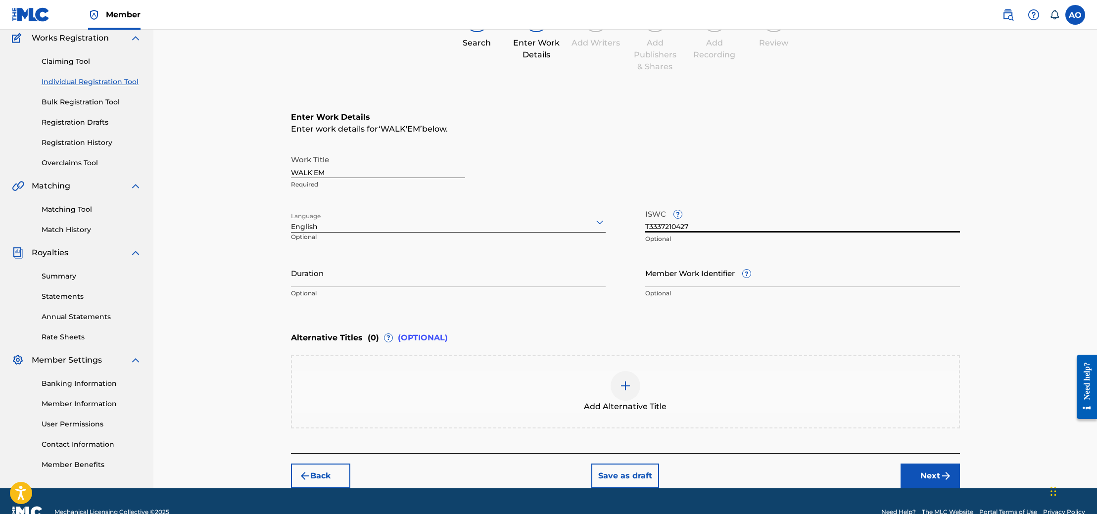
scroll to position [0, 0]
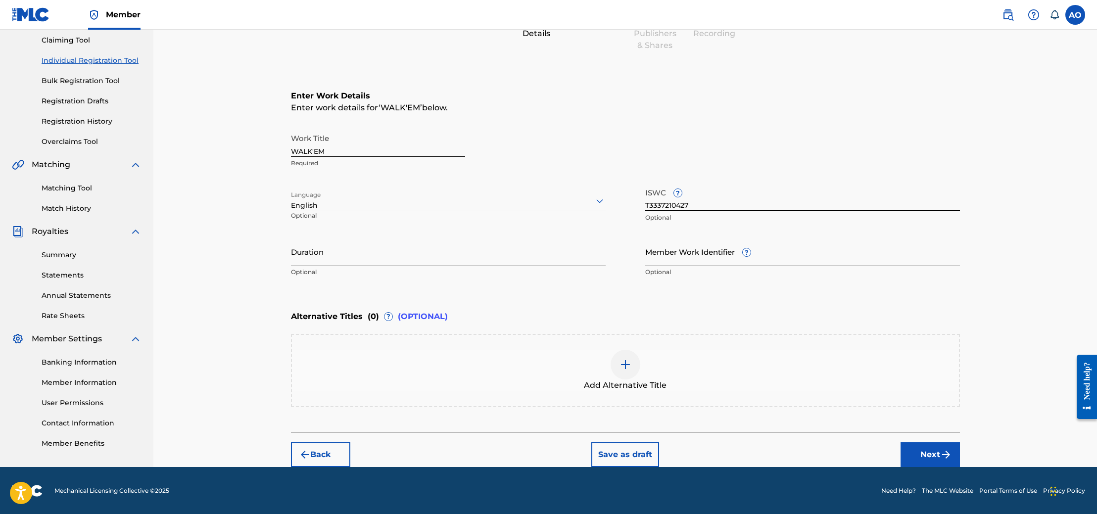
type input "T3337210427"
click at [912, 451] on button "Next" at bounding box center [930, 454] width 59 height 25
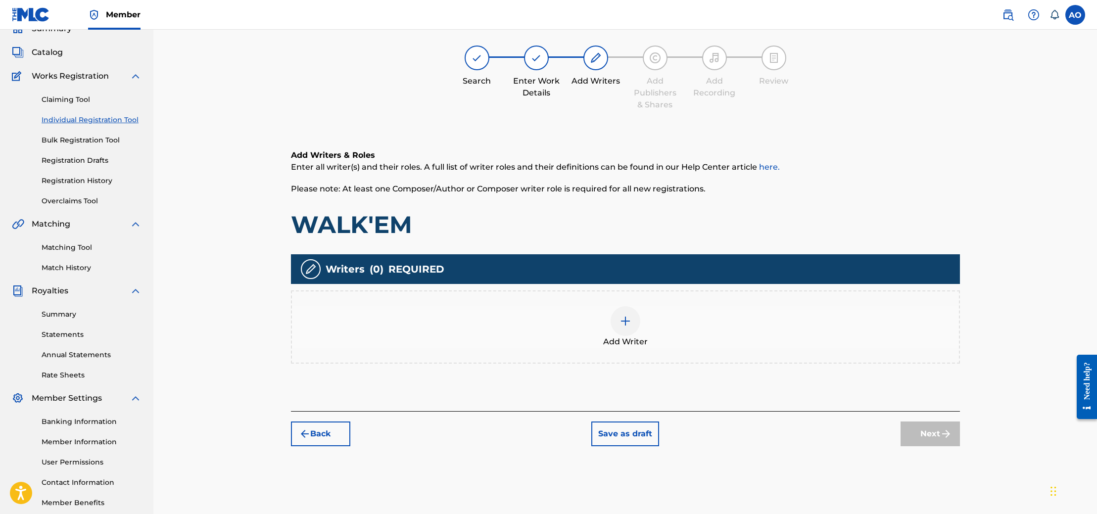
scroll to position [45, 0]
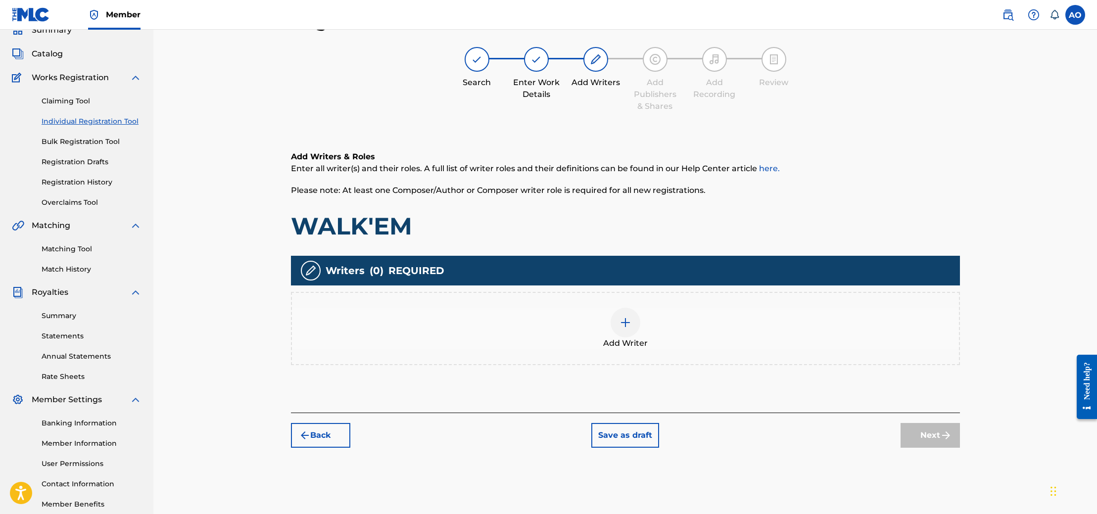
click at [631, 332] on div at bounding box center [626, 323] width 30 height 30
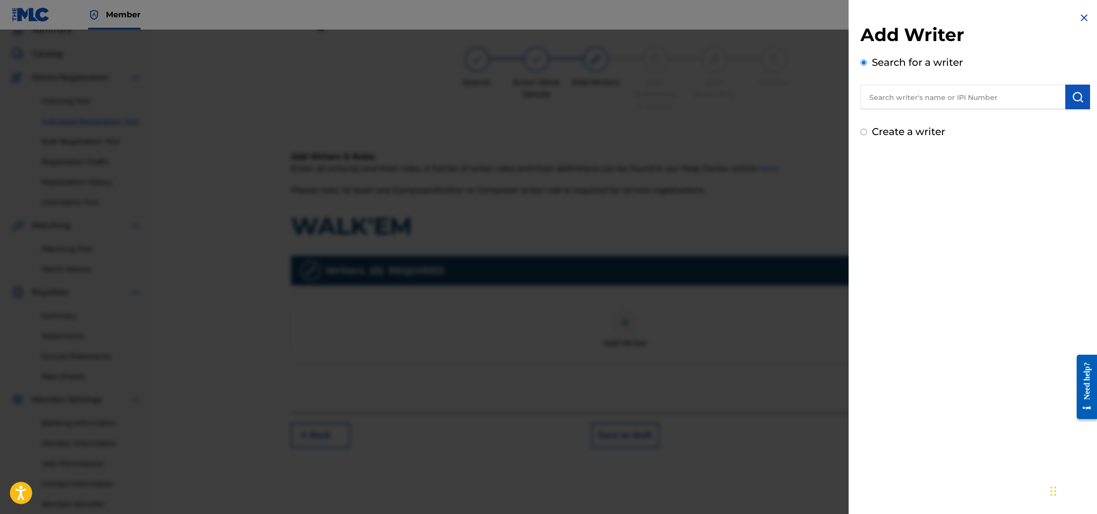
click at [950, 82] on div "Search for a writer" at bounding box center [975, 82] width 230 height 54
click at [945, 94] on input "text" at bounding box center [962, 97] width 205 height 25
type input "[PERSON_NAME]"
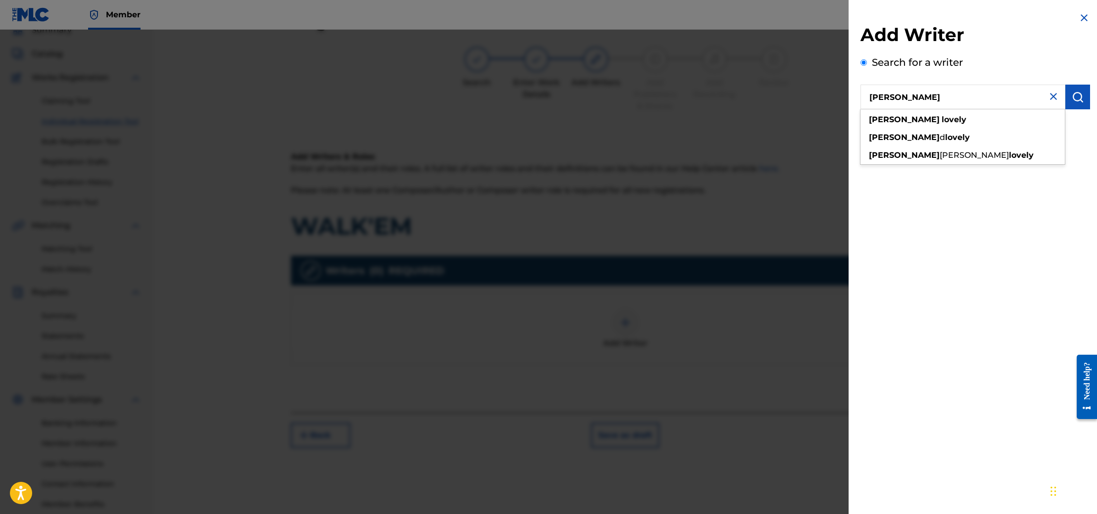
click at [1080, 91] on button "submit" at bounding box center [1077, 97] width 25 height 25
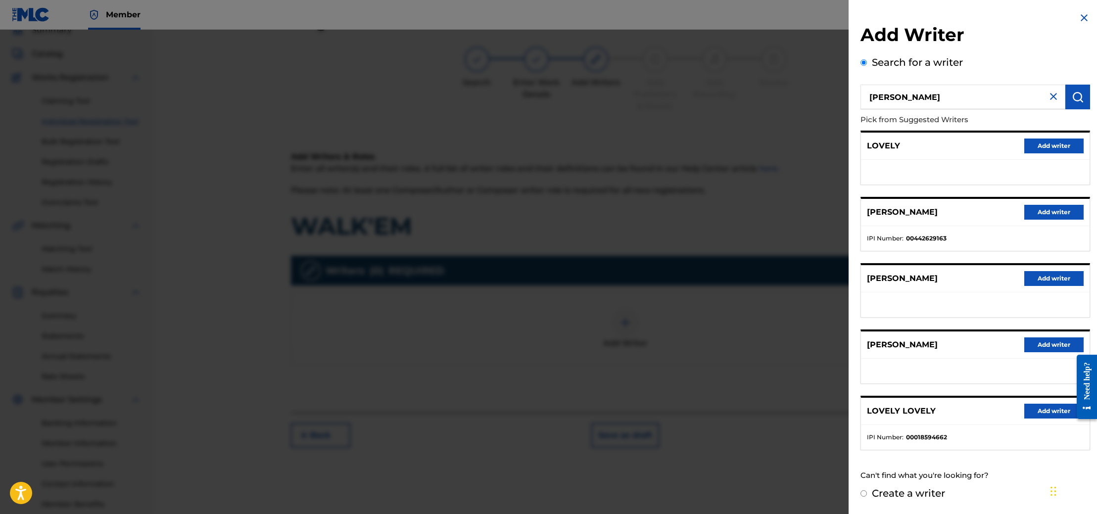
click at [1060, 210] on button "Add writer" at bounding box center [1053, 212] width 59 height 15
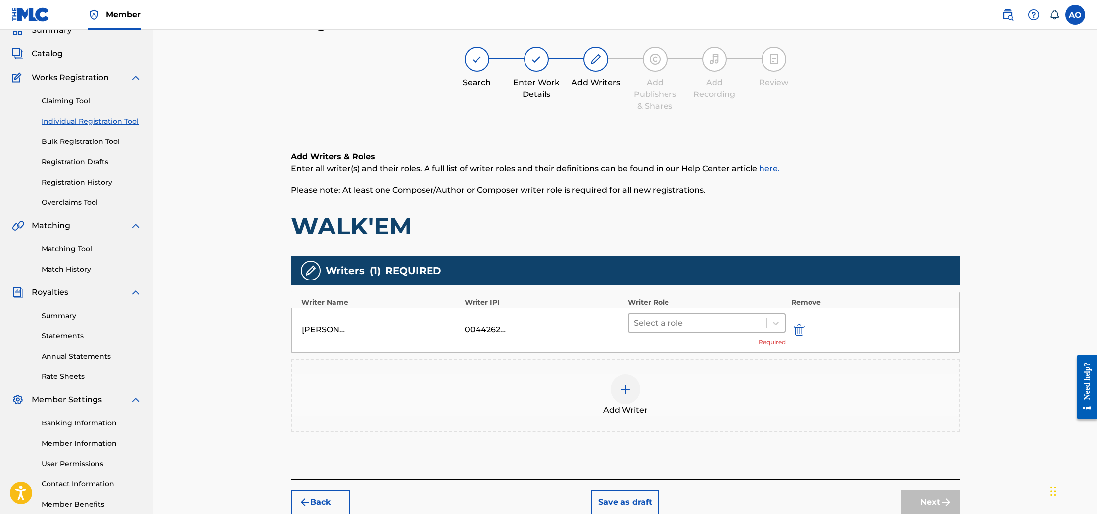
click at [755, 326] on div at bounding box center [698, 323] width 128 height 14
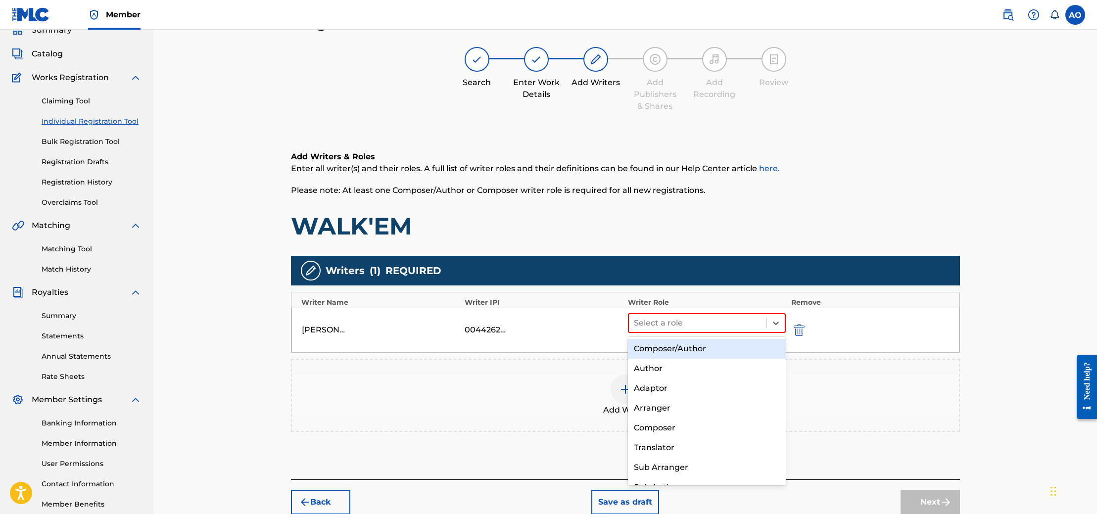
click at [712, 349] on div "Composer/Author" at bounding box center [707, 349] width 158 height 20
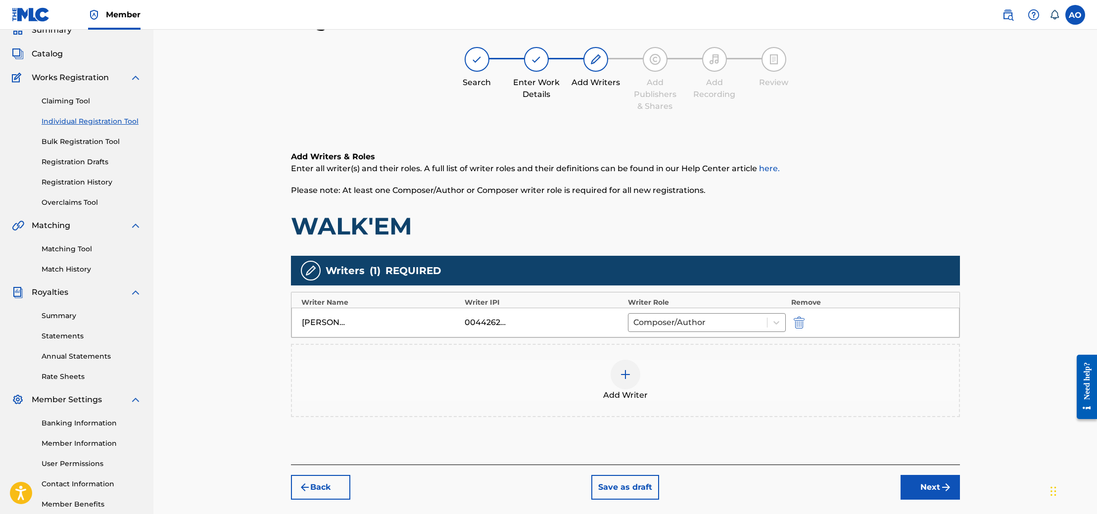
click at [628, 380] on img at bounding box center [625, 375] width 12 height 12
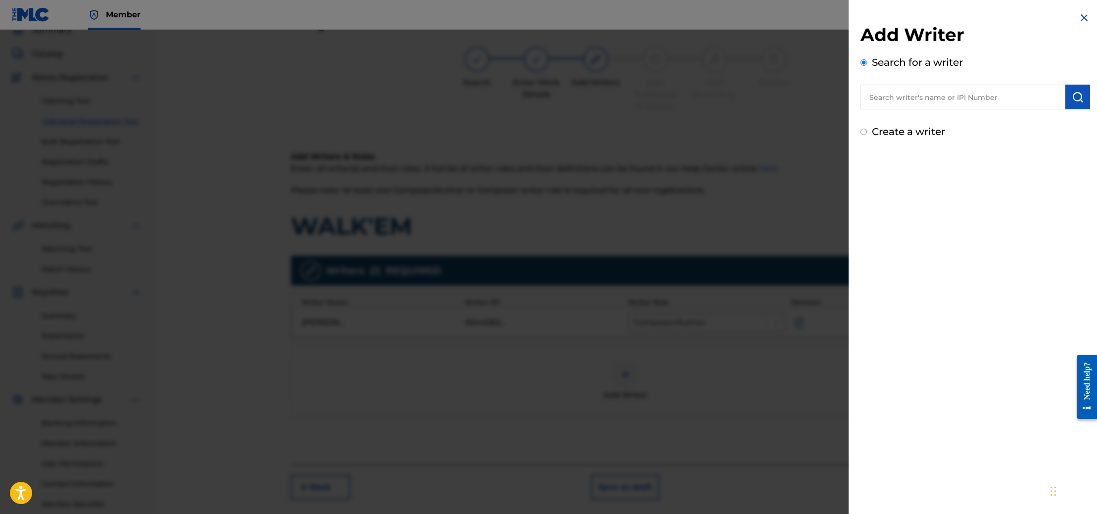
click at [941, 102] on input "text" at bounding box center [962, 97] width 205 height 25
click at [910, 96] on input "text" at bounding box center [962, 97] width 205 height 25
click at [916, 99] on input "text" at bounding box center [962, 97] width 205 height 25
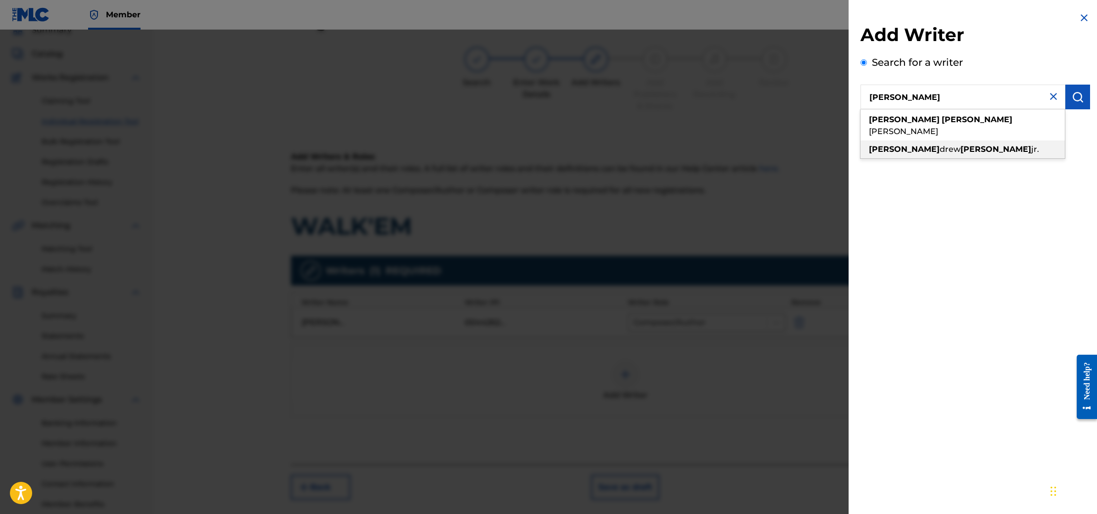
click at [916, 143] on div "[PERSON_NAME] [PERSON_NAME]" at bounding box center [962, 150] width 204 height 18
type input "[PERSON_NAME] [PERSON_NAME]"
click at [1078, 103] on button "submit" at bounding box center [1077, 97] width 25 height 25
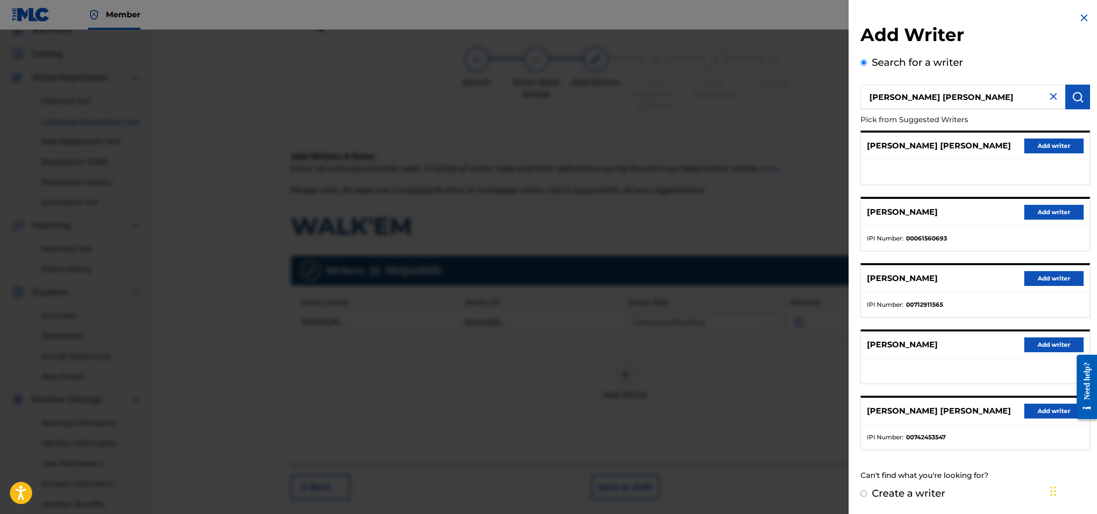
click at [1048, 142] on button "Add writer" at bounding box center [1053, 146] width 59 height 15
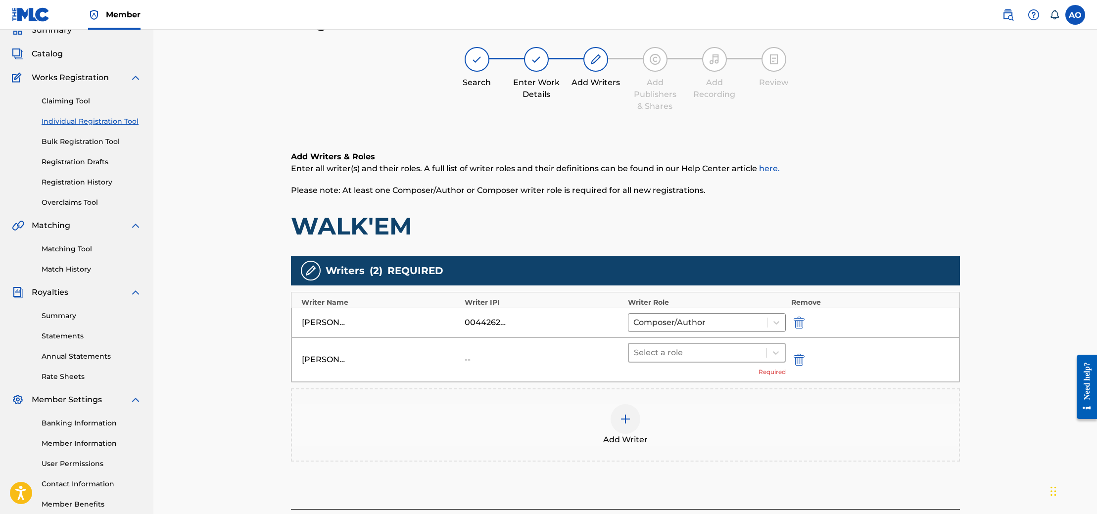
click at [726, 350] on div at bounding box center [698, 353] width 128 height 14
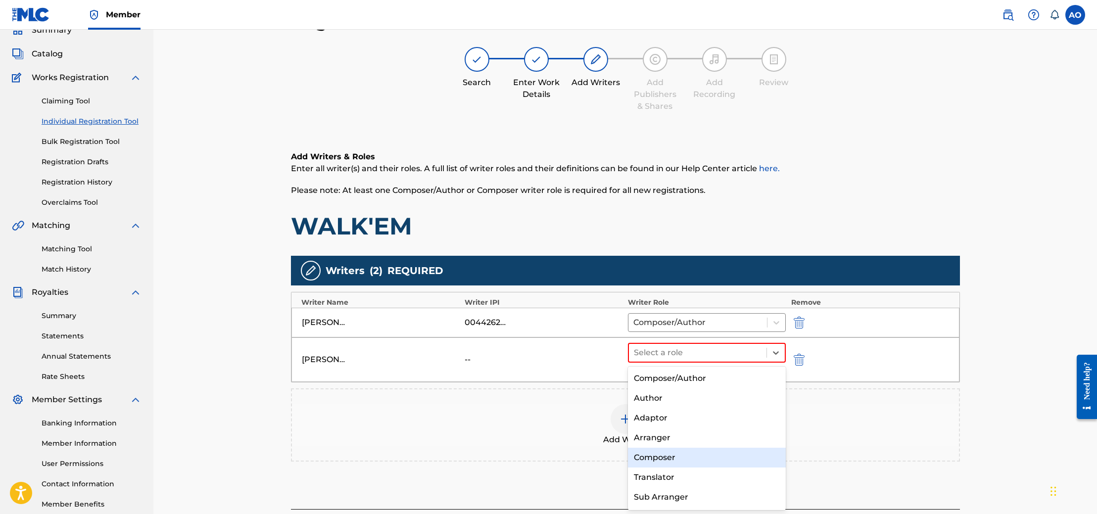
drag, startPoint x: 739, startPoint y: 394, endPoint x: 722, endPoint y: 452, distance: 60.4
click at [722, 452] on div "Composer/Author Author Adaptor Arranger Composer Translator Sub Arranger Sub Au…" at bounding box center [707, 439] width 158 height 144
click at [722, 452] on div "Composer" at bounding box center [707, 458] width 158 height 20
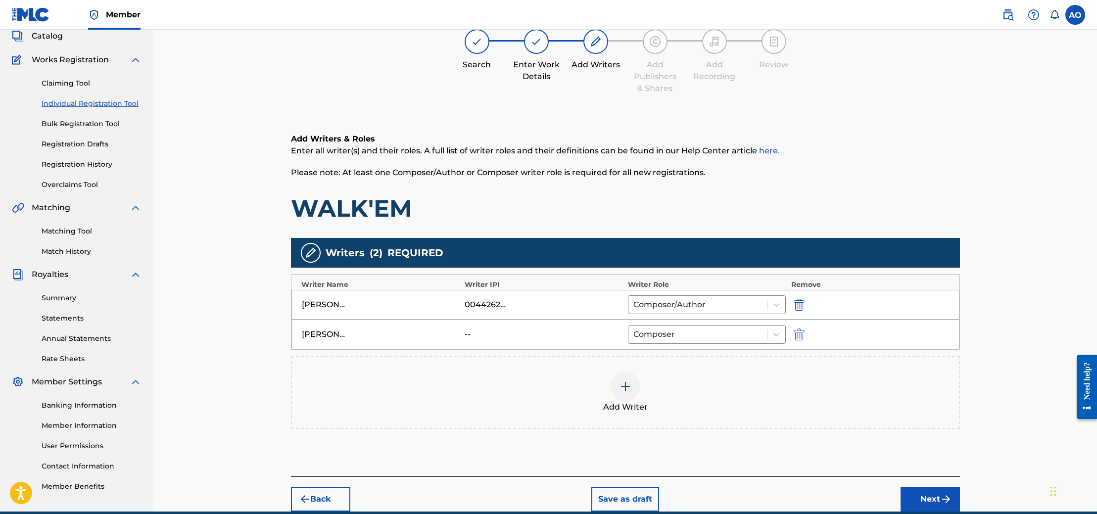
scroll to position [107, 0]
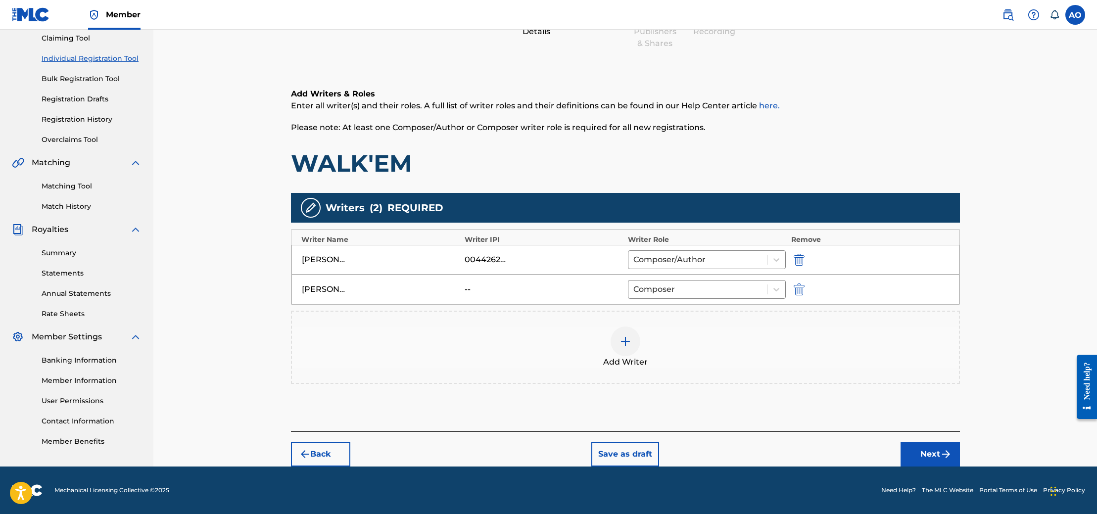
click at [923, 449] on button "Next" at bounding box center [930, 454] width 59 height 25
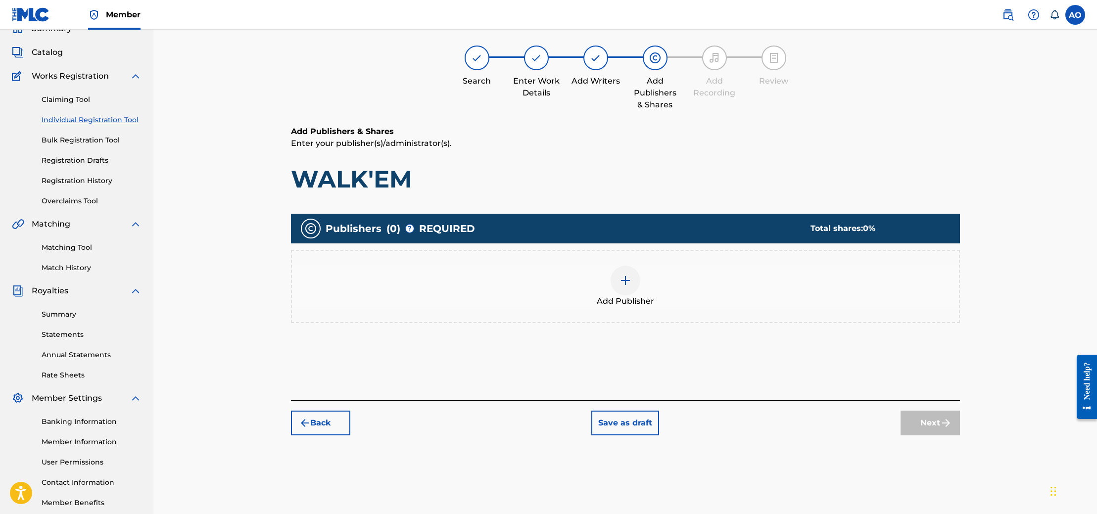
scroll to position [45, 0]
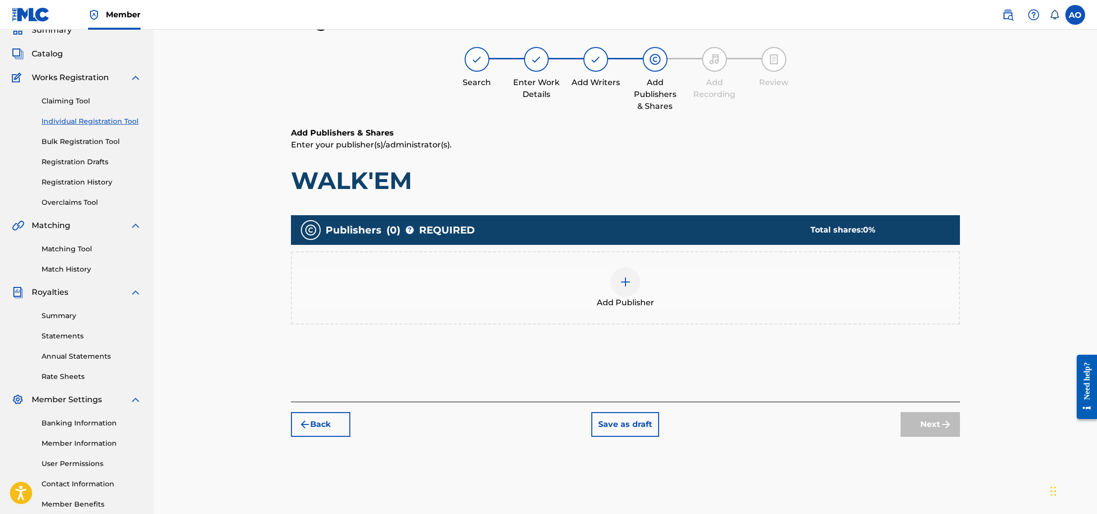
click at [629, 284] on img at bounding box center [625, 282] width 12 height 12
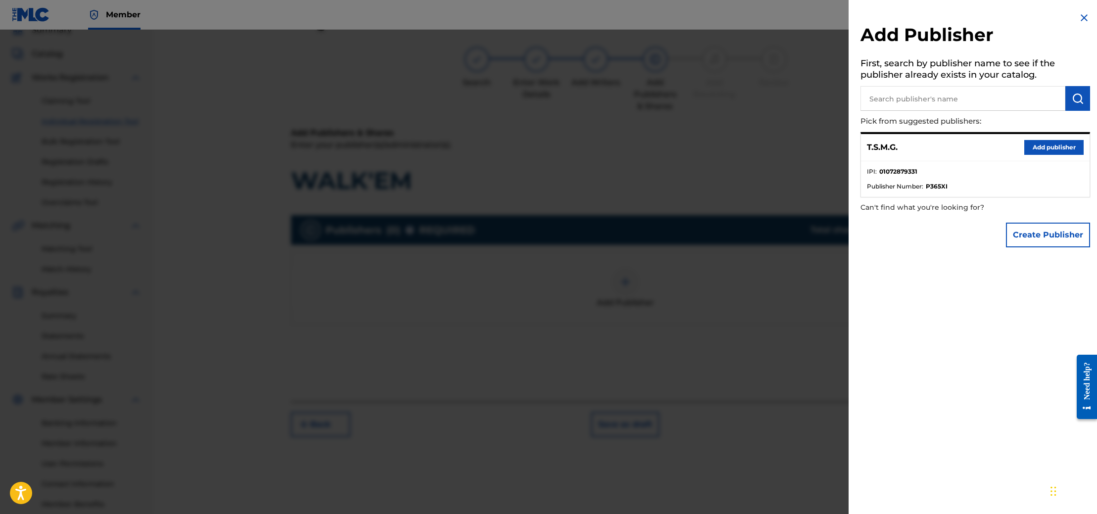
click at [1033, 148] on button "Add publisher" at bounding box center [1053, 147] width 59 height 15
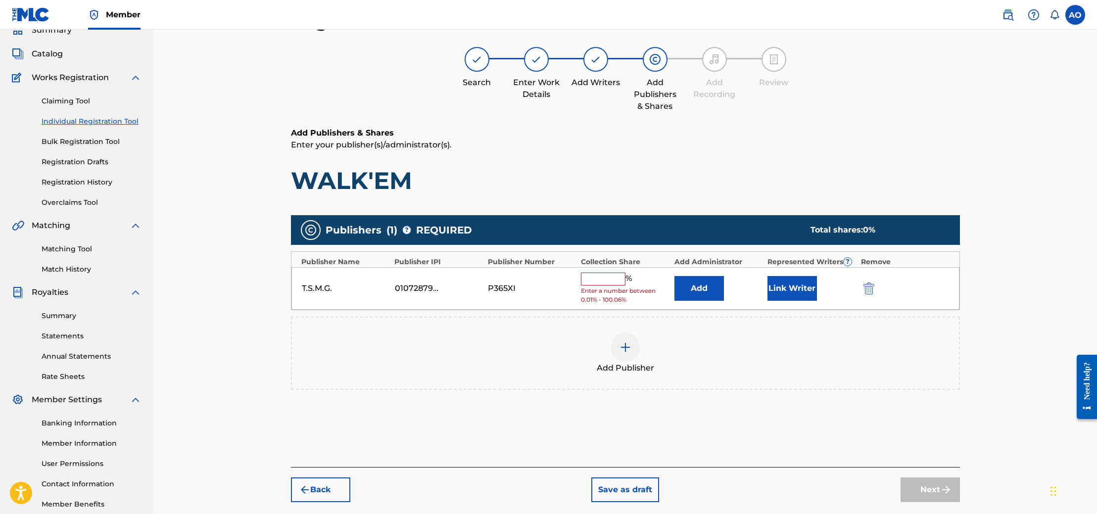
click at [617, 286] on span "Enter a number between 0.01% - 100.06%" at bounding box center [625, 295] width 88 height 18
click at [614, 280] on input "text" at bounding box center [603, 279] width 45 height 13
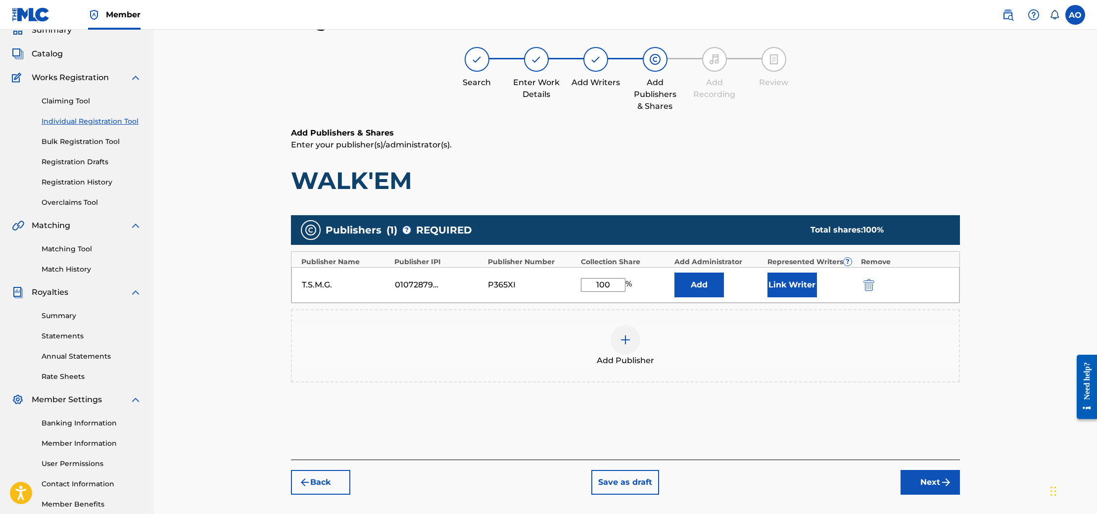
type input "100"
click at [775, 285] on button "Link Writer" at bounding box center [791, 285] width 49 height 25
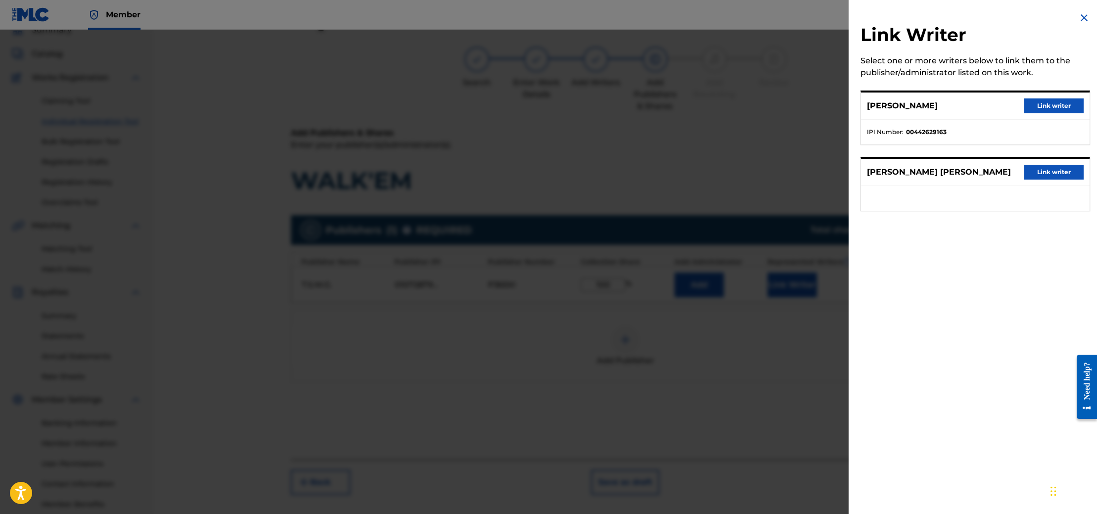
click at [1040, 99] on button "Link writer" at bounding box center [1053, 105] width 59 height 15
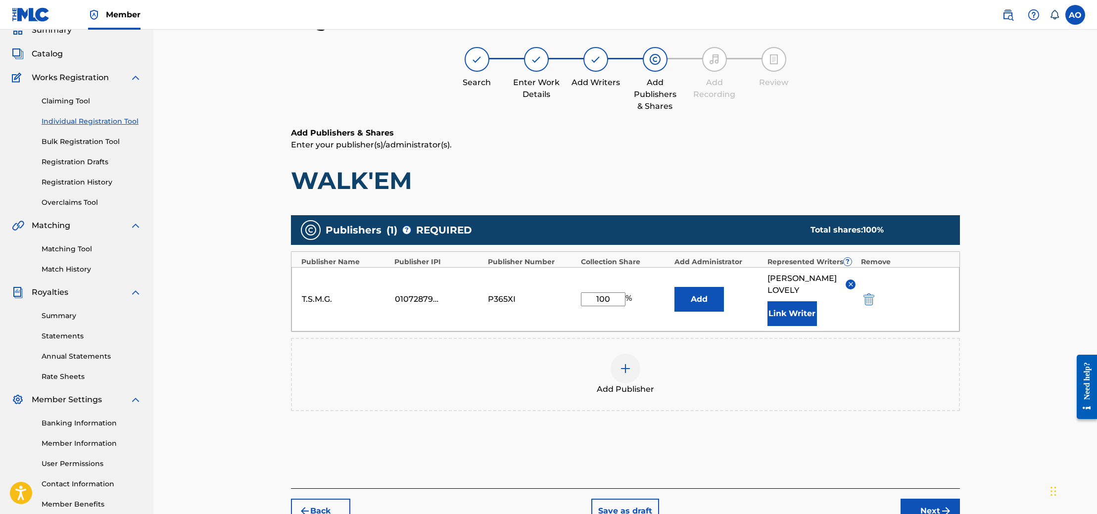
click at [783, 326] on button "Link Writer" at bounding box center [791, 313] width 49 height 25
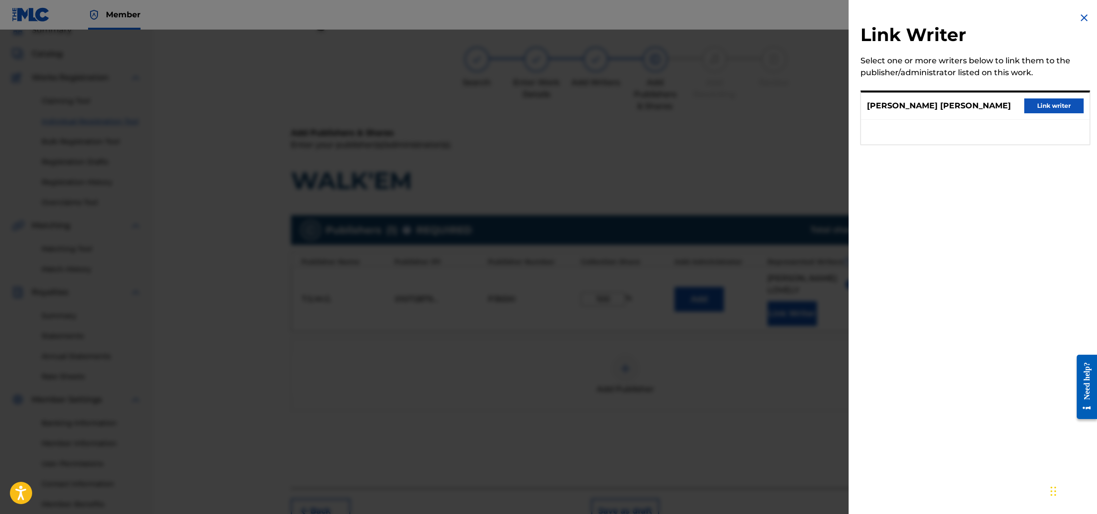
click at [1040, 106] on button "Link writer" at bounding box center [1053, 105] width 59 height 15
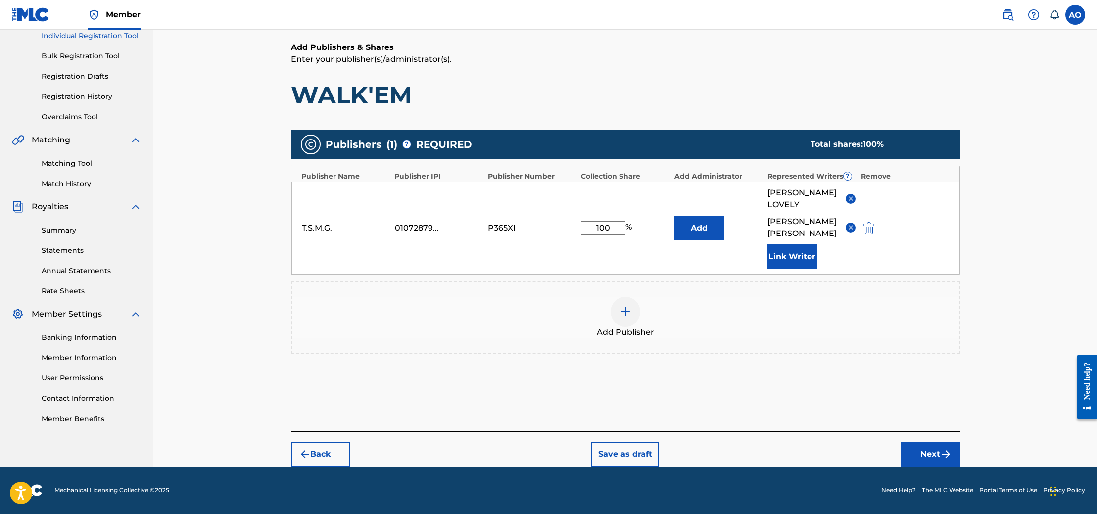
scroll to position [142, 0]
click at [921, 454] on button "Next" at bounding box center [930, 454] width 59 height 25
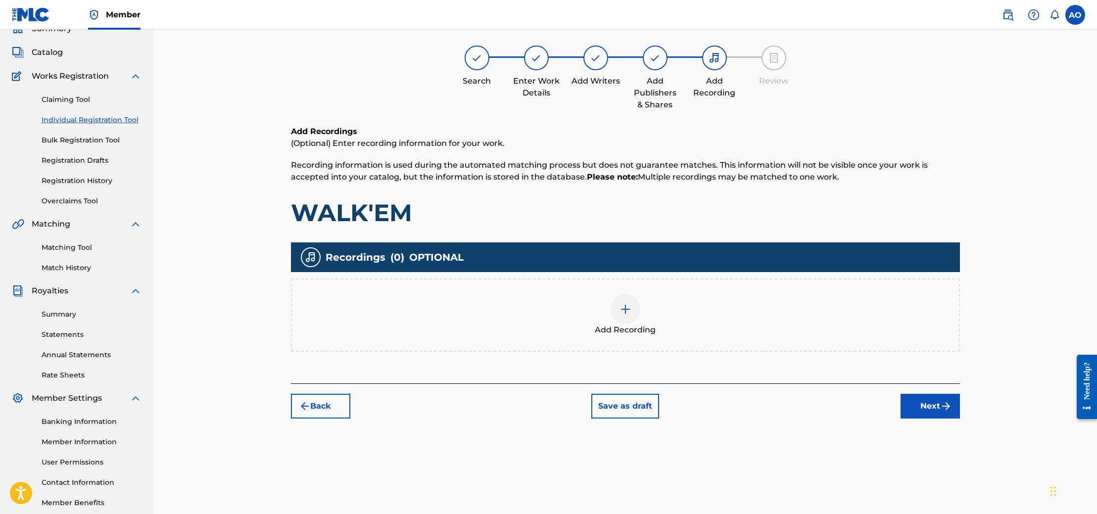
scroll to position [45, 0]
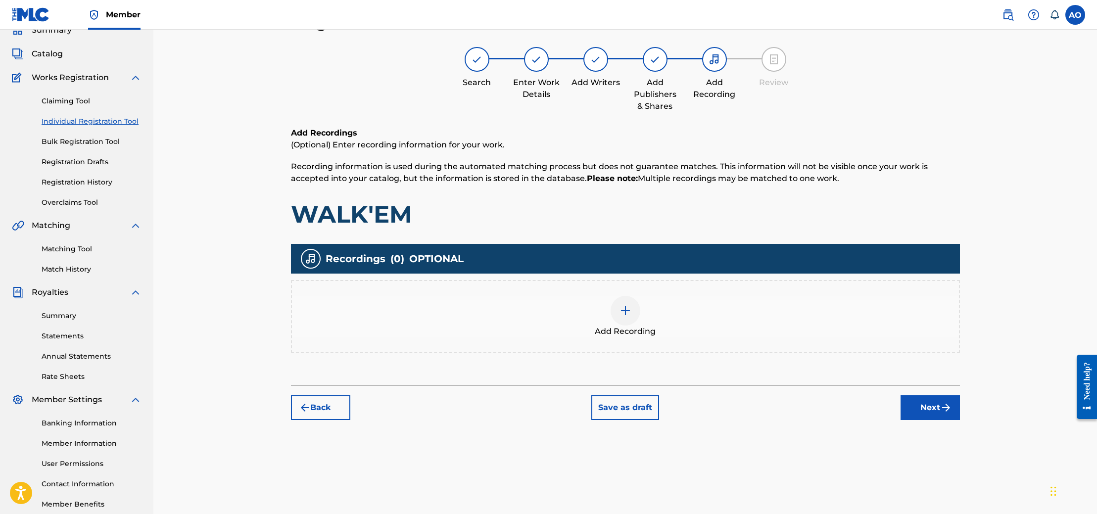
click at [625, 311] on img at bounding box center [625, 311] width 12 height 12
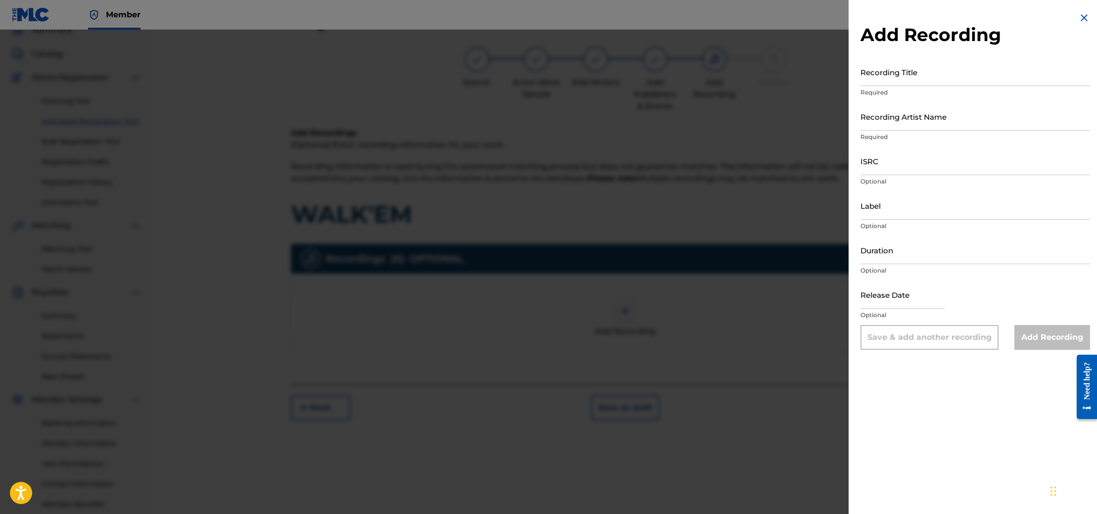
click at [945, 86] on input "Recording Title" at bounding box center [975, 72] width 230 height 28
type input "WALK'EM"
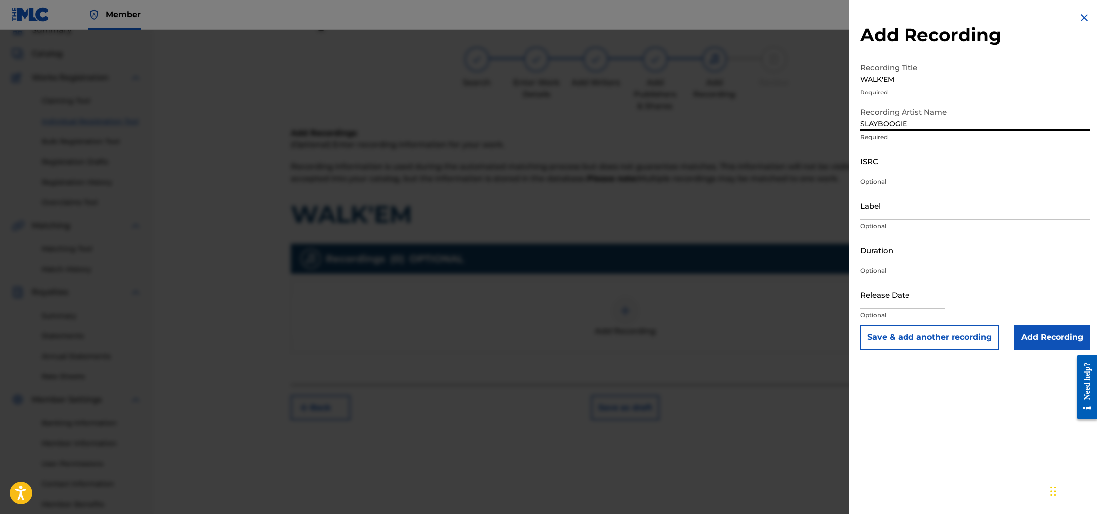
type input "SLAYBOOGIE"
paste input "QZWFG2561286"
type input "QZWFG2561286"
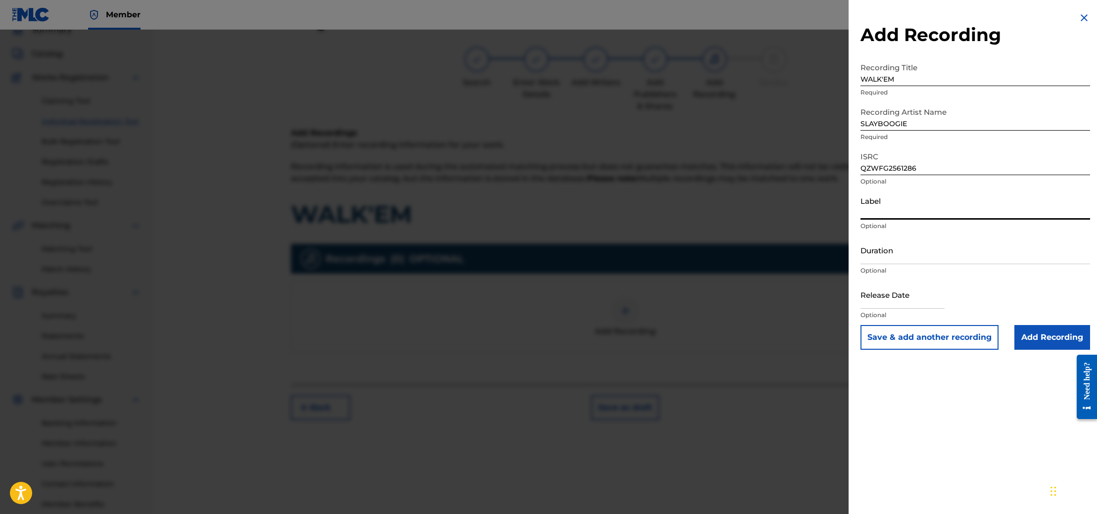
click at [904, 211] on input "Label" at bounding box center [975, 205] width 230 height 28
type input "TrackShop Music Group Llc."
click at [1021, 343] on input "Add Recording" at bounding box center [1052, 337] width 76 height 25
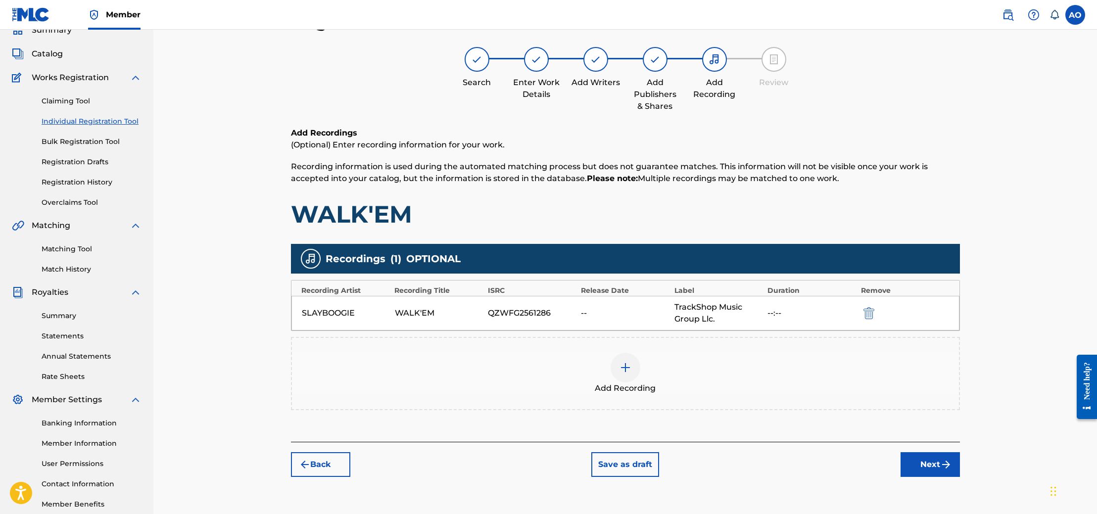
click at [937, 462] on button "Next" at bounding box center [930, 464] width 59 height 25
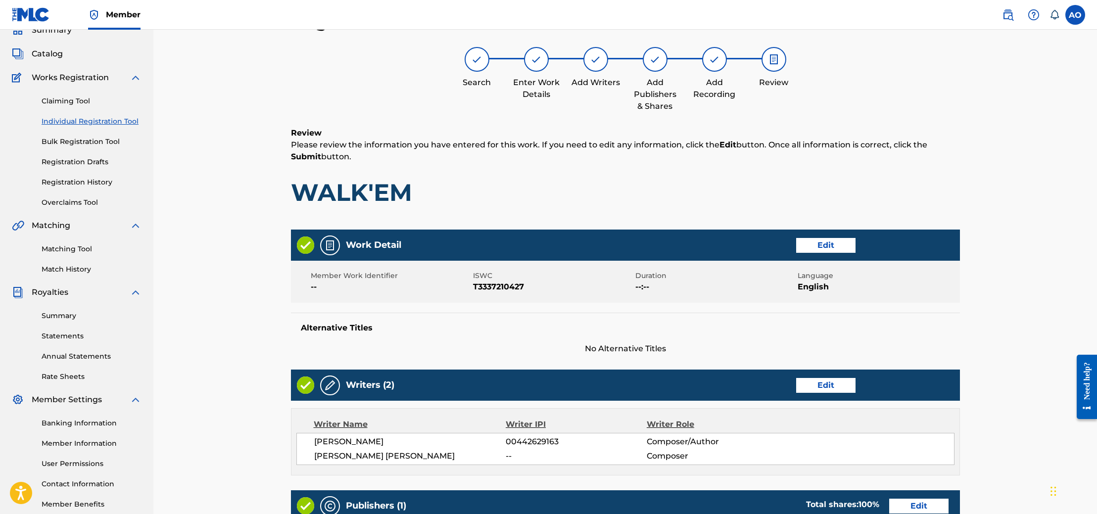
scroll to position [352, 0]
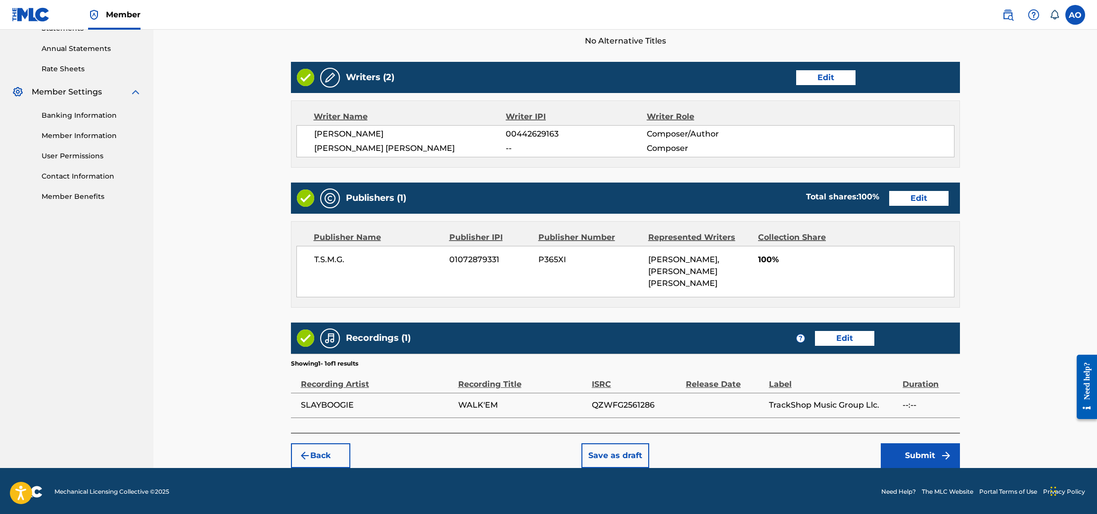
click at [914, 461] on button "Submit" at bounding box center [920, 455] width 79 height 25
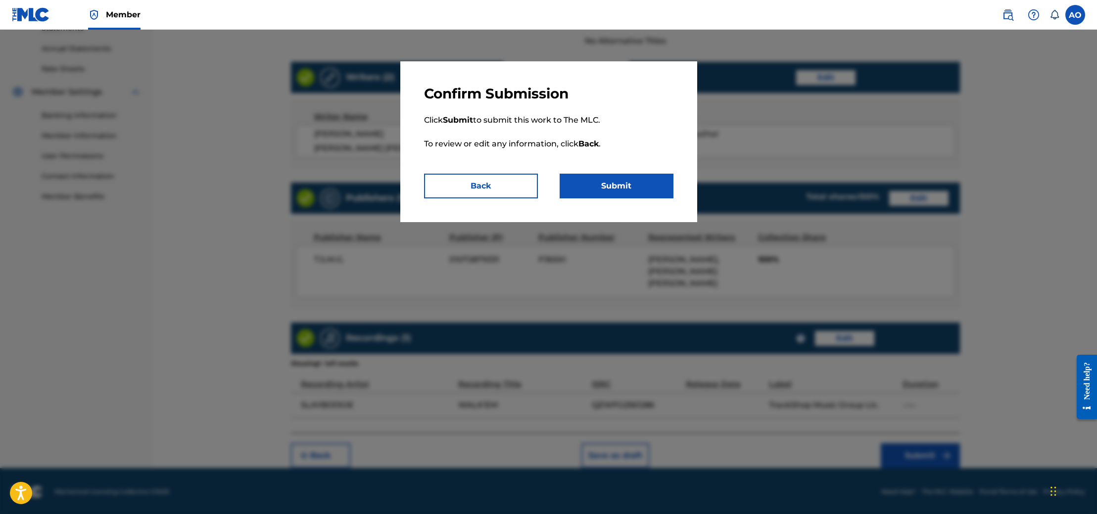
click at [633, 191] on button "Submit" at bounding box center [617, 186] width 114 height 25
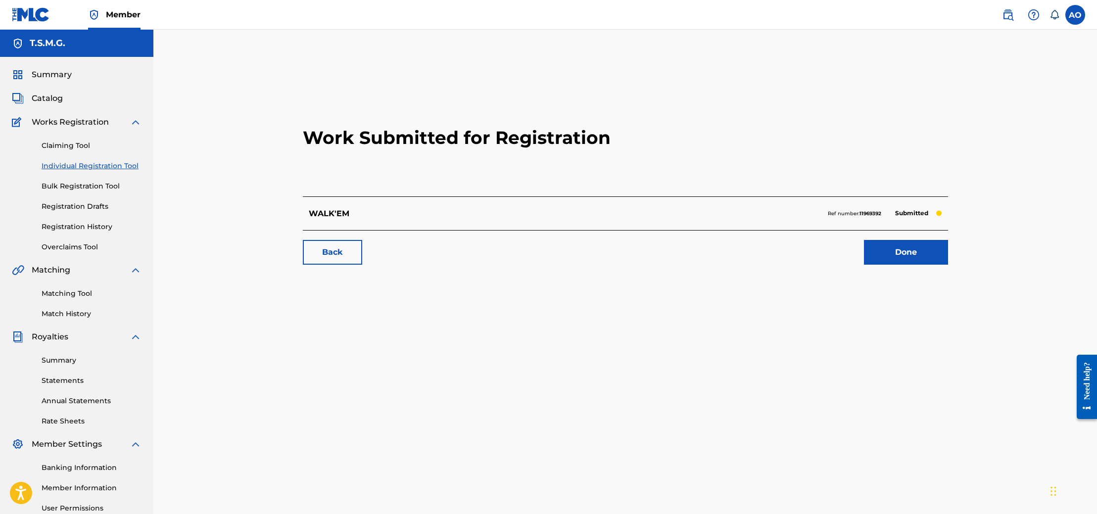
click at [913, 248] on link "Done" at bounding box center [906, 252] width 84 height 25
